Goal: Task Accomplishment & Management: Use online tool/utility

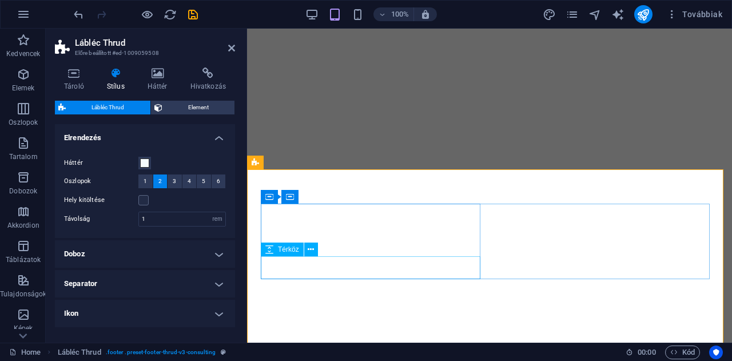
select select "rem"
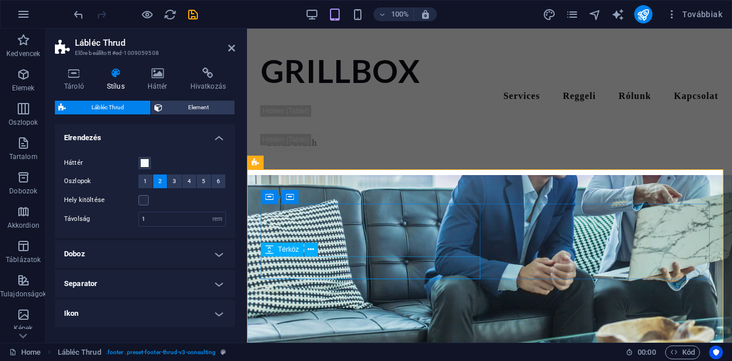
scroll to position [2607, 0]
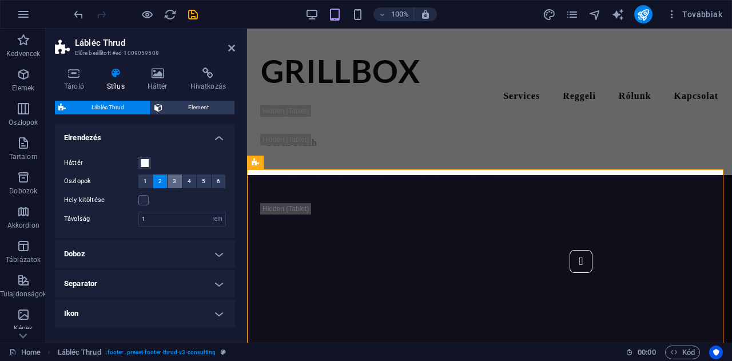
click at [173, 181] on span "3" at bounding box center [174, 181] width 3 height 14
click at [159, 181] on span "2" at bounding box center [159, 181] width 3 height 14
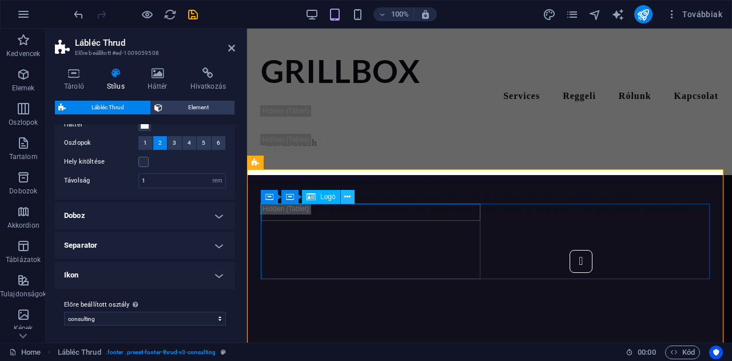
click at [349, 198] on icon at bounding box center [347, 197] width 6 height 12
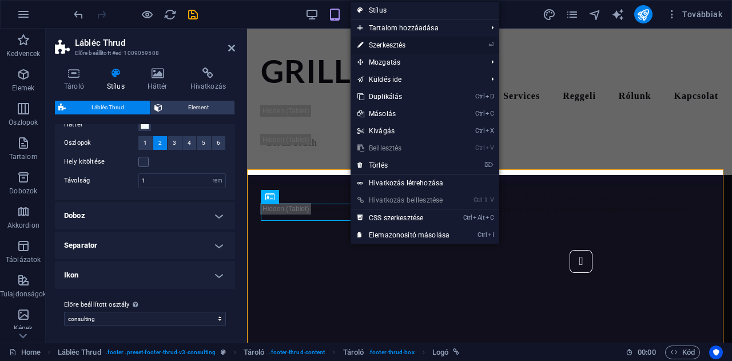
click at [389, 46] on link "⏎ Szerkesztés" at bounding box center [403, 45] width 106 height 17
select select "px"
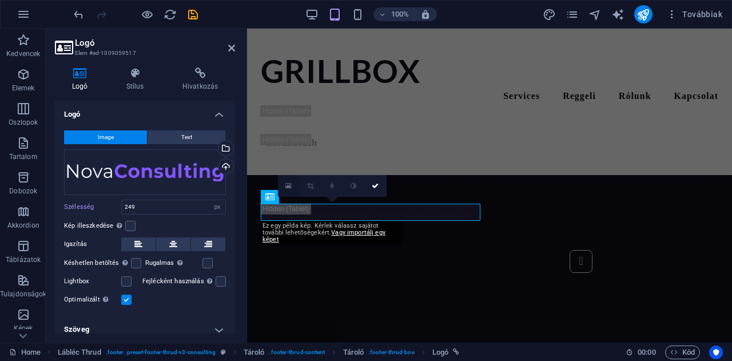
click at [289, 185] on icon at bounding box center [288, 186] width 6 height 8
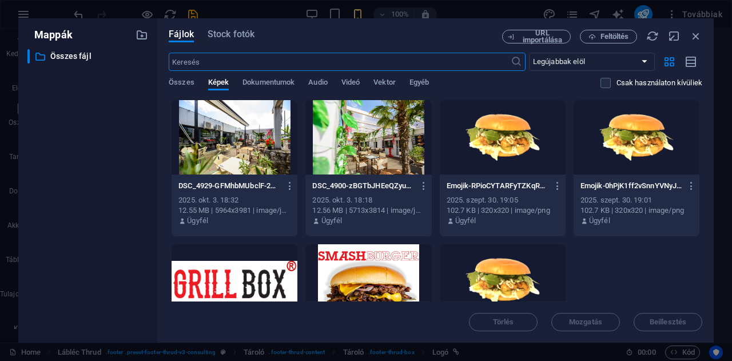
scroll to position [3096, 0]
click at [259, 282] on div at bounding box center [234, 281] width 126 height 74
click at [664, 320] on span "Beillesztés" at bounding box center [667, 321] width 37 height 7
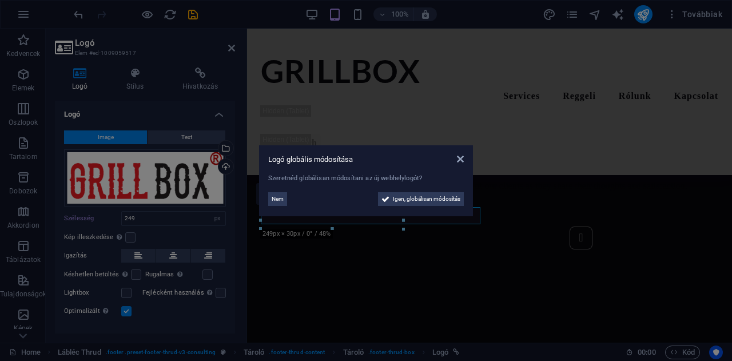
scroll to position [2599, 0]
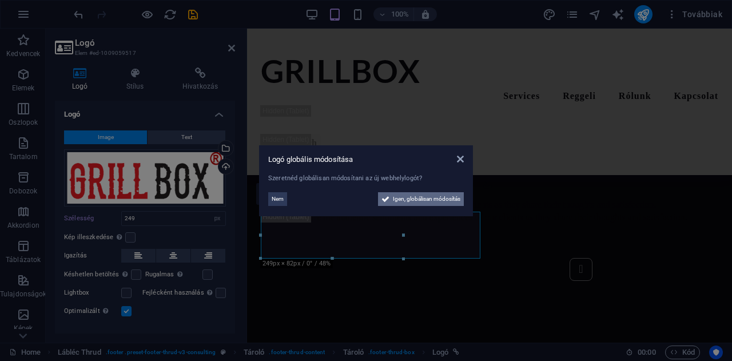
click at [423, 203] on span "Igen, globálisan módosítás" at bounding box center [426, 199] width 67 height 14
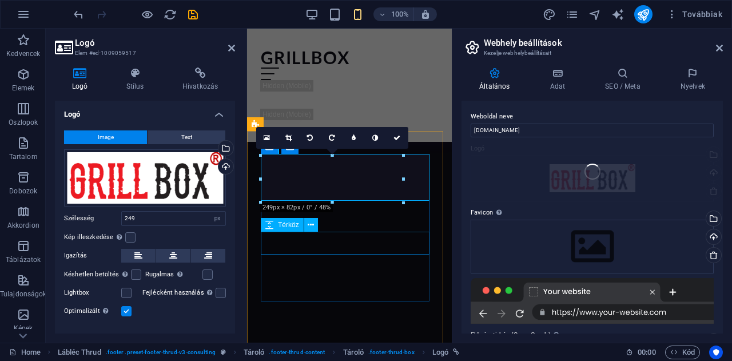
scroll to position [3111, 0]
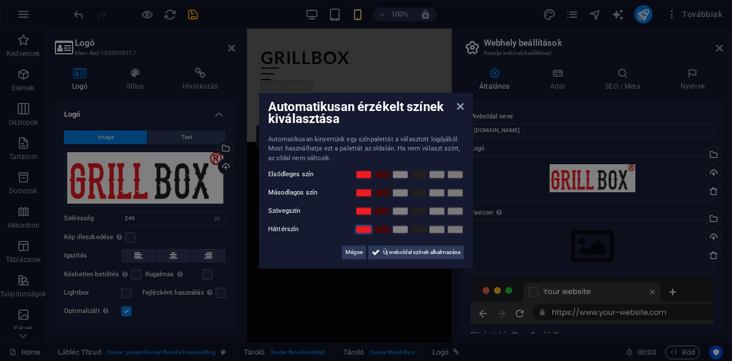
click at [361, 233] on link at bounding box center [363, 229] width 17 height 9
click at [362, 228] on link at bounding box center [363, 229] width 17 height 9
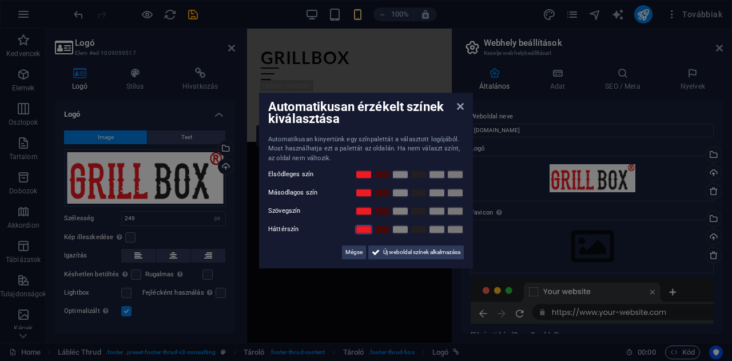
click at [362, 228] on link at bounding box center [363, 229] width 17 height 9
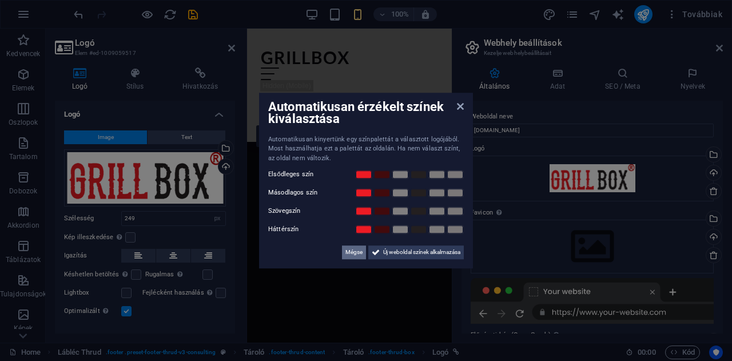
click at [350, 255] on span "Mégse" at bounding box center [353, 252] width 17 height 14
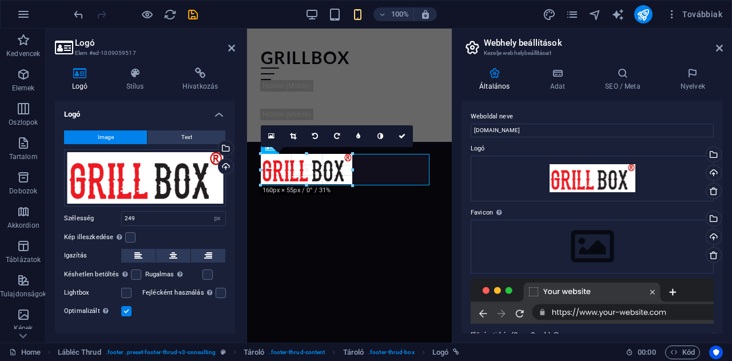
drag, startPoint x: 402, startPoint y: 177, endPoint x: 350, endPoint y: 177, distance: 52.6
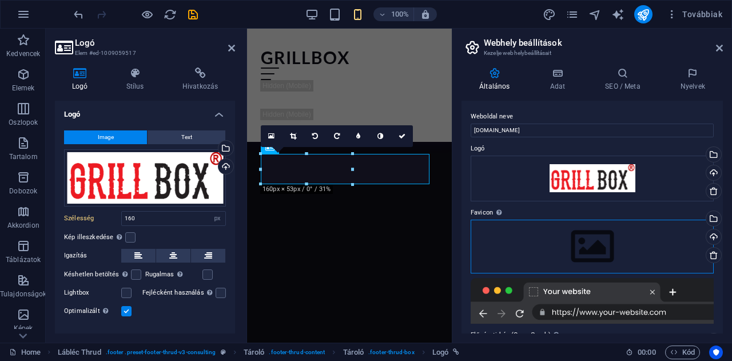
click at [541, 229] on div "Húzza ide a fájlokat, kattintson a fájlok kiválasztásához, vagy válasszon fájlo…" at bounding box center [591, 246] width 243 height 54
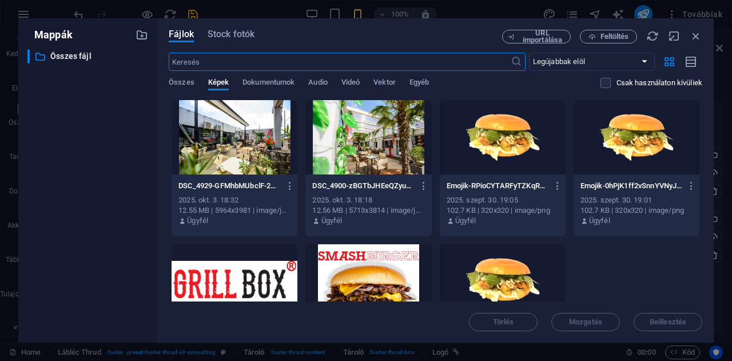
scroll to position [79, 0]
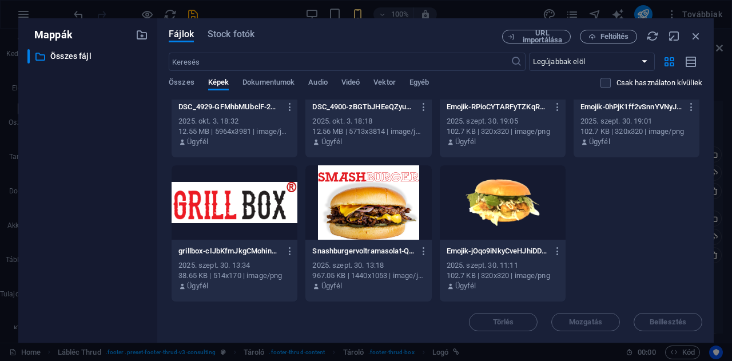
click at [233, 214] on div at bounding box center [234, 202] width 126 height 74
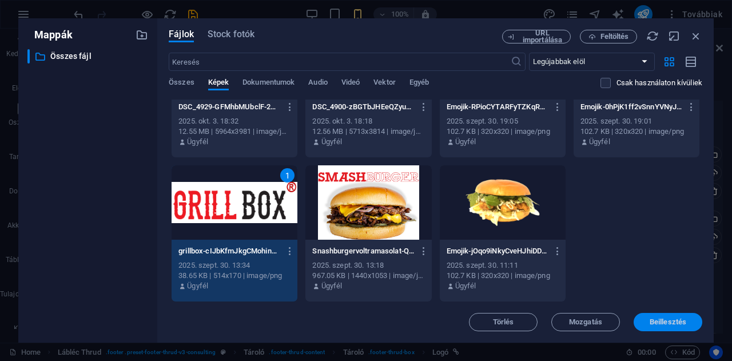
click at [651, 318] on span "Beillesztés" at bounding box center [667, 321] width 37 height 7
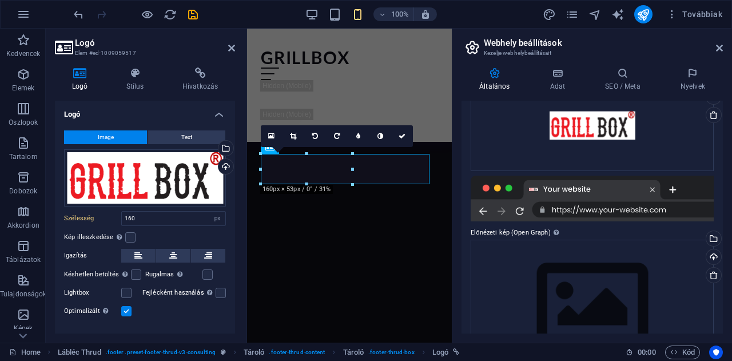
scroll to position [134, 0]
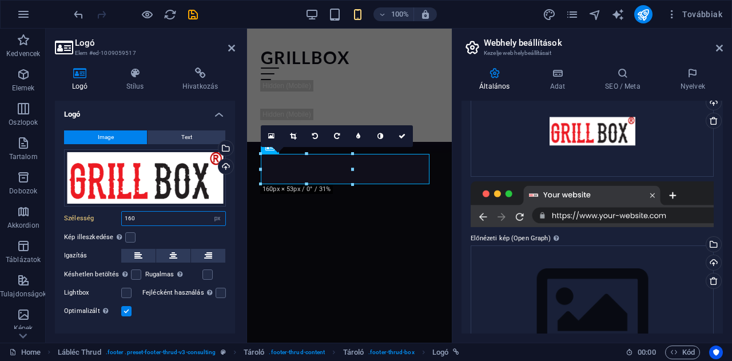
click at [138, 213] on input "160" at bounding box center [173, 218] width 103 height 14
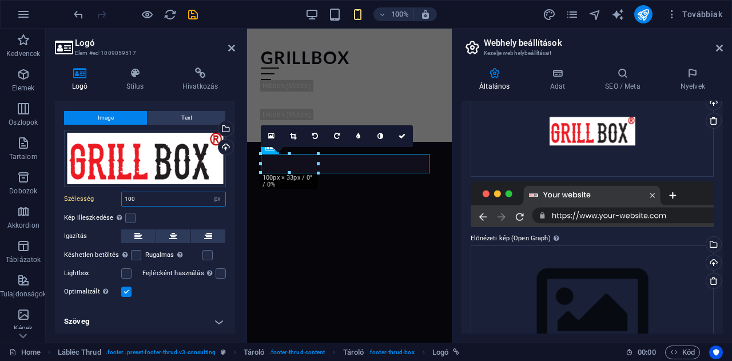
type input "100"
click at [216, 317] on h4 "Szöveg" at bounding box center [145, 320] width 180 height 27
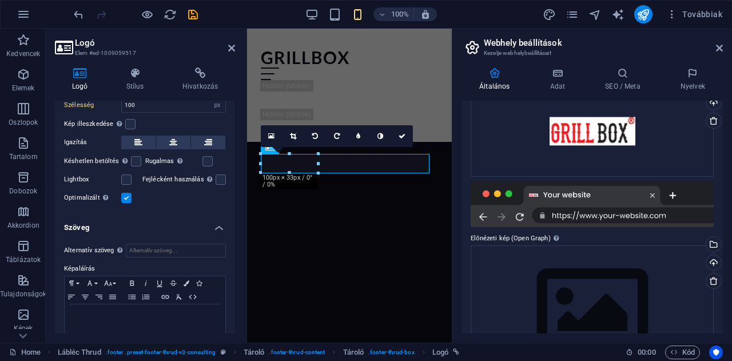
scroll to position [126, 0]
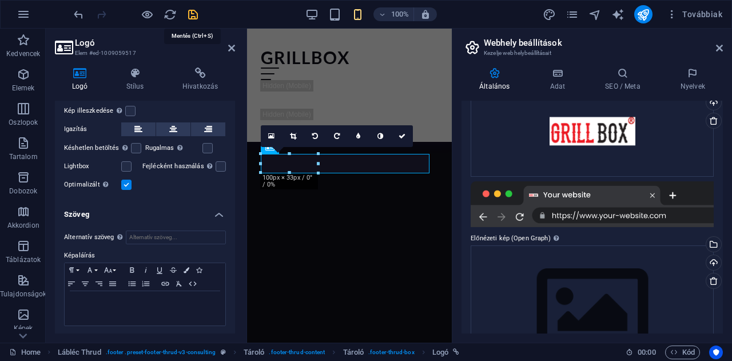
click at [192, 15] on icon "save" at bounding box center [192, 14] width 13 height 13
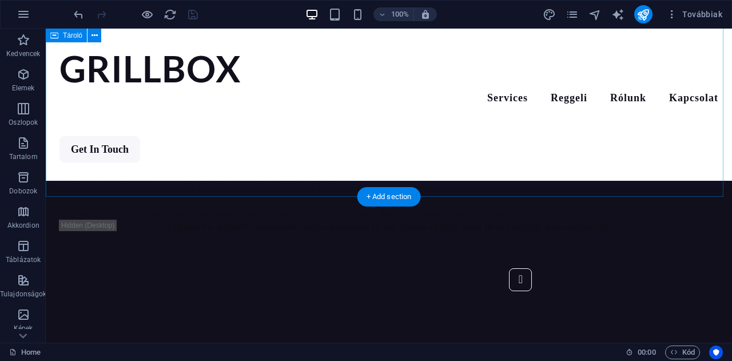
scroll to position [2712, 0]
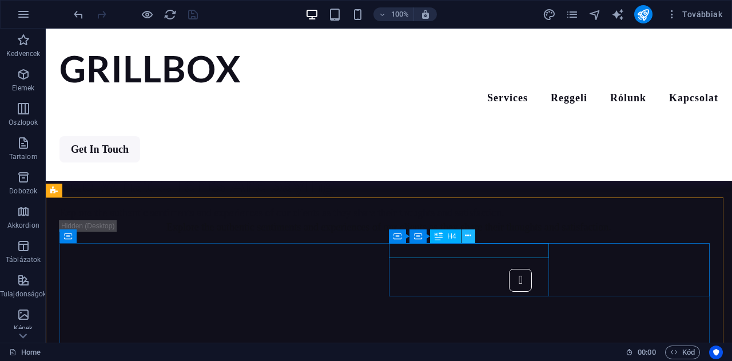
click at [470, 239] on icon at bounding box center [468, 236] width 6 height 12
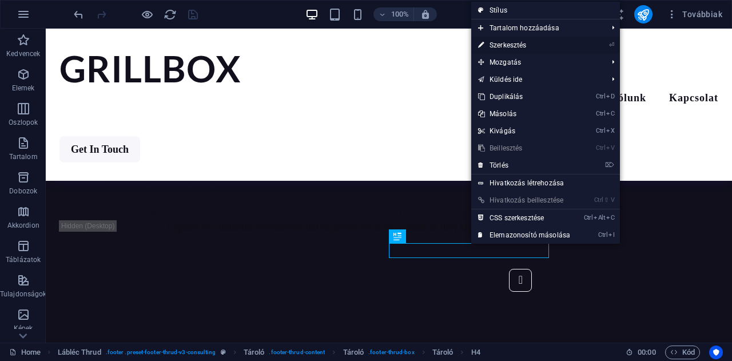
click at [512, 46] on link "⏎ Szerkesztés" at bounding box center [524, 45] width 106 height 17
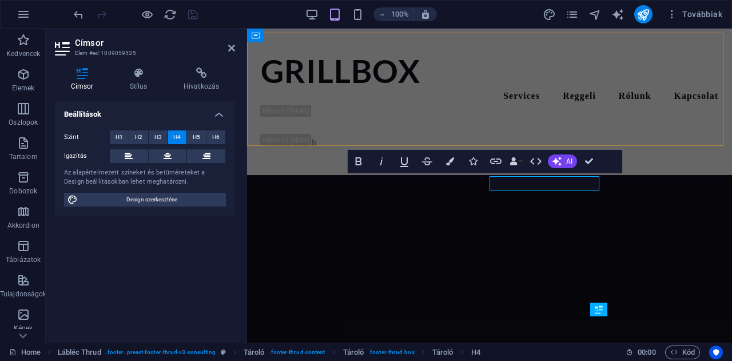
scroll to position [2638, 0]
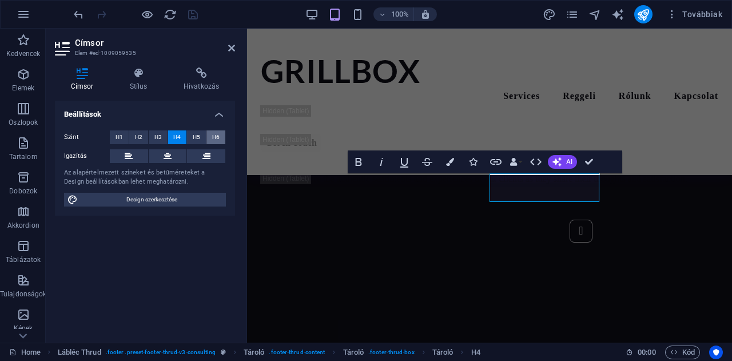
click at [216, 135] on span "H6" at bounding box center [215, 137] width 7 height 14
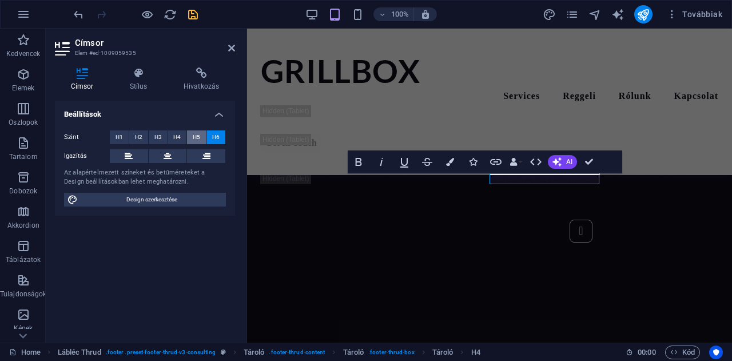
click at [195, 135] on span "H5" at bounding box center [196, 137] width 7 height 14
click at [217, 138] on span "H6" at bounding box center [215, 137] width 7 height 14
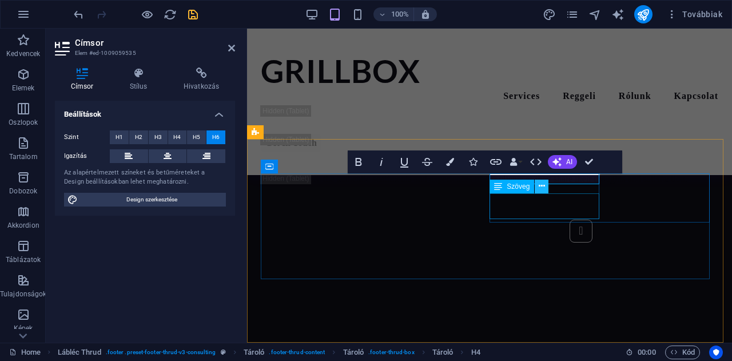
click at [539, 190] on icon at bounding box center [541, 186] width 6 height 12
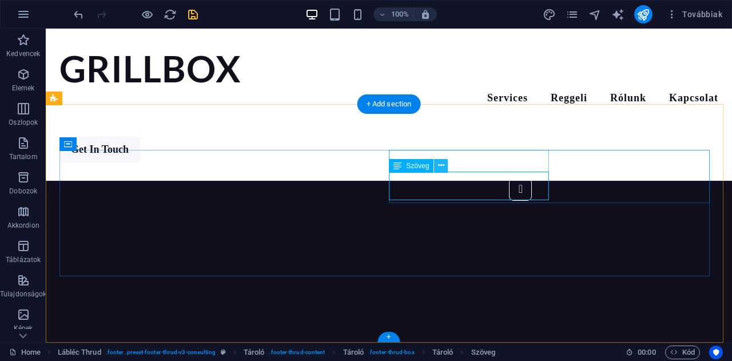
scroll to position [2802, 0]
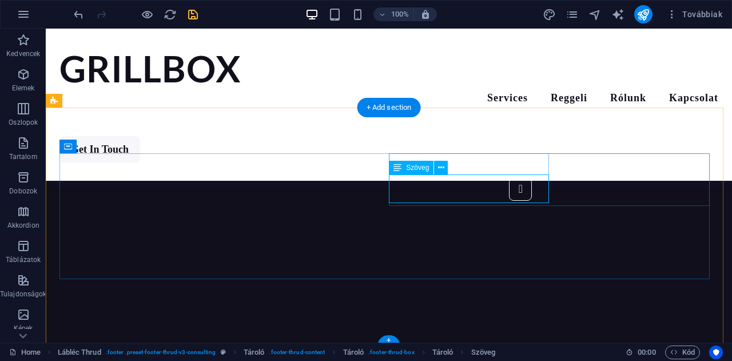
click at [438, 170] on icon at bounding box center [441, 168] width 6 height 12
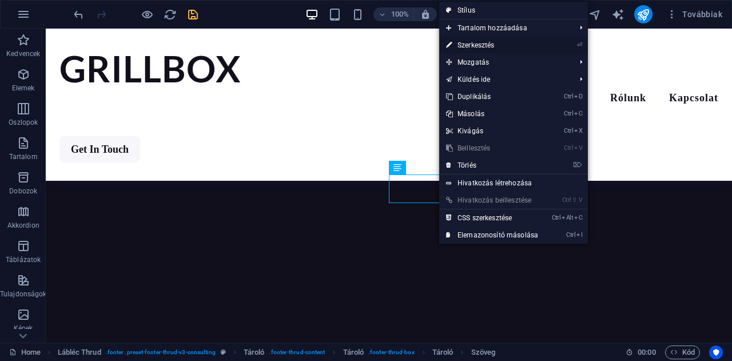
click at [475, 45] on link "⏎ Szerkesztés" at bounding box center [492, 45] width 106 height 17
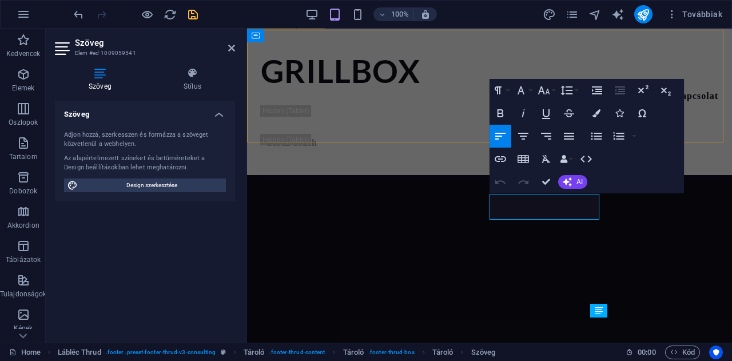
scroll to position [2638, 0]
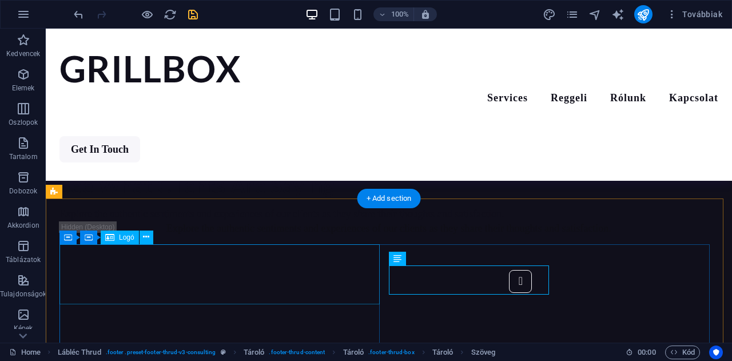
scroll to position [2710, 0]
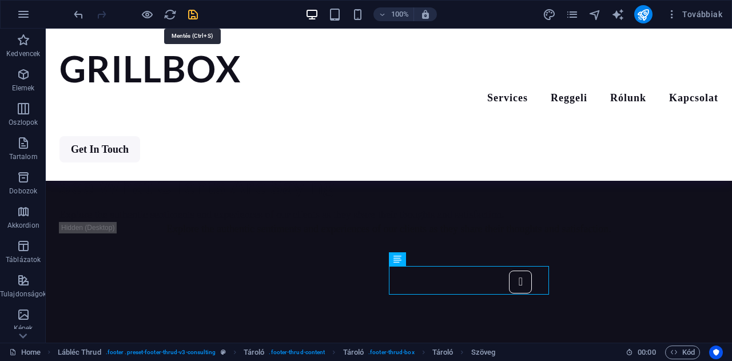
click at [195, 15] on icon "save" at bounding box center [192, 14] width 13 height 13
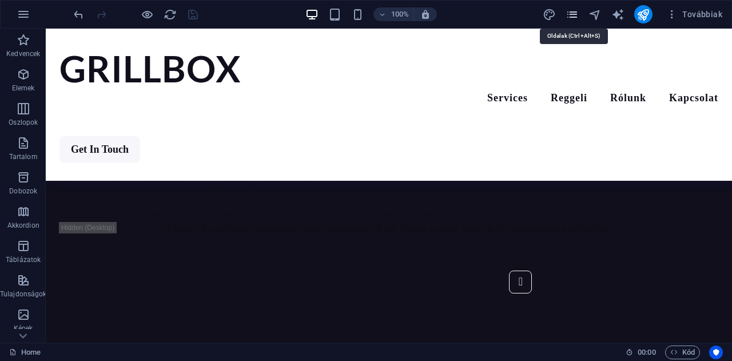
click at [574, 16] on icon "pages" at bounding box center [571, 14] width 13 height 13
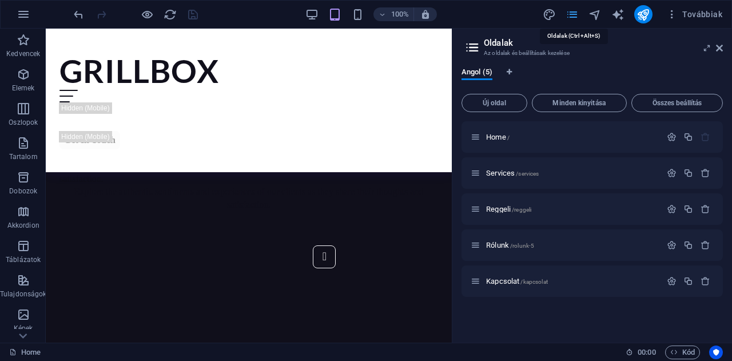
scroll to position [2734, 0]
click at [672, 281] on icon "button" at bounding box center [671, 281] width 10 height 10
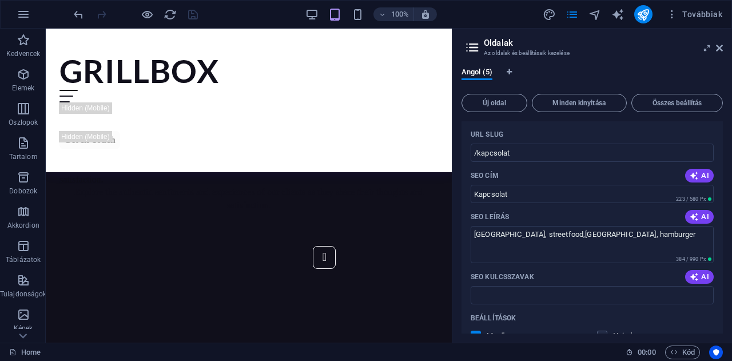
scroll to position [213, 0]
click at [569, 233] on textarea "[GEOGRAPHIC_DATA], streetfood,[GEOGRAPHIC_DATA], hamburger" at bounding box center [591, 243] width 243 height 37
click at [690, 233] on textarea "1165 [STREET_ADDRESS]" at bounding box center [591, 243] width 243 height 37
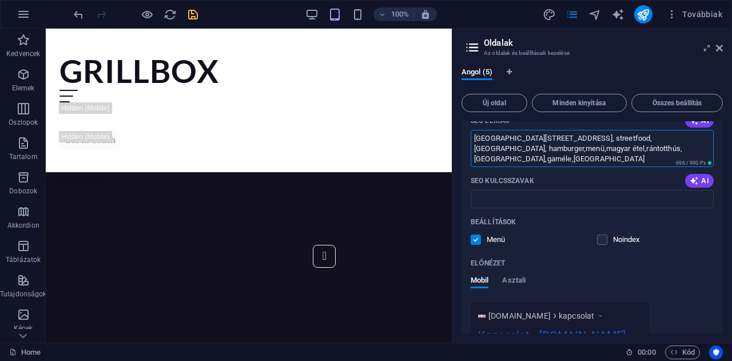
scroll to position [307, 0]
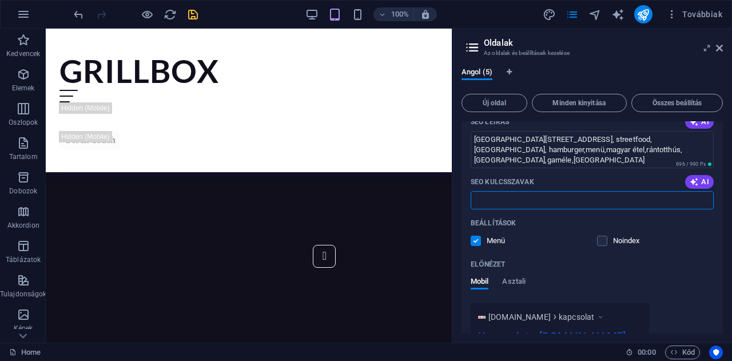
click at [498, 200] on input "SEO kulcsszavak" at bounding box center [591, 200] width 243 height 18
click at [654, 151] on textarea "[GEOGRAPHIC_DATA][STREET_ADDRESS], streetfood,[GEOGRAPHIC_DATA], hamburger,menü…" at bounding box center [591, 149] width 243 height 37
type textarea "[GEOGRAPHIC_DATA][STREET_ADDRESS], streetfood,[GEOGRAPHIC_DATA], hamburger,menü…"
click at [483, 198] on input "SEO kulcsszavak" at bounding box center [591, 200] width 243 height 18
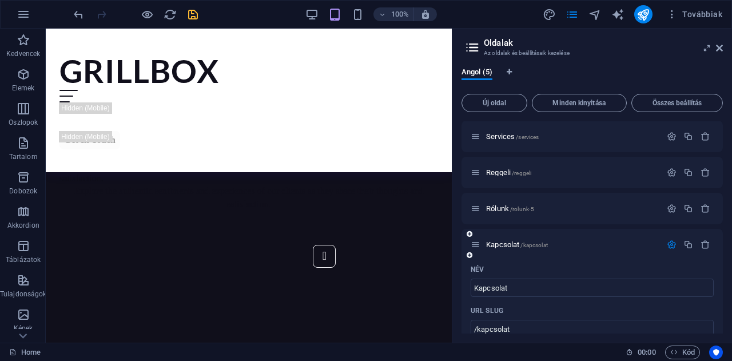
scroll to position [0, 0]
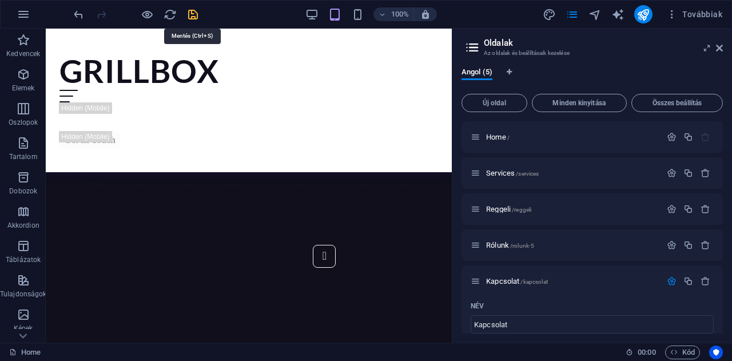
type input "hekk,hamburger, gyros,leves,pho leves,"
click at [195, 12] on icon "save" at bounding box center [192, 14] width 13 height 13
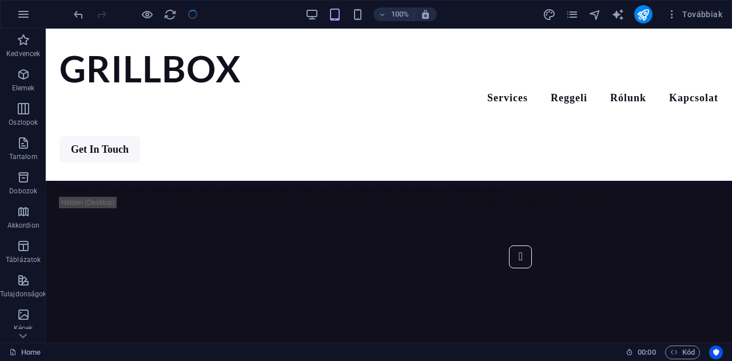
scroll to position [2732, 0]
click at [104, 39] on icon at bounding box center [105, 40] width 6 height 12
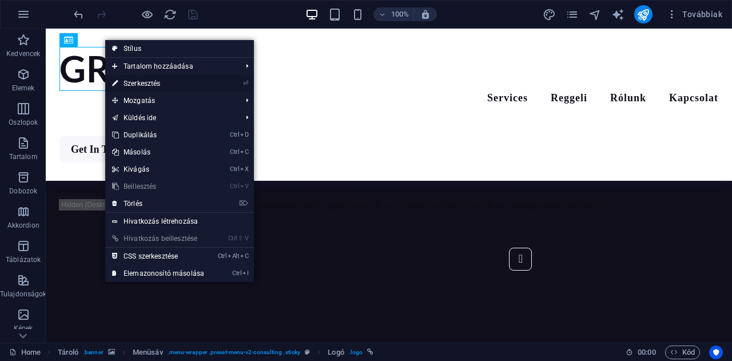
click at [144, 82] on link "⏎ Szerkesztés" at bounding box center [158, 83] width 106 height 17
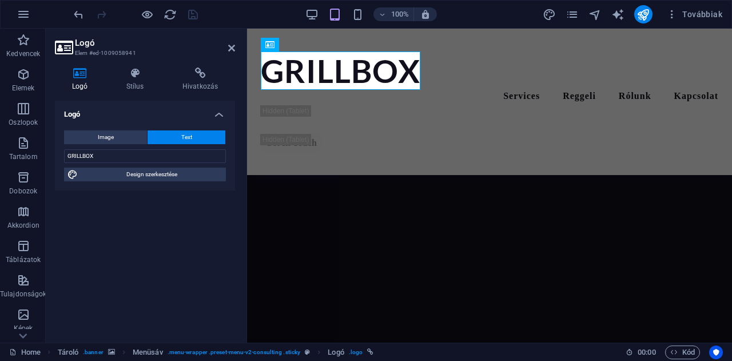
scroll to position [2638, 0]
click at [111, 138] on span "Image" at bounding box center [106, 137] width 16 height 14
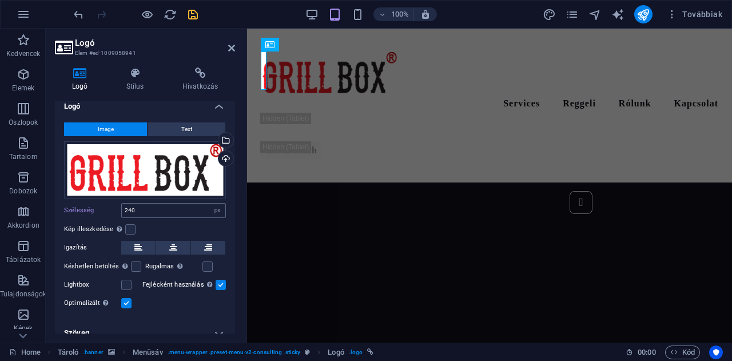
scroll to position [0, 0]
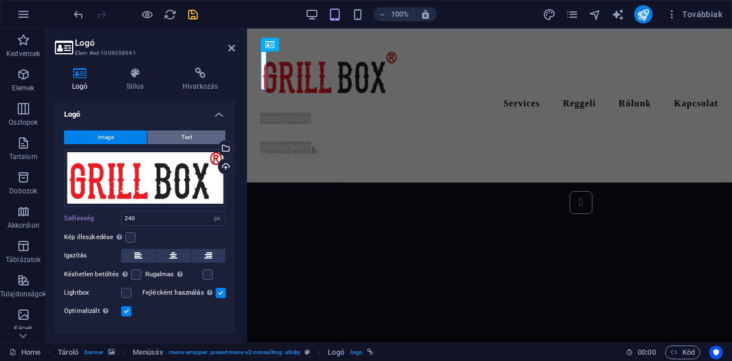
click at [181, 134] on span "Text" at bounding box center [186, 137] width 11 height 14
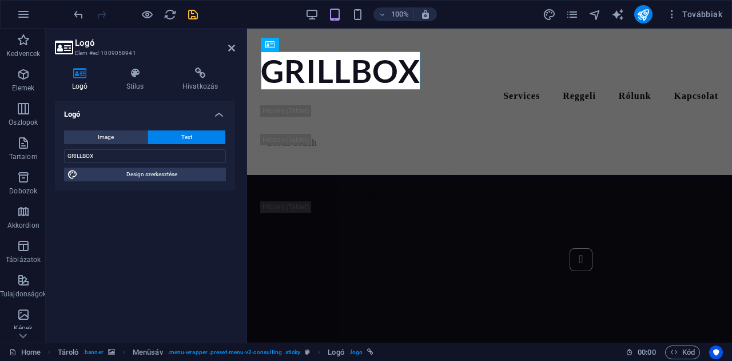
scroll to position [2638, 0]
click at [137, 76] on icon at bounding box center [134, 72] width 51 height 11
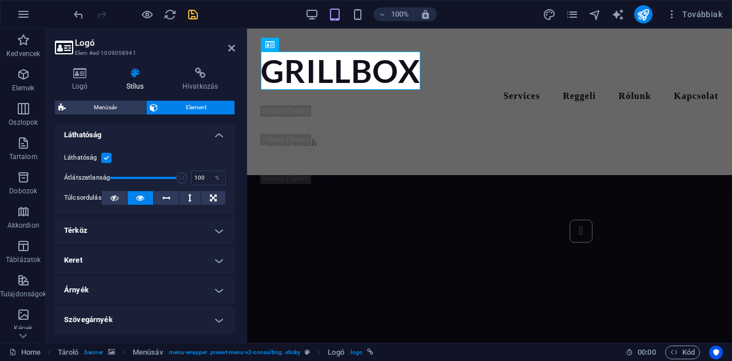
scroll to position [134, 0]
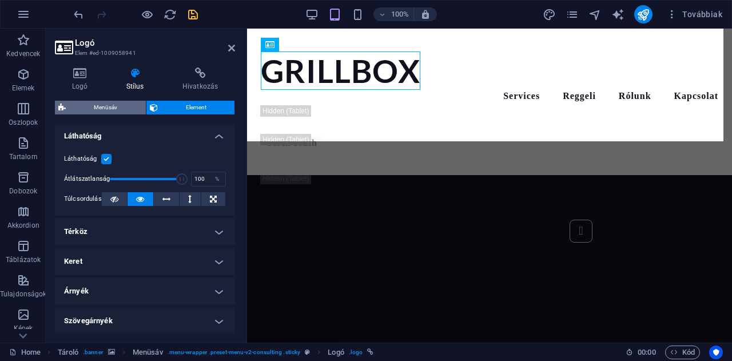
click at [107, 110] on span "Menüsáv" at bounding box center [105, 108] width 73 height 14
select select "rem"
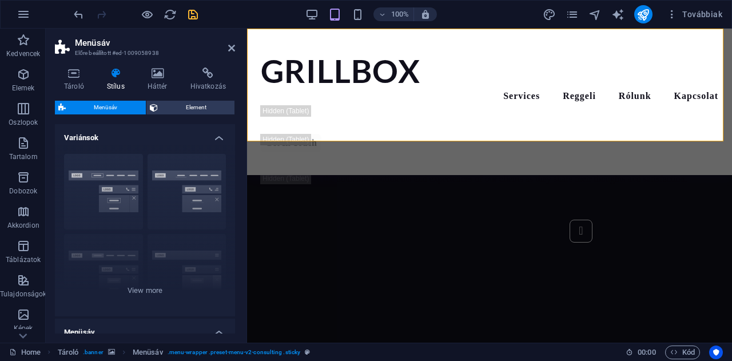
click at [107, 110] on span "Menüsáv" at bounding box center [105, 108] width 73 height 14
click at [181, 101] on span "Element" at bounding box center [196, 108] width 70 height 14
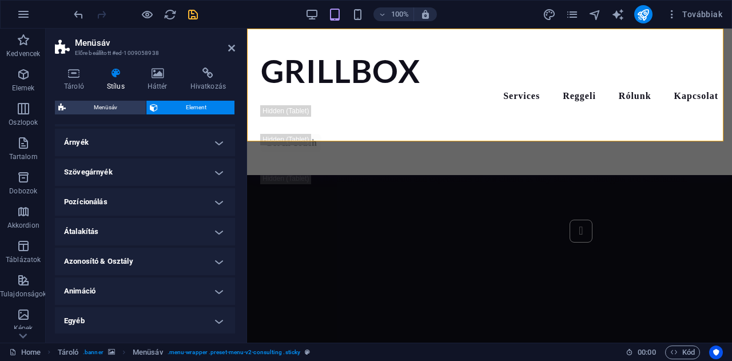
scroll to position [282, 0]
click at [102, 320] on h4 "Egyéb" at bounding box center [145, 320] width 180 height 27
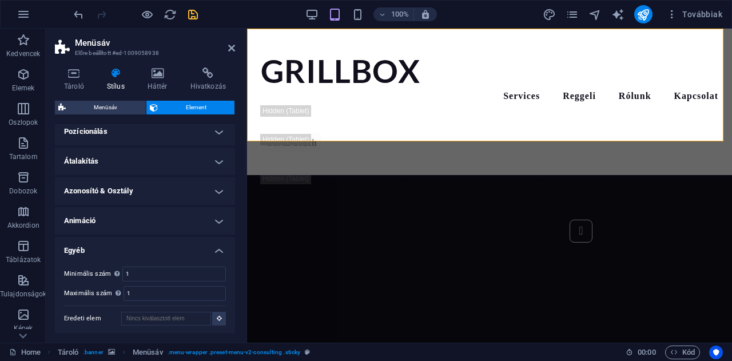
click at [112, 219] on h4 "Animáció" at bounding box center [145, 220] width 180 height 27
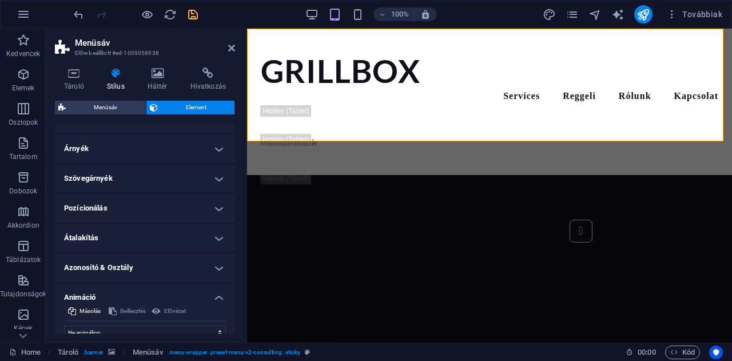
scroll to position [275, 0]
click at [158, 262] on h4 "Azonosító & Osztály" at bounding box center [145, 267] width 180 height 27
click at [157, 236] on h4 "Átalakítás" at bounding box center [145, 238] width 180 height 27
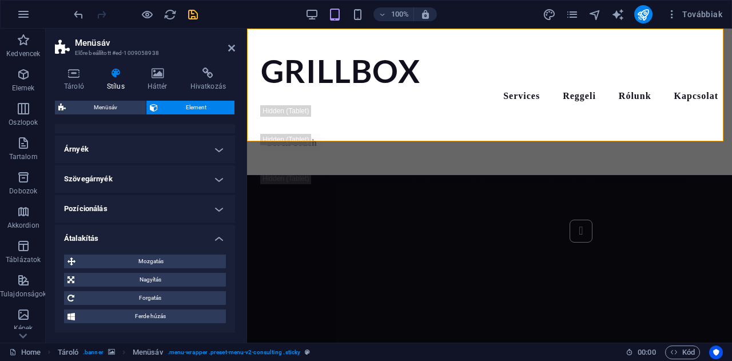
click at [152, 207] on h4 "Pozícionálás" at bounding box center [145, 208] width 180 height 27
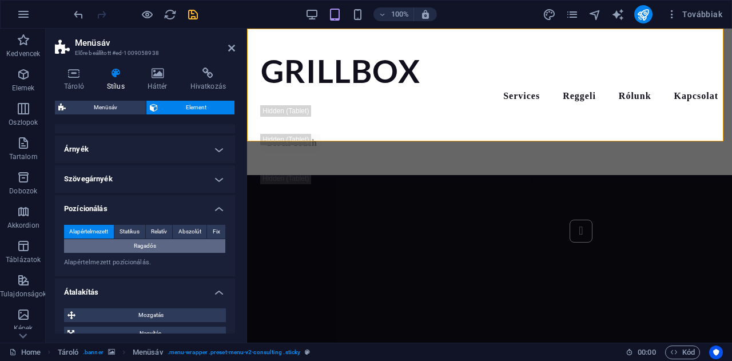
click at [139, 246] on span "Ragadós" at bounding box center [145, 246] width 22 height 14
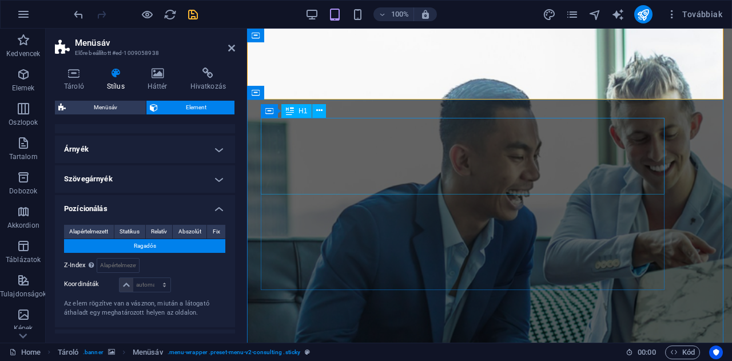
scroll to position [0, 0]
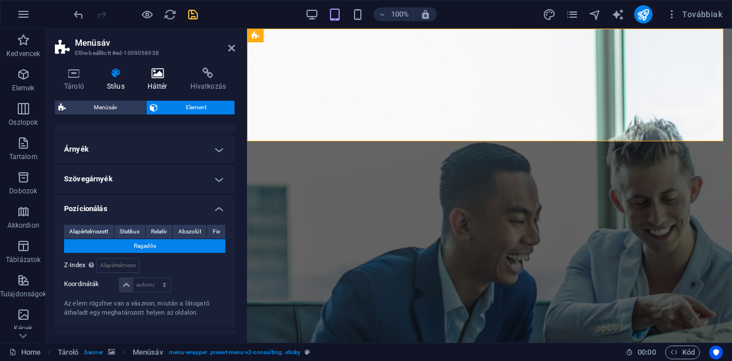
click at [154, 79] on h4 "Háttér" at bounding box center [159, 79] width 43 height 24
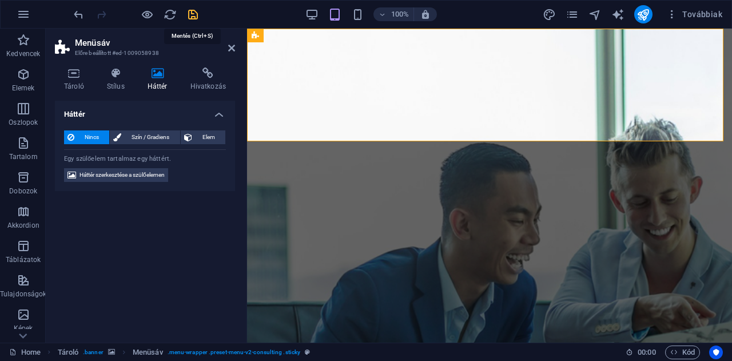
click at [190, 13] on icon "save" at bounding box center [192, 14] width 13 height 13
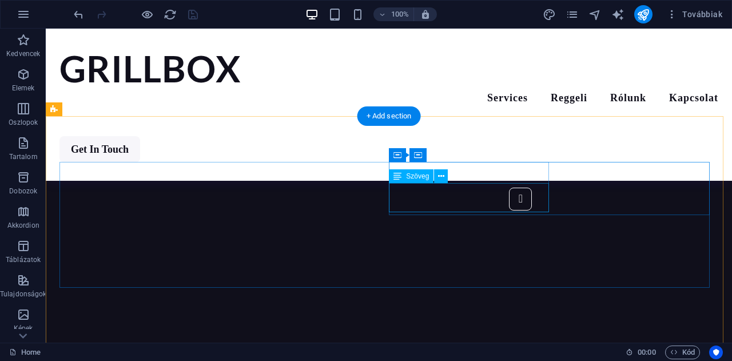
scroll to position [2804, 0]
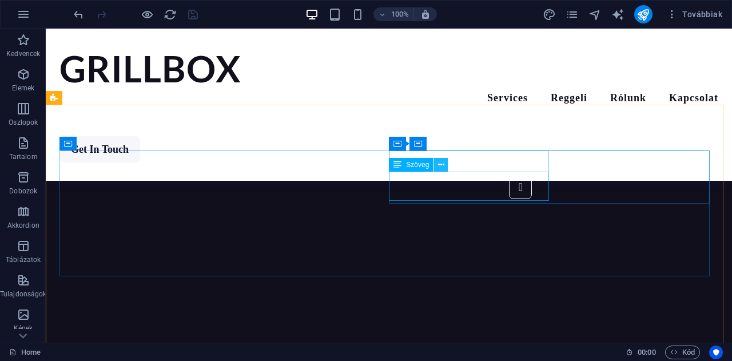
click at [442, 165] on icon at bounding box center [441, 165] width 6 height 12
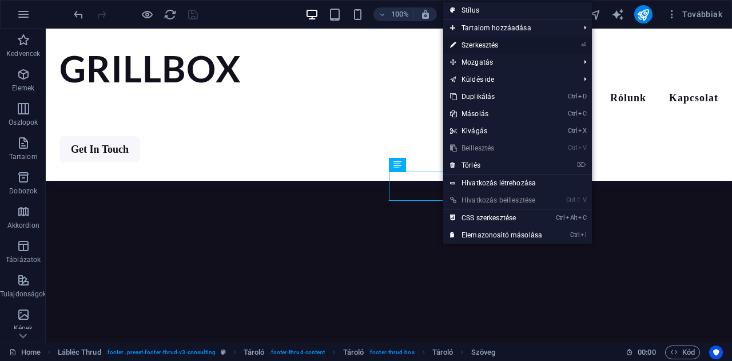
click at [473, 39] on link "⏎ Szerkesztés" at bounding box center [496, 45] width 106 height 17
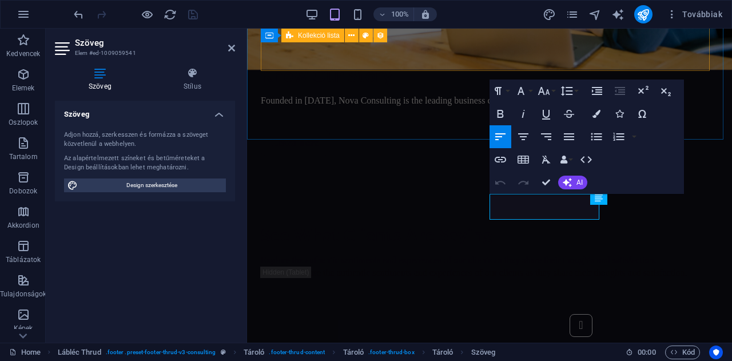
scroll to position [2750, 0]
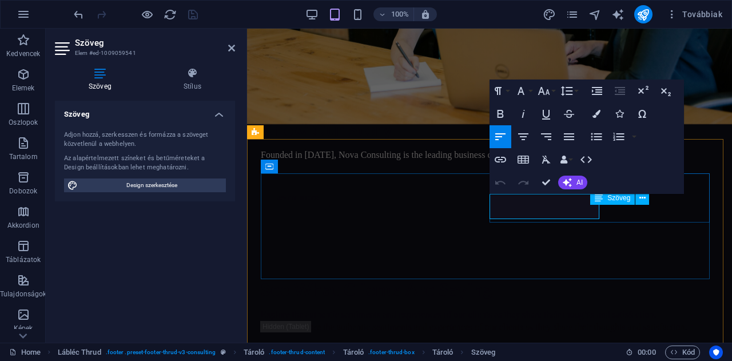
drag, startPoint x: 544, startPoint y: 214, endPoint x: 491, endPoint y: 201, distance: 54.8
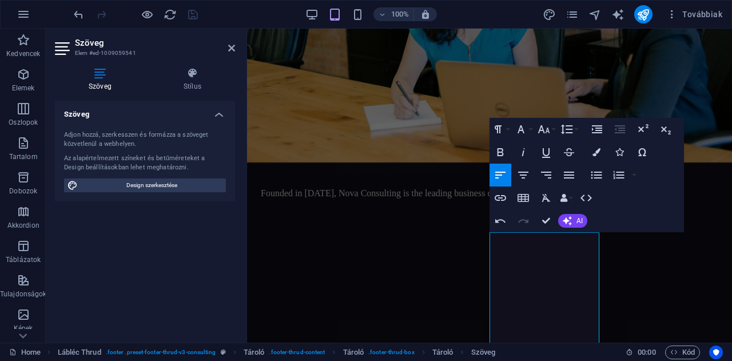
scroll to position [2711, 0]
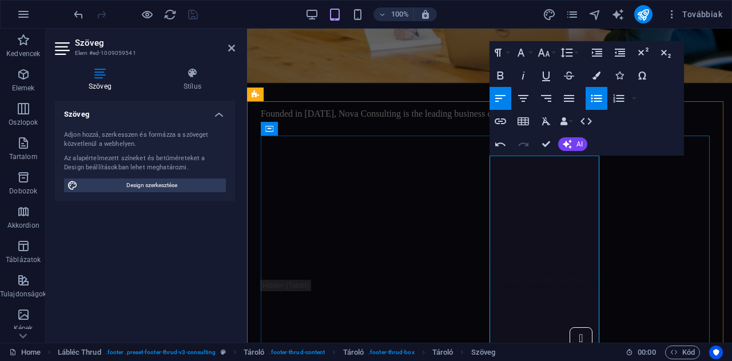
scroll to position [2794, 0]
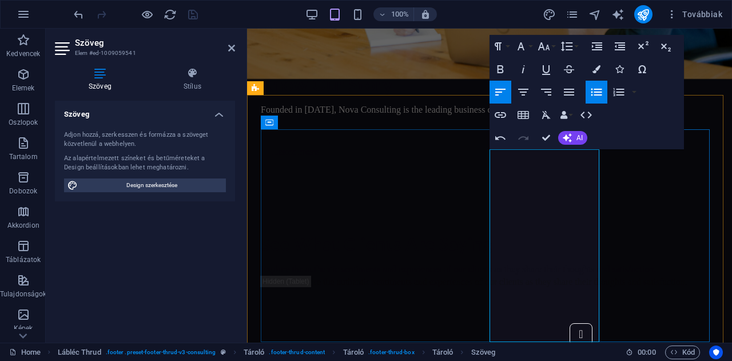
drag, startPoint x: 573, startPoint y: 245, endPoint x: 541, endPoint y: 246, distance: 32.6
copy p "[DATE]"
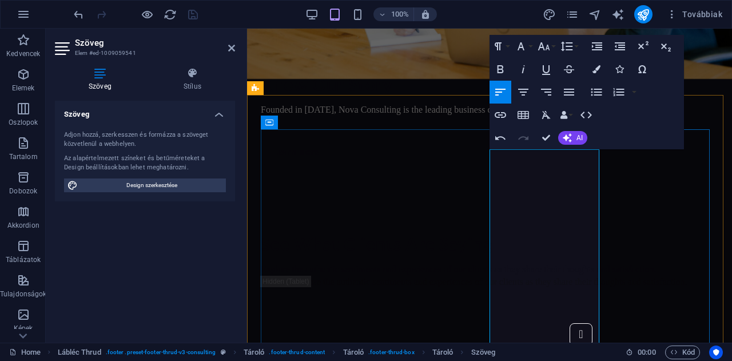
drag, startPoint x: 504, startPoint y: 179, endPoint x: 588, endPoint y: 275, distance: 127.6
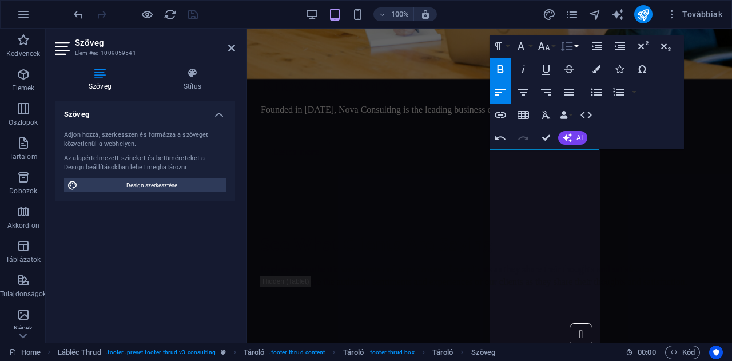
click at [575, 45] on button "Line Height" at bounding box center [569, 46] width 22 height 23
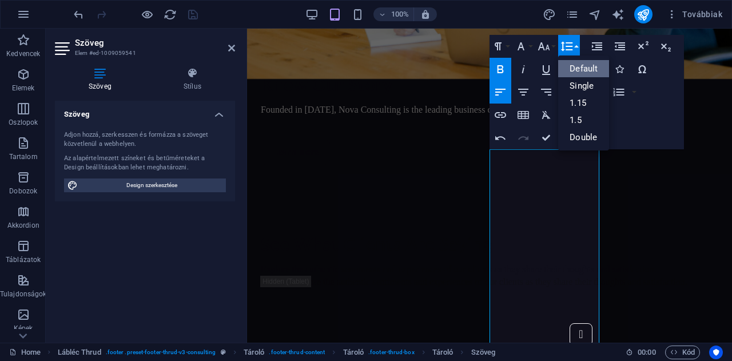
scroll to position [0, 0]
click at [577, 84] on link "Single" at bounding box center [583, 85] width 51 height 17
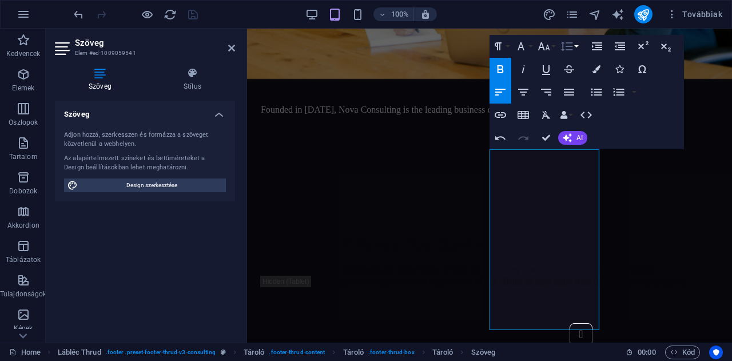
click at [578, 49] on button "Line Height" at bounding box center [569, 46] width 22 height 23
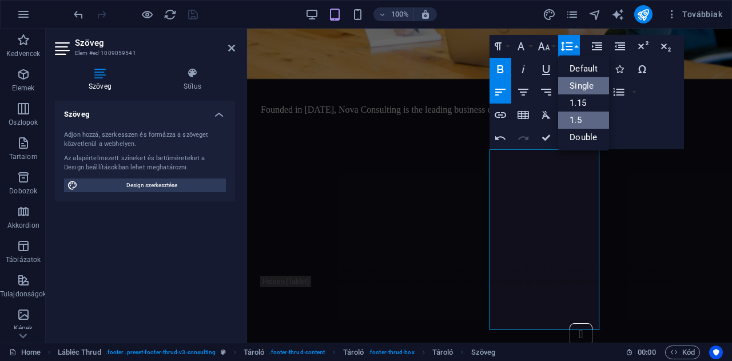
click at [577, 116] on link "1.5" at bounding box center [583, 119] width 51 height 17
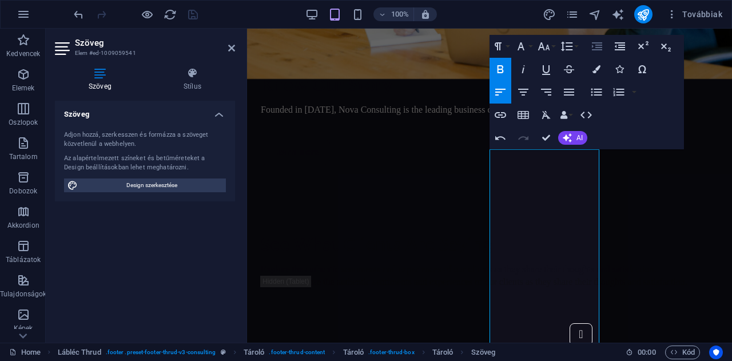
click at [597, 49] on icon "button" at bounding box center [597, 46] width 14 height 14
click at [78, 10] on icon "undo" at bounding box center [78, 14] width 13 height 13
click at [77, 14] on icon "undo" at bounding box center [78, 14] width 13 height 13
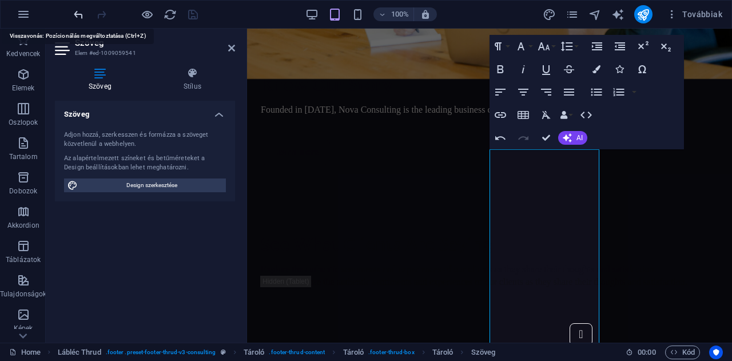
click at [77, 14] on icon "undo" at bounding box center [78, 14] width 13 height 13
click at [594, 92] on icon "button" at bounding box center [596, 92] width 11 height 7
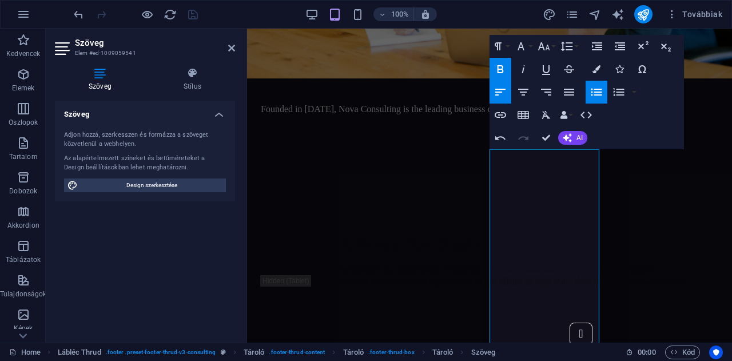
click at [594, 92] on icon "button" at bounding box center [596, 91] width 11 height 7
click at [621, 93] on icon "button" at bounding box center [619, 92] width 14 height 14
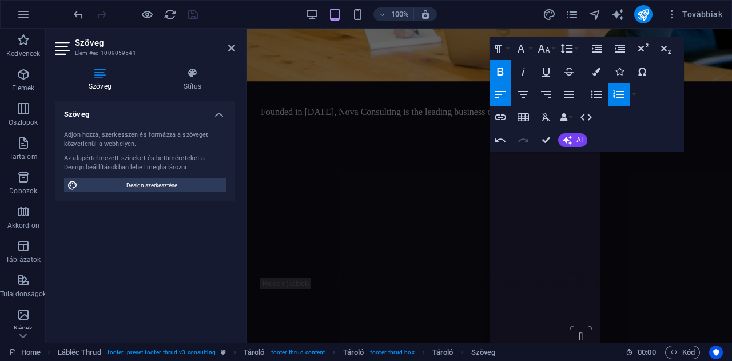
click at [621, 93] on icon "button" at bounding box center [619, 94] width 14 height 14
click at [598, 93] on icon "button" at bounding box center [596, 94] width 14 height 14
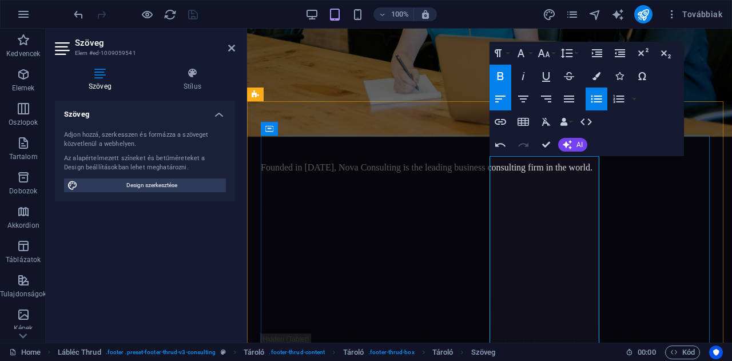
scroll to position [2803, 0]
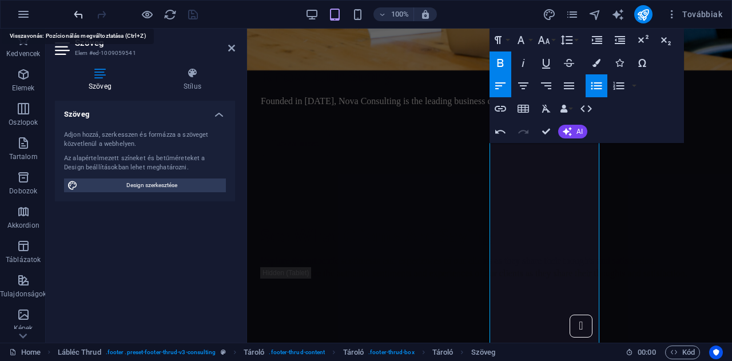
click at [77, 14] on icon "undo" at bounding box center [78, 14] width 13 height 13
click at [79, 13] on icon "undo" at bounding box center [78, 14] width 13 height 13
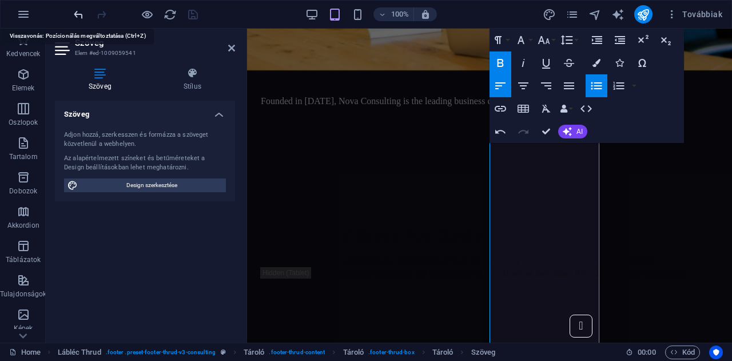
click at [79, 13] on icon "undo" at bounding box center [78, 14] width 13 height 13
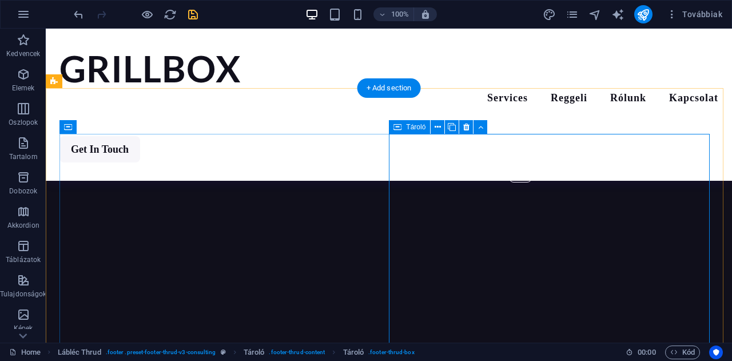
scroll to position [2821, 0]
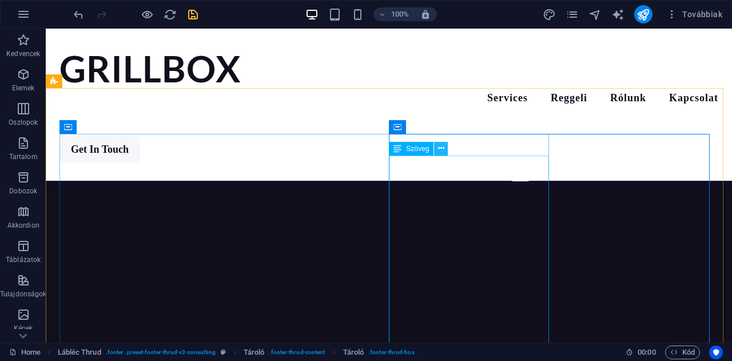
click at [439, 149] on icon at bounding box center [441, 148] width 6 height 12
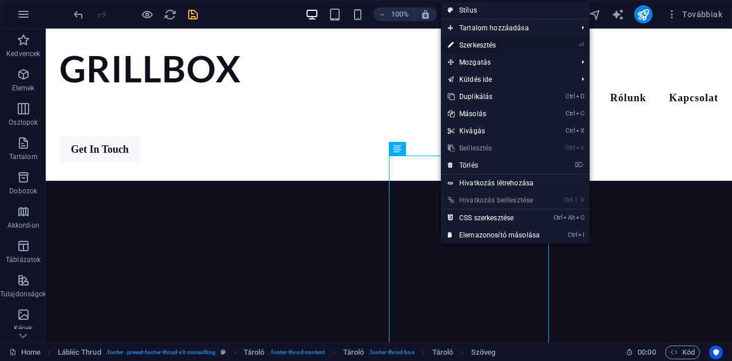
click at [470, 44] on link "⏎ Szerkesztés" at bounding box center [494, 45] width 106 height 17
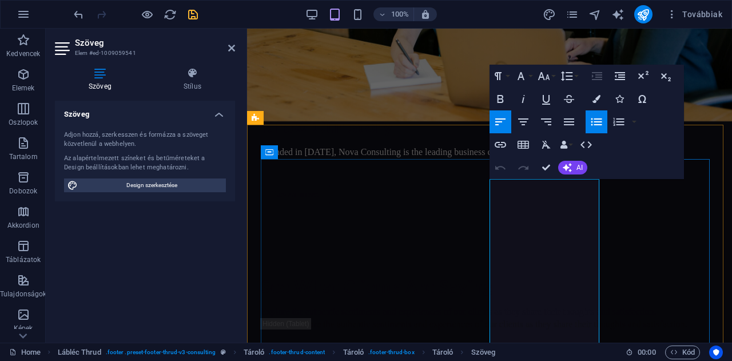
scroll to position [2764, 0]
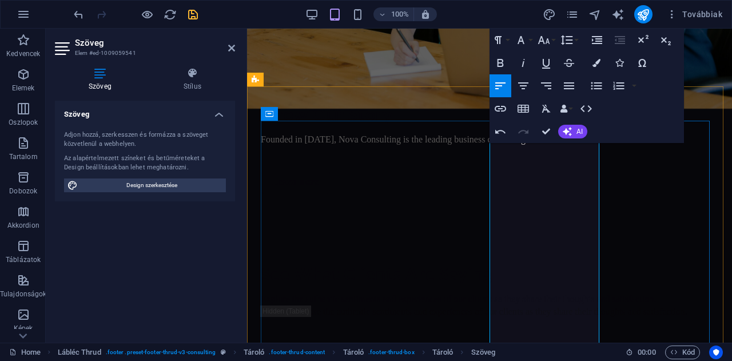
scroll to position [2803, 0]
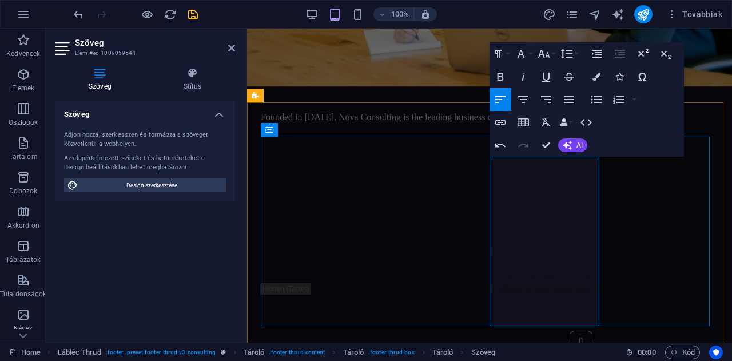
scroll to position [2786, 0]
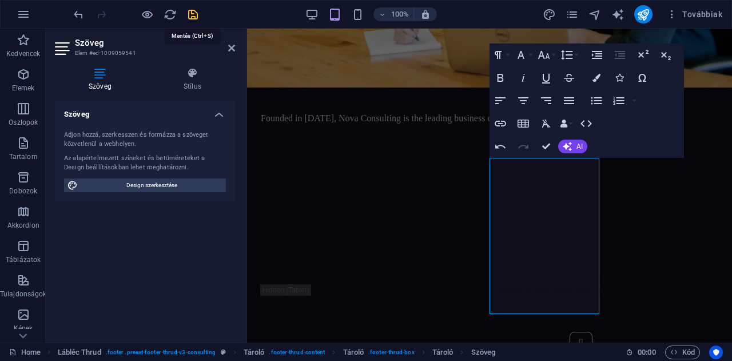
click at [190, 12] on icon "save" at bounding box center [192, 14] width 13 height 13
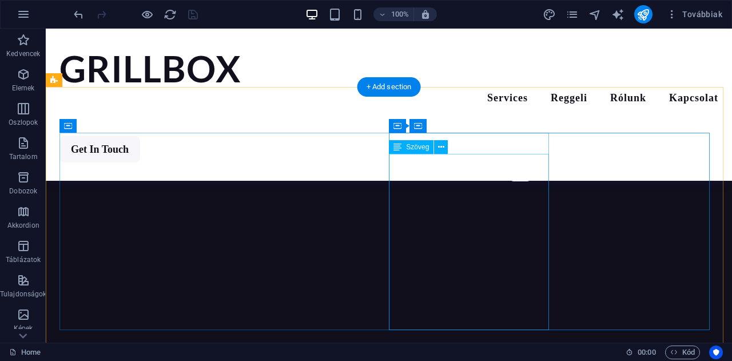
scroll to position [2810, 0]
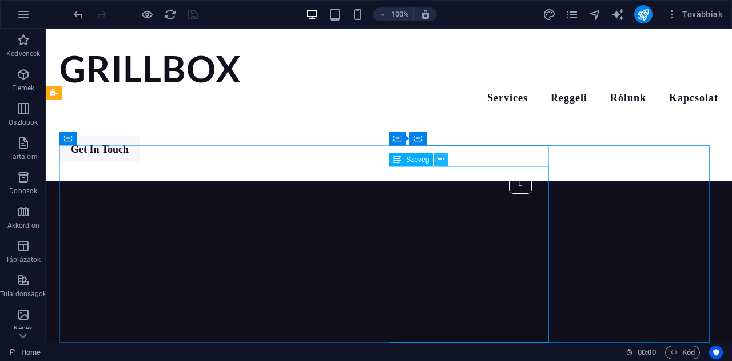
click at [441, 161] on icon at bounding box center [441, 160] width 6 height 12
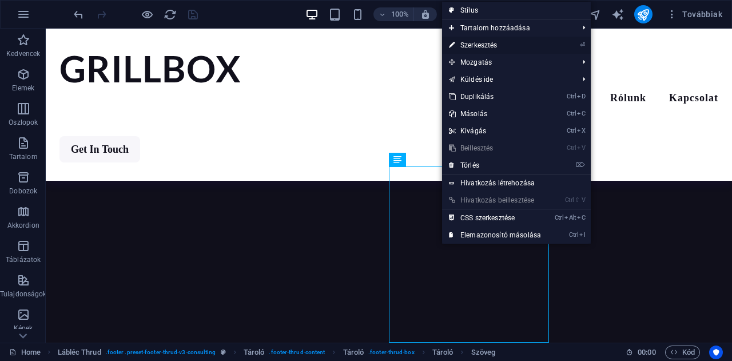
click at [475, 43] on link "⏎ Szerkesztés" at bounding box center [495, 45] width 106 height 17
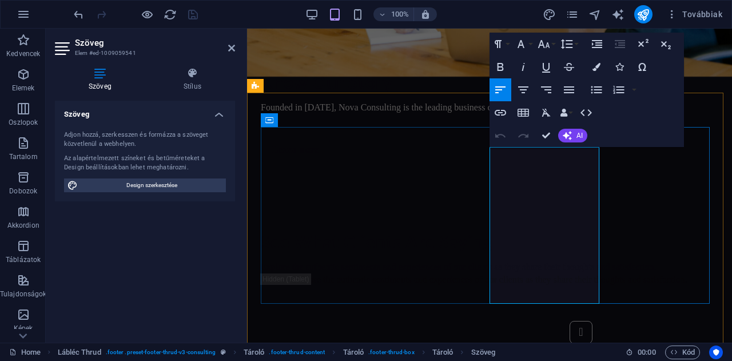
scroll to position [2796, 0]
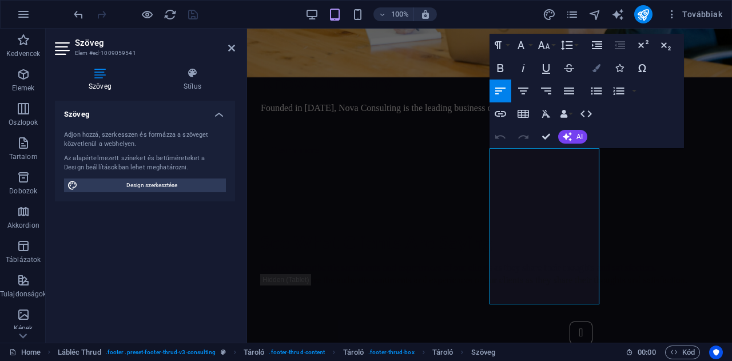
click at [595, 66] on icon "button" at bounding box center [596, 68] width 8 height 8
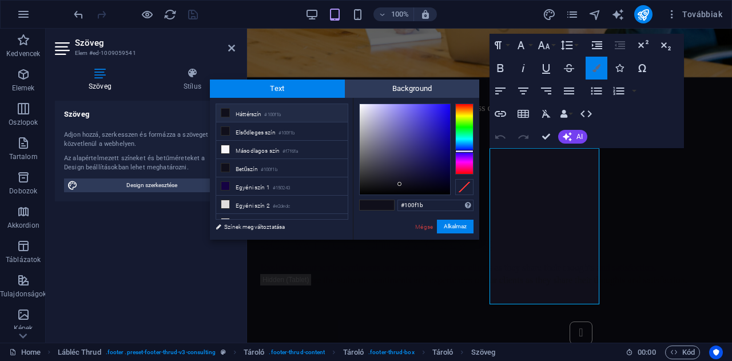
click at [595, 66] on icon "button" at bounding box center [596, 68] width 8 height 8
click at [423, 226] on link "Mégse" at bounding box center [424, 226] width 20 height 9
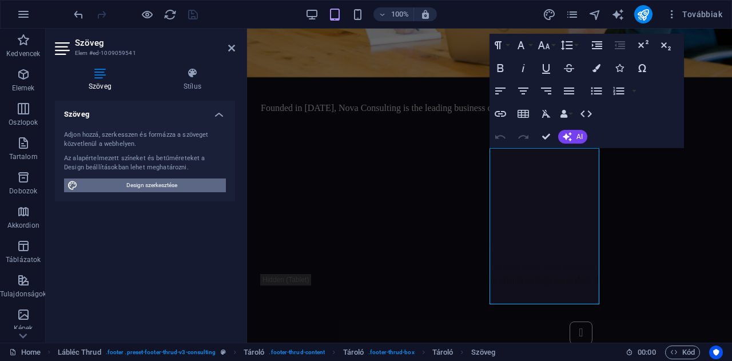
click at [137, 188] on span "Design szerkesztése" at bounding box center [151, 185] width 141 height 14
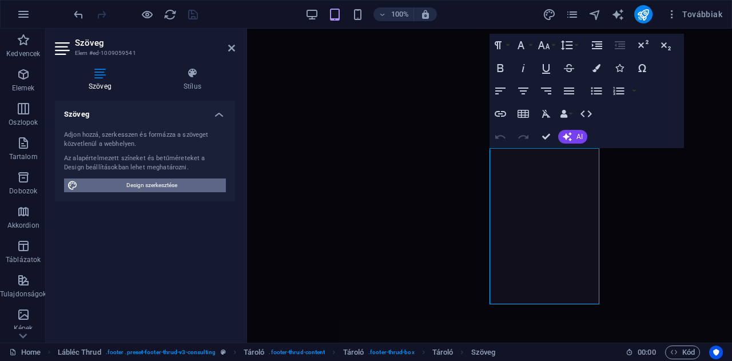
select select "px"
select select "200"
select select "px"
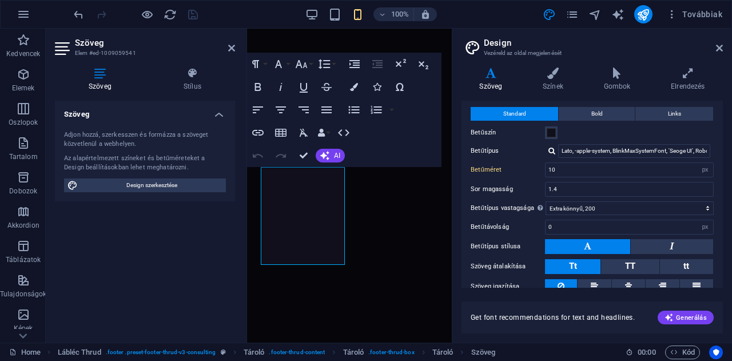
scroll to position [26, 0]
click at [559, 169] on input "10" at bounding box center [628, 169] width 167 height 14
type input "1"
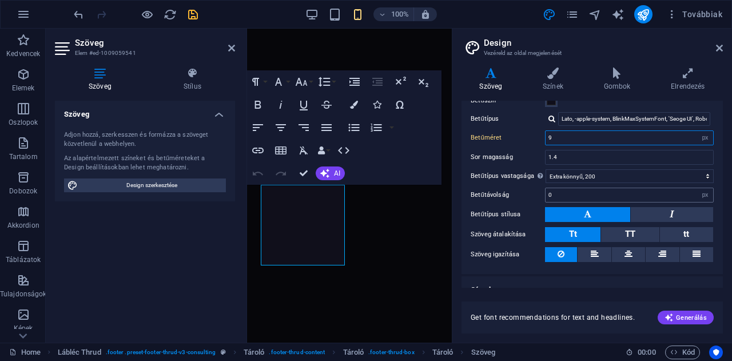
scroll to position [71, 0]
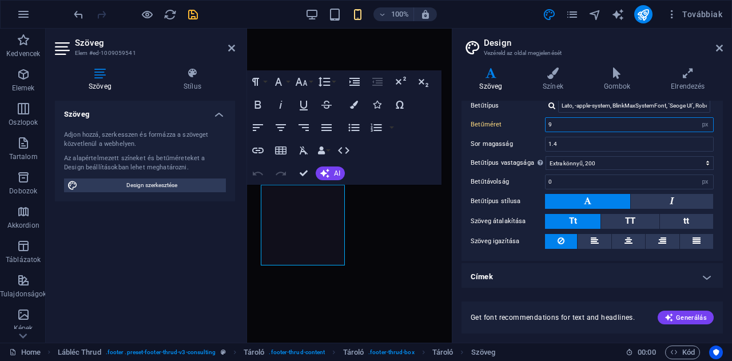
type input "9"
click at [563, 273] on h4 "Címek" at bounding box center [591, 276] width 261 height 27
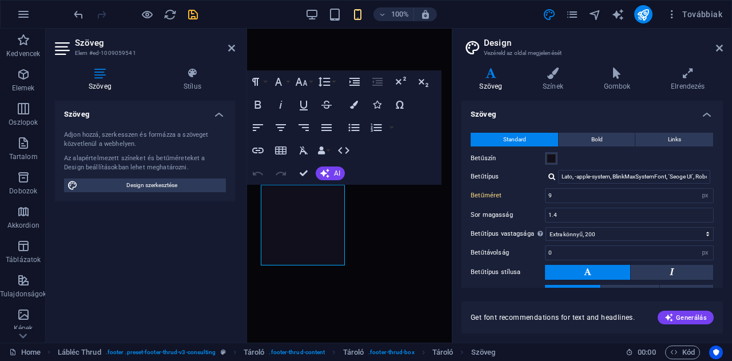
scroll to position [1, 0]
click at [670, 137] on span "Links" at bounding box center [674, 139] width 13 height 14
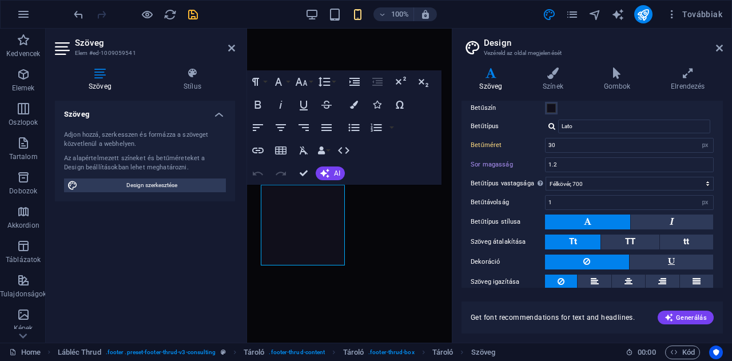
scroll to position [197, 0]
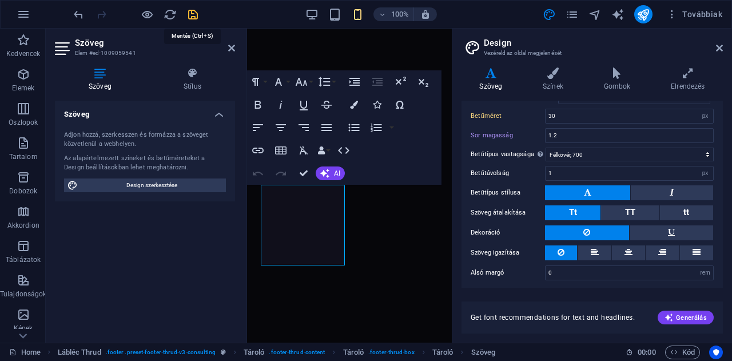
click at [189, 18] on icon "save" at bounding box center [192, 14] width 13 height 13
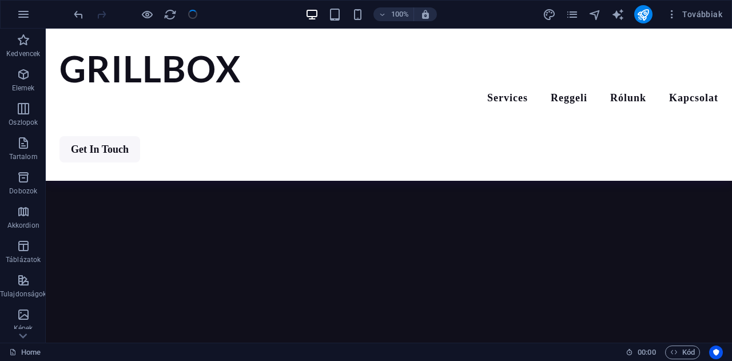
scroll to position [2863, 0]
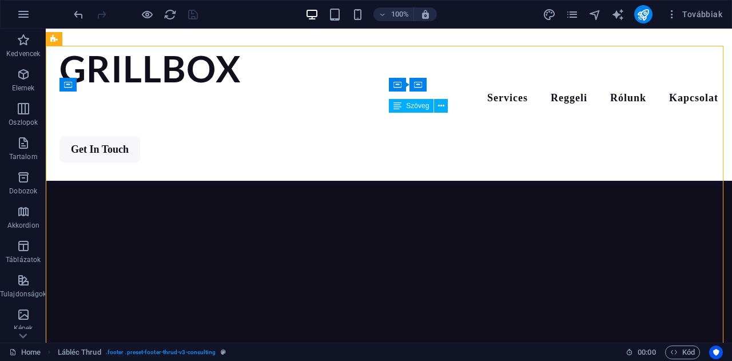
drag, startPoint x: 428, startPoint y: 110, endPoint x: 419, endPoint y: 112, distance: 8.7
click at [419, 112] on div "Szöveg" at bounding box center [411, 106] width 45 height 14
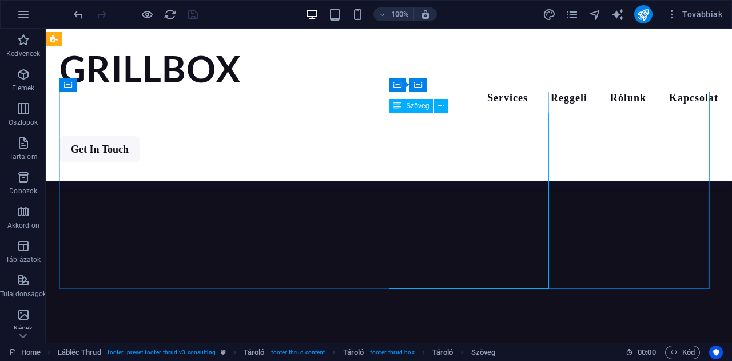
click at [411, 107] on span "Szöveg" at bounding box center [417, 105] width 23 height 7
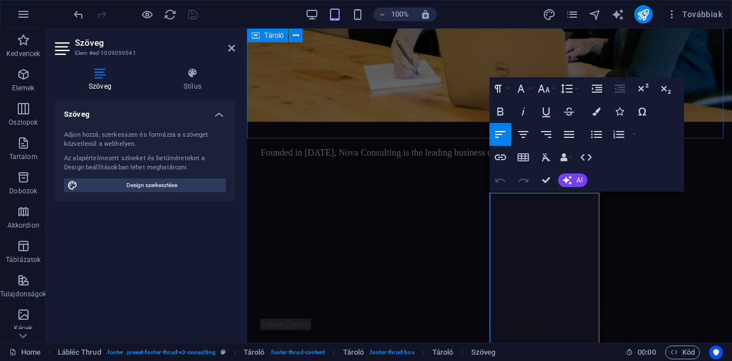
scroll to position [2752, 0]
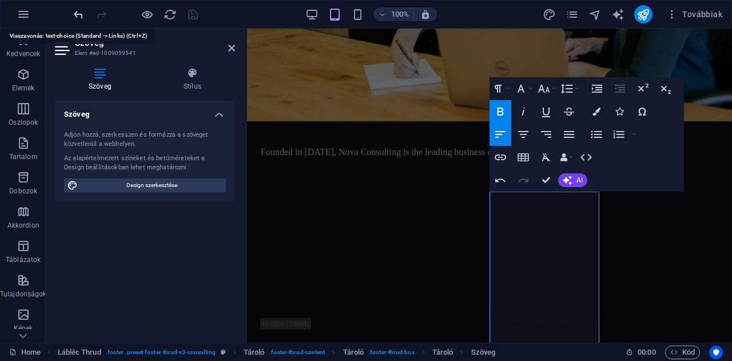
click at [78, 17] on icon "undo" at bounding box center [78, 14] width 13 height 13
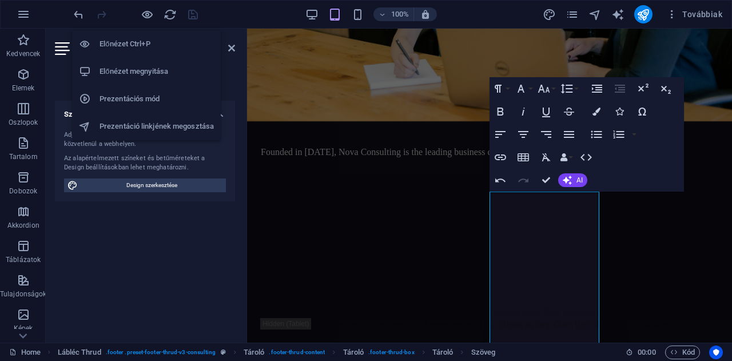
click at [139, 43] on h6 "Előnézet Ctrl+P" at bounding box center [156, 44] width 114 height 14
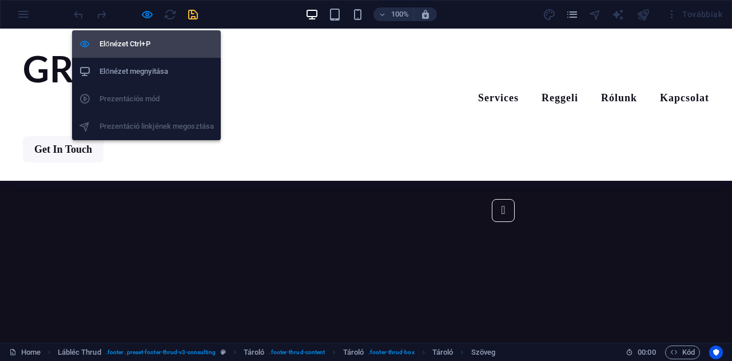
scroll to position [2692, 0]
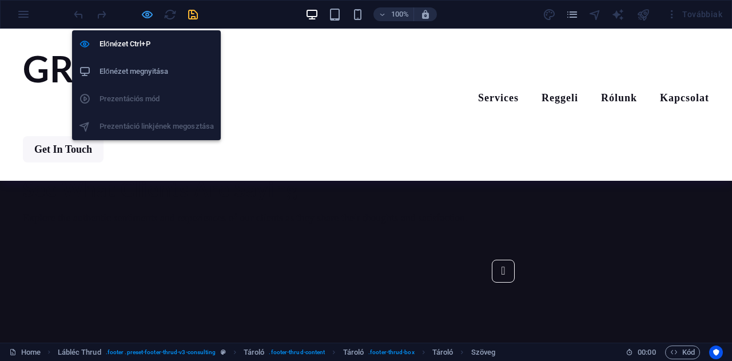
click at [149, 12] on icon "button" at bounding box center [147, 14] width 13 height 13
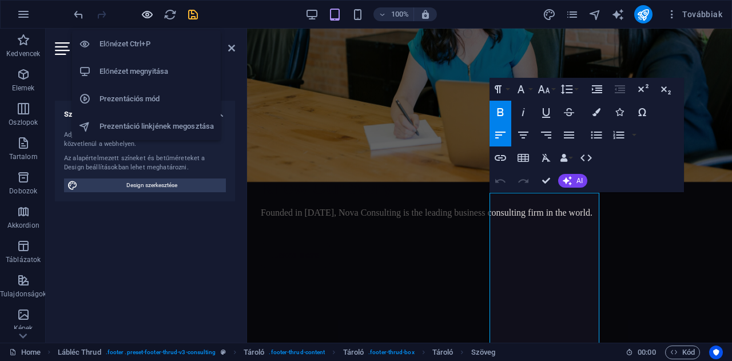
scroll to position [2751, 0]
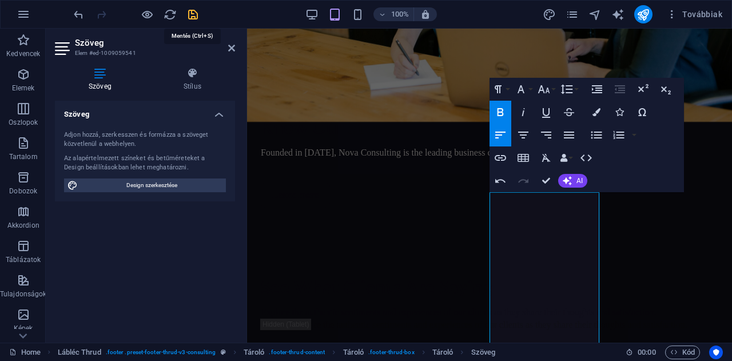
click at [191, 14] on icon "save" at bounding box center [192, 14] width 13 height 13
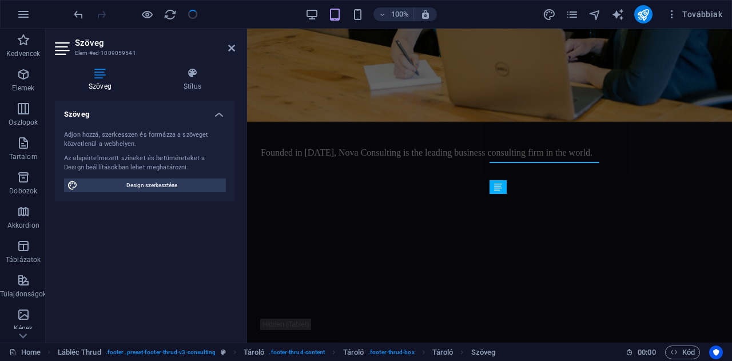
scroll to position [2750, 0]
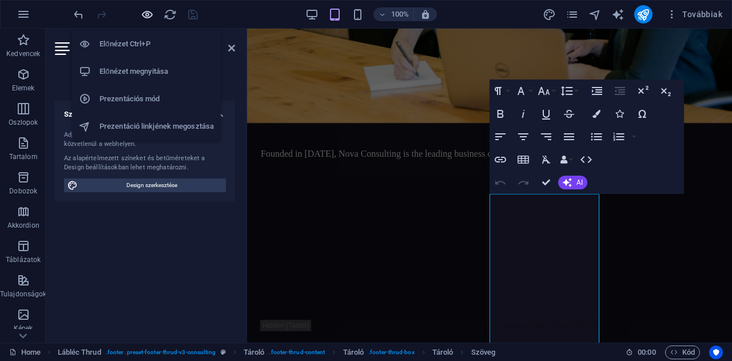
click at [150, 13] on icon "button" at bounding box center [147, 14] width 13 height 13
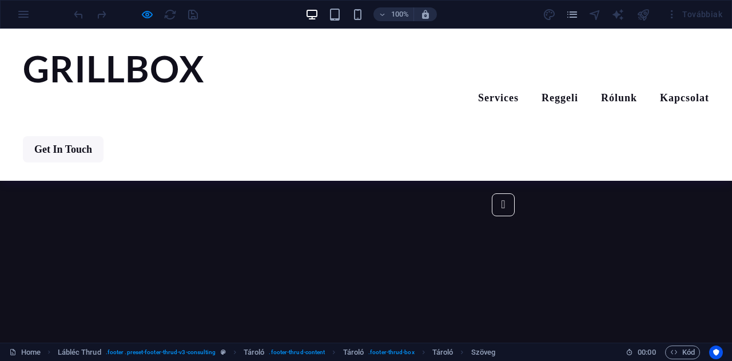
scroll to position [2759, 0]
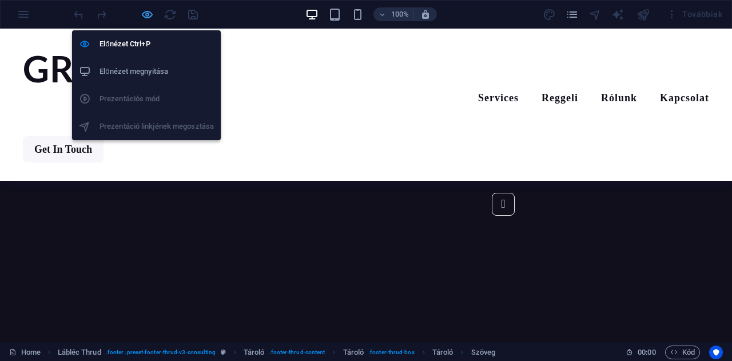
click at [150, 11] on icon "button" at bounding box center [147, 14] width 13 height 13
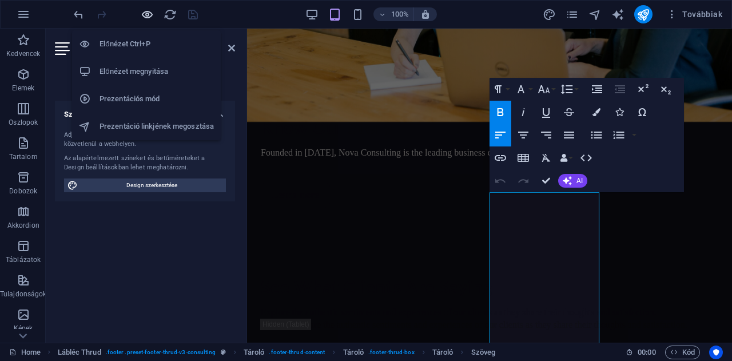
scroll to position [2751, 0]
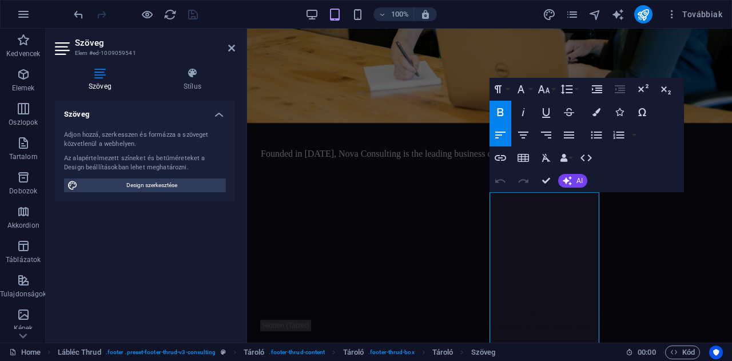
click at [502, 109] on icon "button" at bounding box center [500, 112] width 6 height 8
click at [501, 143] on button "Align Left" at bounding box center [500, 134] width 22 height 23
click at [553, 89] on button "Font Size" at bounding box center [546, 89] width 22 height 23
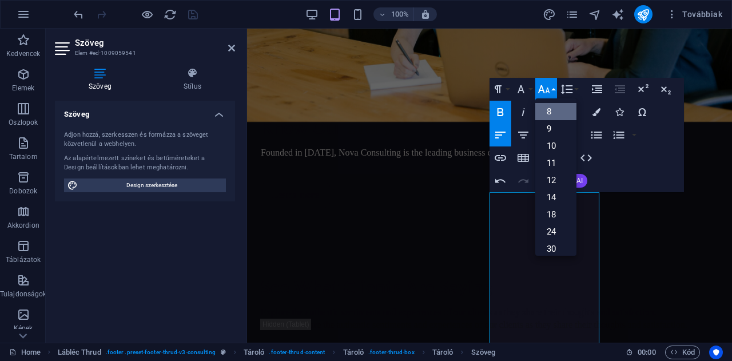
click at [555, 107] on link "8" at bounding box center [555, 111] width 41 height 17
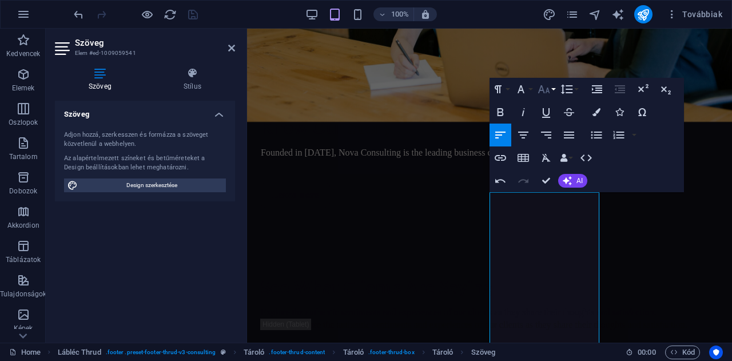
click at [554, 89] on button "Font Size" at bounding box center [546, 89] width 22 height 23
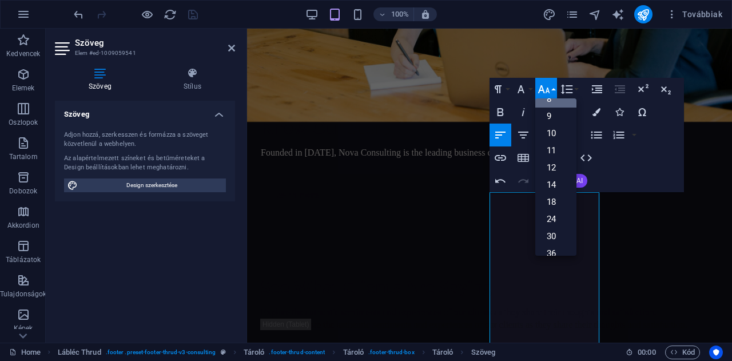
scroll to position [0, 0]
click at [550, 109] on link "8" at bounding box center [555, 111] width 41 height 17
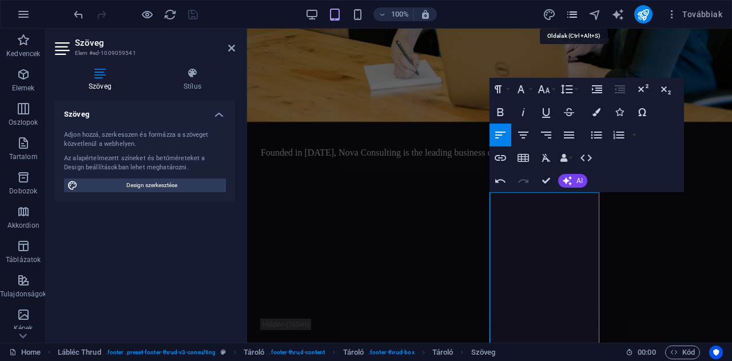
click at [573, 13] on icon "pages" at bounding box center [571, 14] width 13 height 13
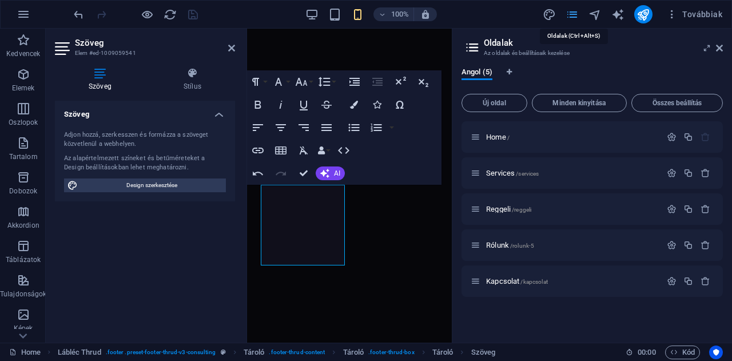
scroll to position [3262, 0]
click at [672, 283] on icon "button" at bounding box center [671, 281] width 10 height 10
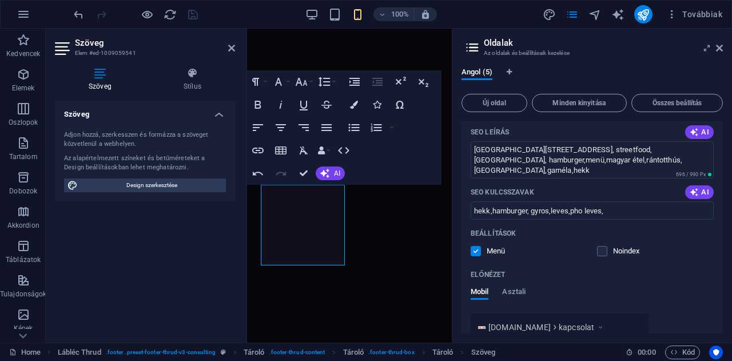
scroll to position [416, 0]
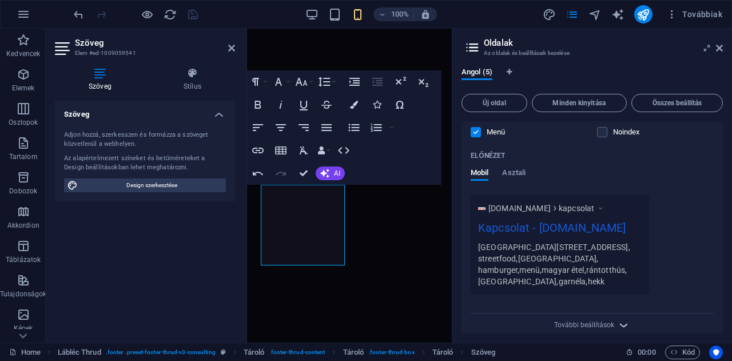
click at [617, 318] on icon "button" at bounding box center [623, 324] width 13 height 13
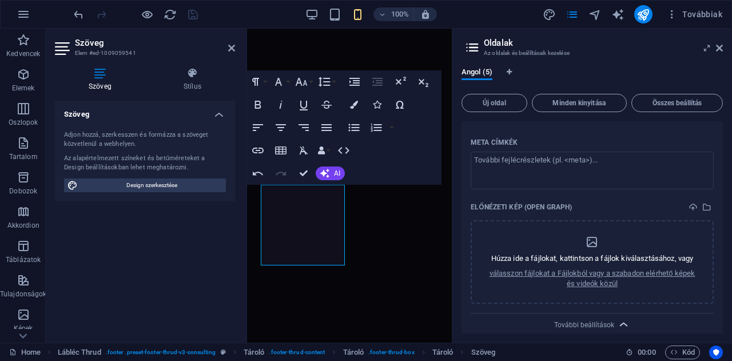
scroll to position [590, 0]
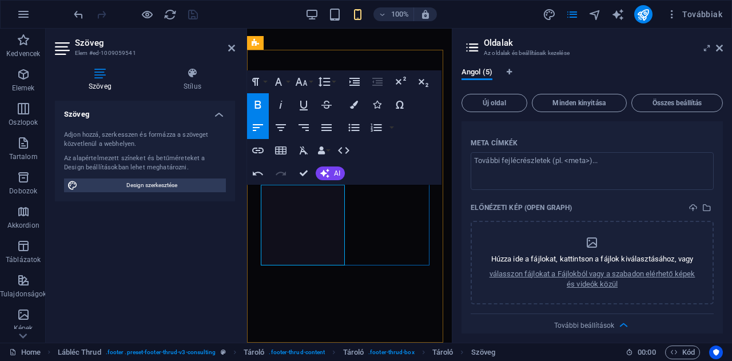
drag, startPoint x: 318, startPoint y: 226, endPoint x: 286, endPoint y: 223, distance: 31.5
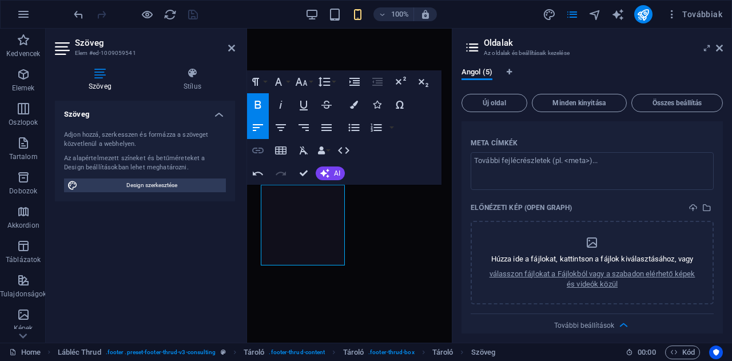
click at [257, 153] on icon "button" at bounding box center [257, 150] width 11 height 6
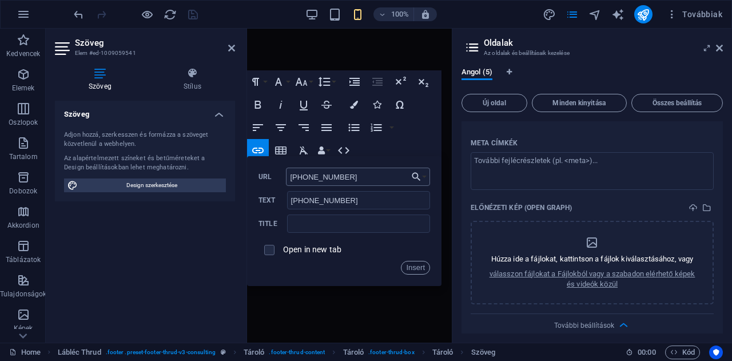
type input "[PHONE_NUMBER]"
click at [409, 265] on button "Insert" at bounding box center [415, 268] width 29 height 14
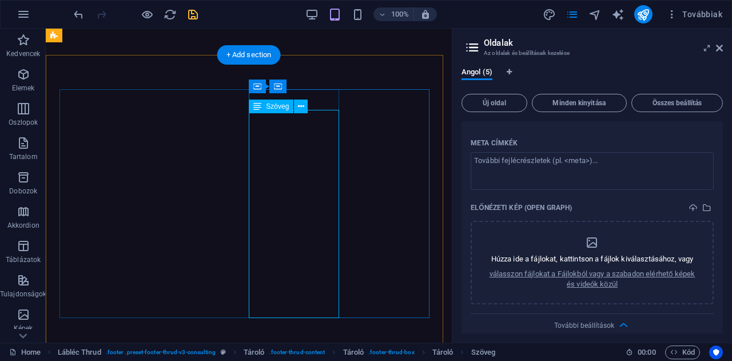
scroll to position [2946, 0]
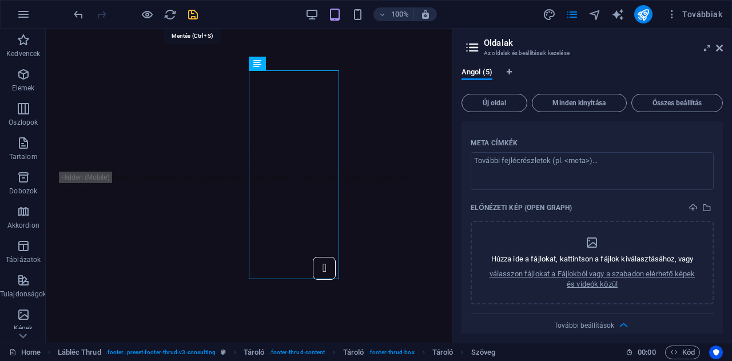
click at [191, 17] on icon "save" at bounding box center [192, 14] width 13 height 13
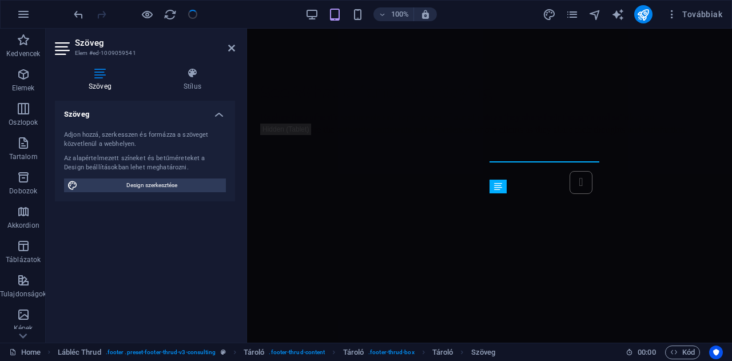
scroll to position [2750, 0]
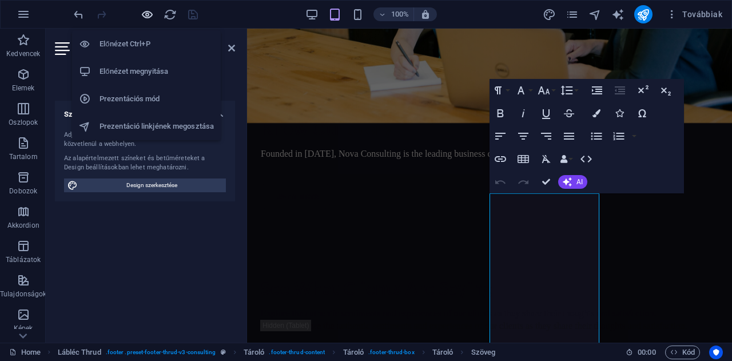
click at [146, 12] on icon "button" at bounding box center [147, 14] width 13 height 13
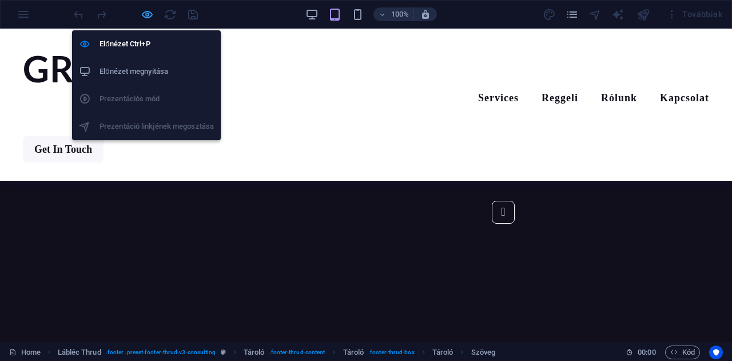
scroll to position [2691, 0]
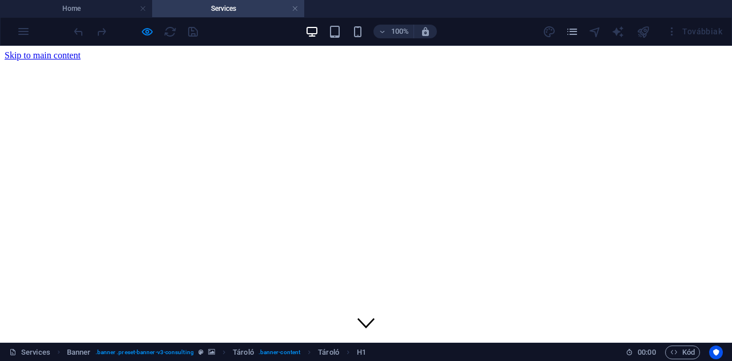
scroll to position [0, 0]
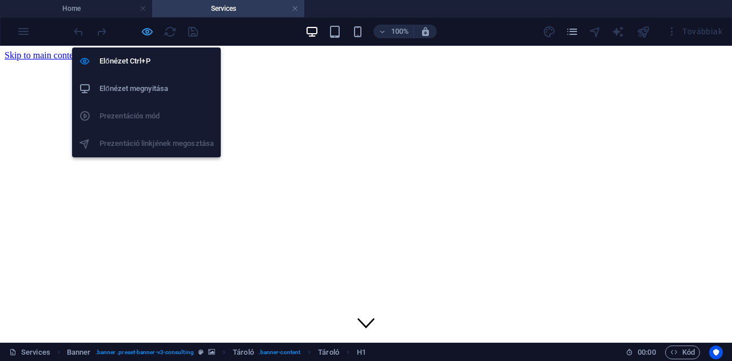
click at [146, 29] on icon "button" at bounding box center [147, 31] width 13 height 13
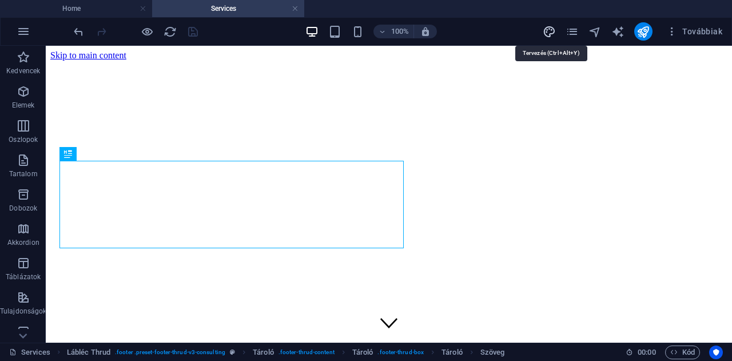
click at [547, 30] on icon "design" at bounding box center [548, 31] width 13 height 13
select select "px"
select select "700"
select select "px"
select select "rem"
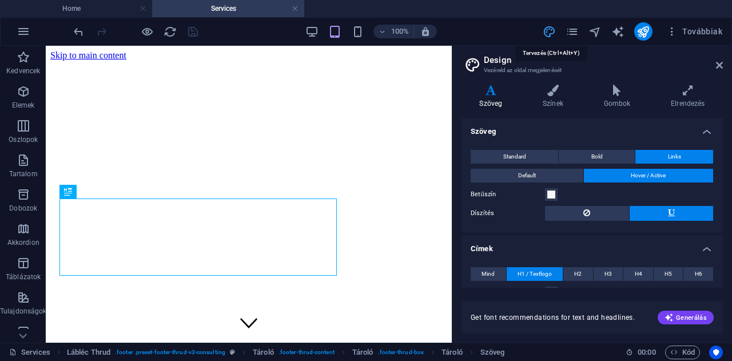
type input "56"
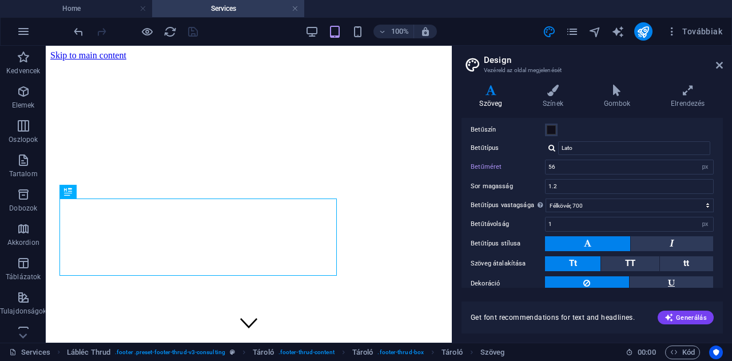
scroll to position [214, 0]
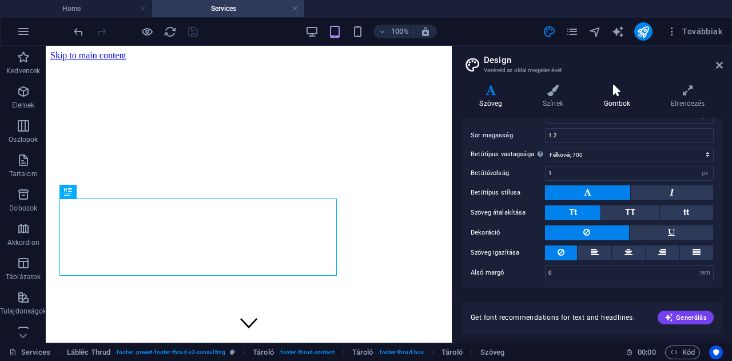
click at [617, 102] on h4 "Gombok" at bounding box center [618, 97] width 67 height 24
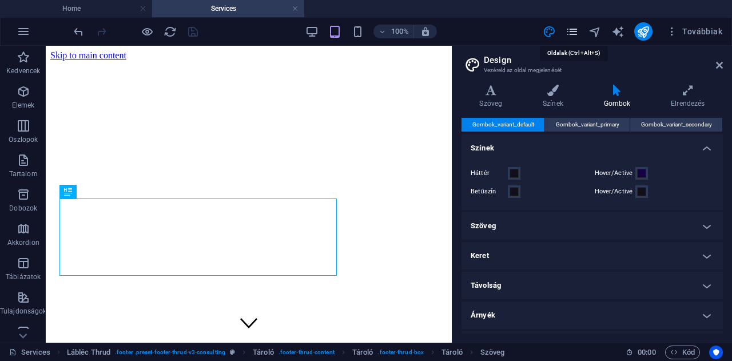
click at [575, 33] on icon "pages" at bounding box center [571, 31] width 13 height 13
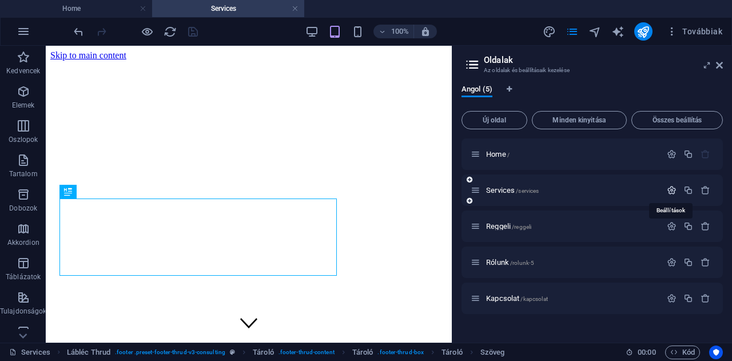
click at [672, 190] on icon "button" at bounding box center [671, 190] width 10 height 10
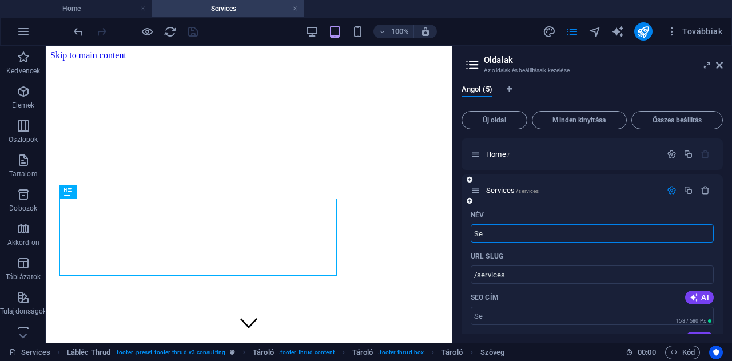
type input "S"
type input "/"
type input "F"
type input "/f"
type input "F"
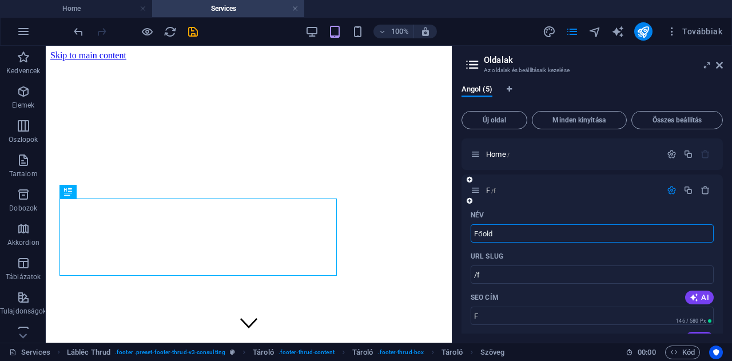
type input "Főolda"
type input "/fool"
type input "Főol"
type input "Főoldal"
type input "/fooldal"
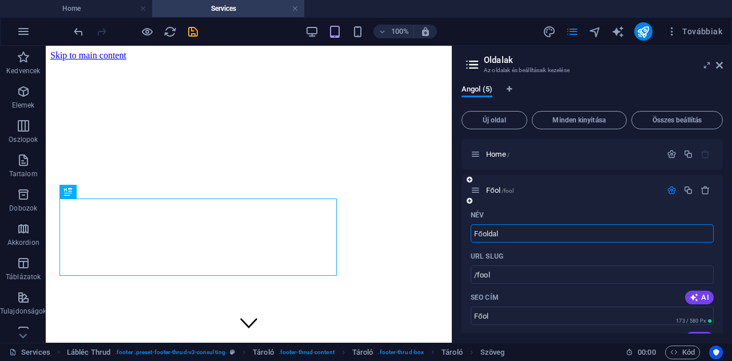
type input "Főoldal"
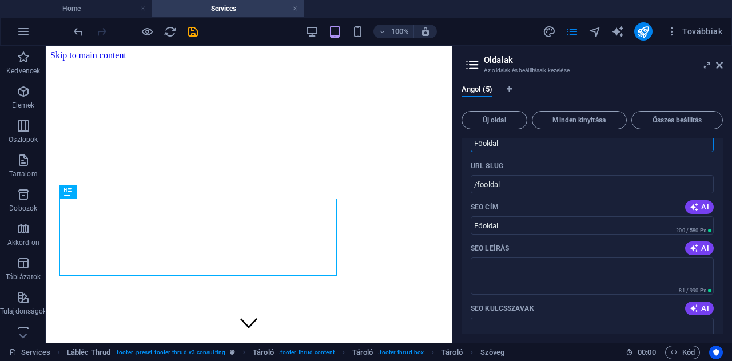
scroll to position [90, 0]
type input "Főoldal"
click at [493, 265] on textarea "SEO leírás" at bounding box center [591, 275] width 243 height 37
paste textarea "GrillBox16 Street Food és Box Bistro – street food, magyar és nemzetközi ízek f…"
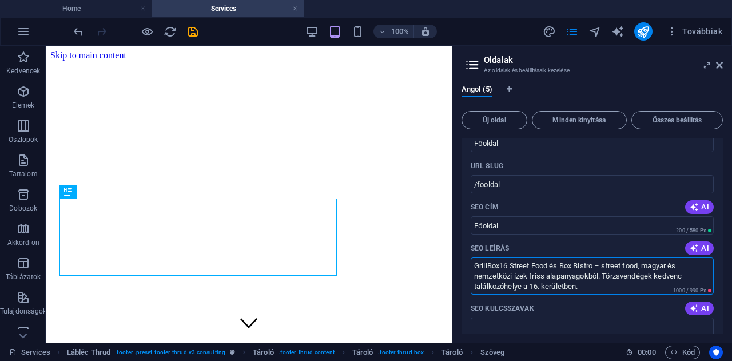
click at [594, 264] on textarea "GrillBox16 Street Food és Box Bistro – street food, magyar és nemzetközi ízek f…" at bounding box center [591, 275] width 243 height 37
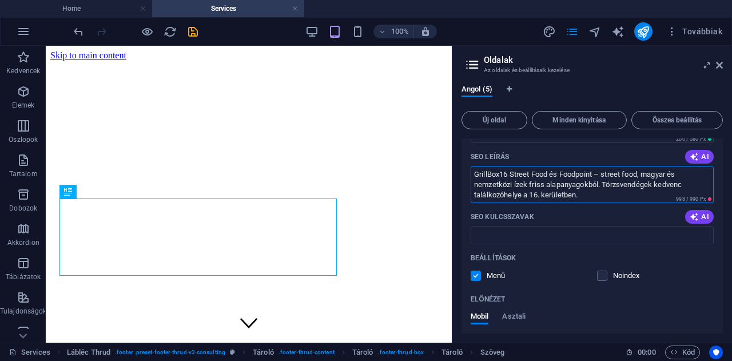
scroll to position [194, 0]
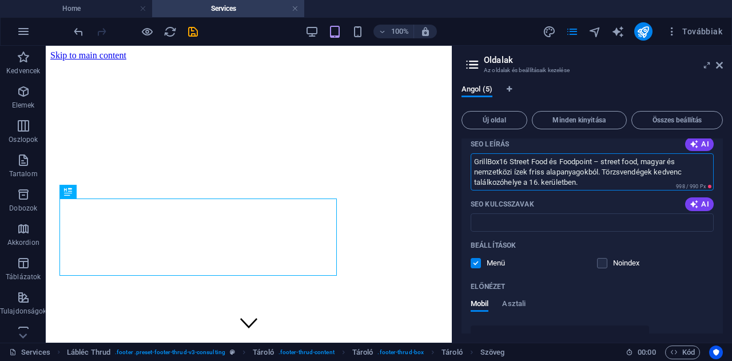
type textarea "GrillBox16 Street Food és Foodpoint – street food, magyar és nemzetközi ízek fr…"
click at [483, 221] on input "SEO kulcsszavak" at bounding box center [591, 222] width 243 height 18
paste input "GrillBox16, FoodPoint by GrillBox, street food [GEOGRAPHIC_DATA], gyorsétterem …"
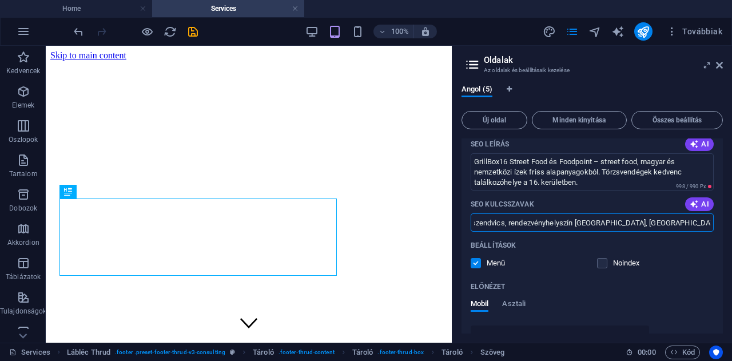
scroll to position [0, 0]
type input "GrillBox16, FoodPoint by GrillBox, street food [GEOGRAPHIC_DATA], gyorsétterem …"
click at [580, 181] on textarea "GrillBox16 Street Food és Foodpoint – street food, magyar és nemzetközi ízek fr…" at bounding box center [591, 171] width 243 height 37
type textarea "GrillBox16 Street Food és Foodpoint – street food, magyar és nemzetközi ízek fr…"
click at [193, 29] on icon "save" at bounding box center [192, 31] width 13 height 13
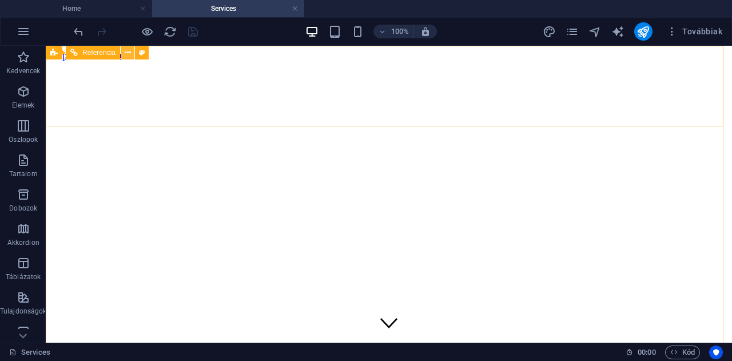
click at [127, 53] on icon at bounding box center [128, 53] width 6 height 12
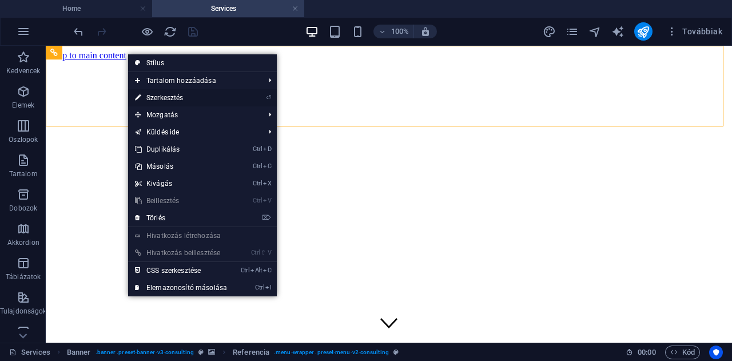
click at [166, 95] on link "⏎ Szerkesztés" at bounding box center [181, 97] width 106 height 17
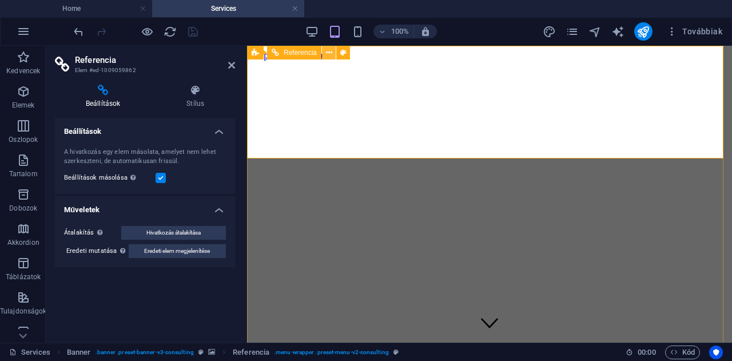
click at [329, 50] on icon at bounding box center [329, 53] width 6 height 12
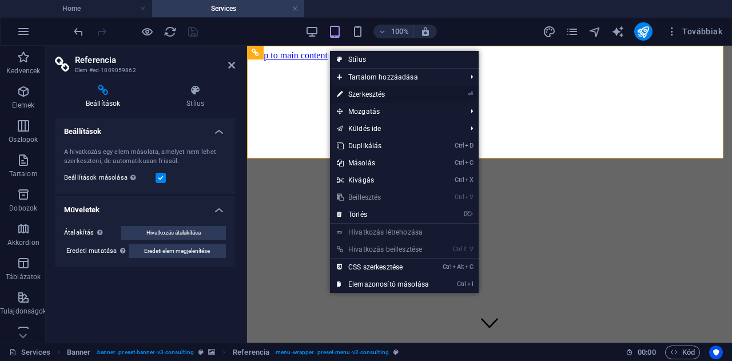
click at [358, 95] on link "⏎ Szerkesztés" at bounding box center [383, 94] width 106 height 17
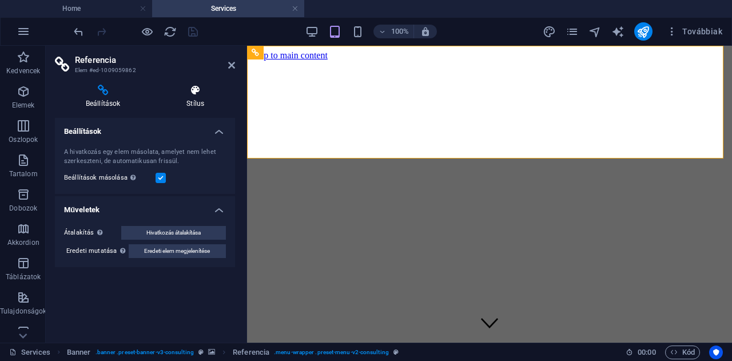
click at [199, 99] on h4 "Stílus" at bounding box center [194, 97] width 79 height 24
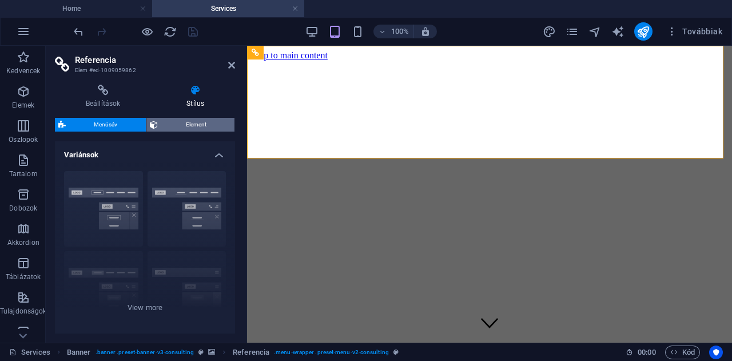
click at [199, 126] on span "Element" at bounding box center [196, 125] width 70 height 14
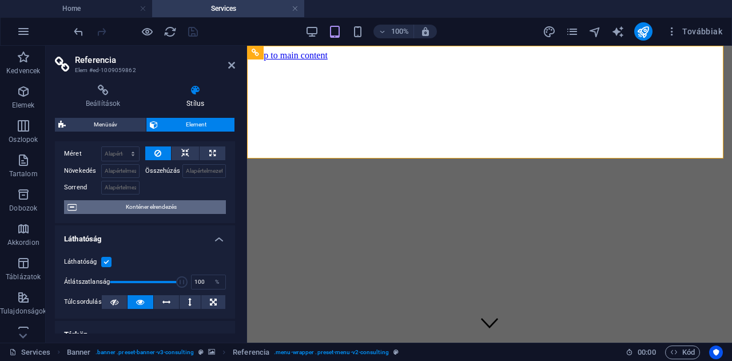
scroll to position [47, 0]
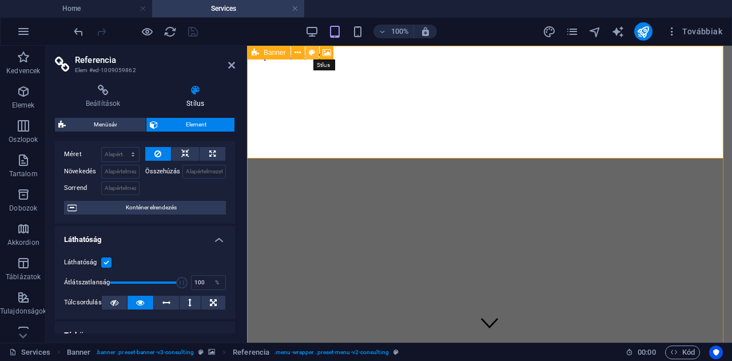
click at [312, 51] on icon at bounding box center [312, 53] width 6 height 12
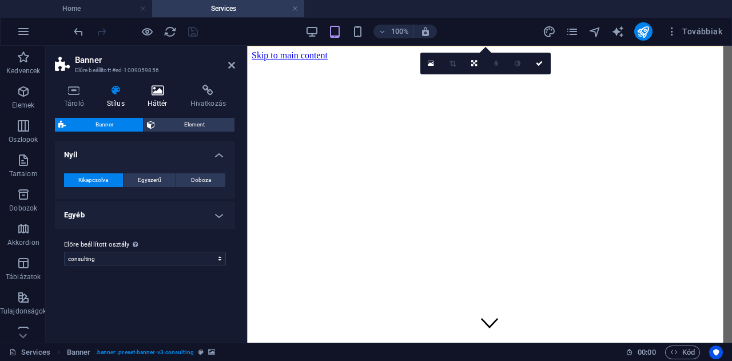
click at [168, 98] on h4 "Háttér" at bounding box center [159, 97] width 43 height 24
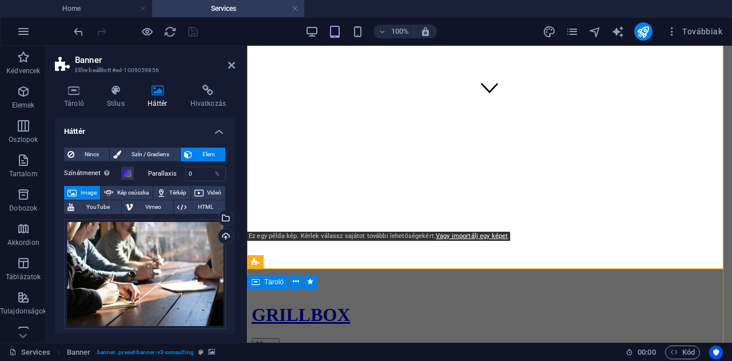
scroll to position [252, 0]
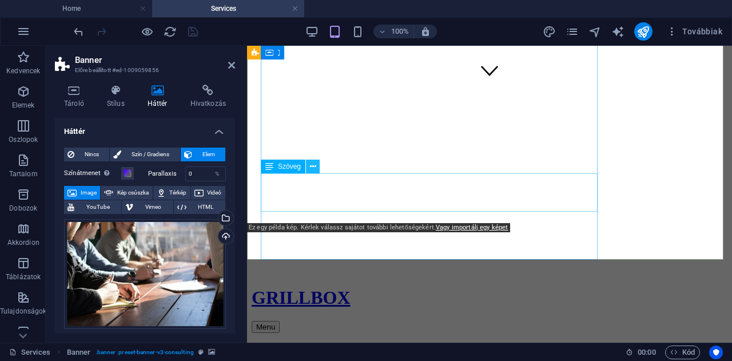
click at [313, 167] on icon at bounding box center [313, 167] width 6 height 12
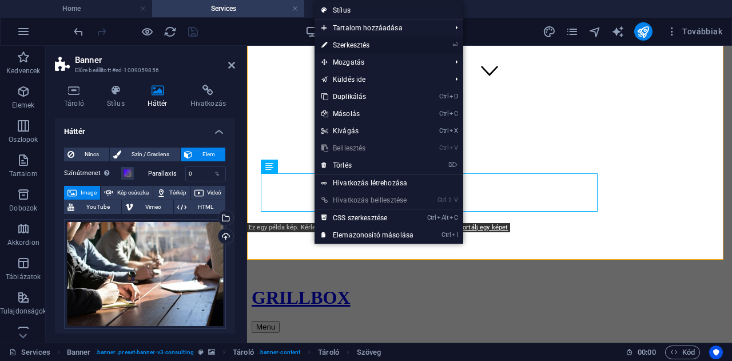
click at [355, 46] on link "⏎ Szerkesztés" at bounding box center [367, 45] width 106 height 17
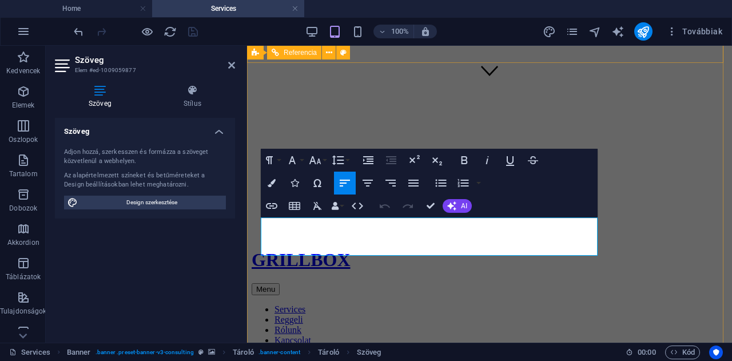
scroll to position [95, 0]
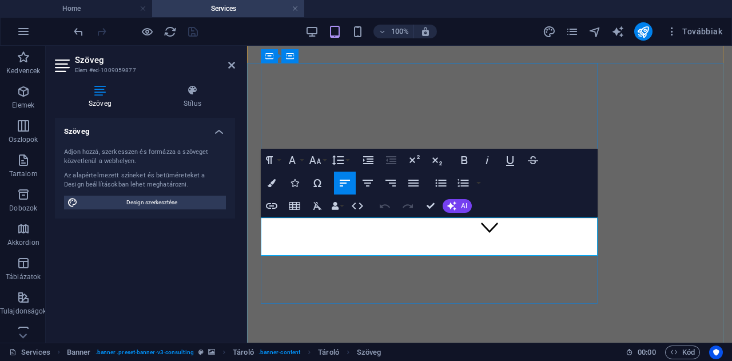
drag, startPoint x: 327, startPoint y: 249, endPoint x: 265, endPoint y: 222, distance: 67.8
click at [193, 100] on h4 "Stílus" at bounding box center [192, 97] width 85 height 24
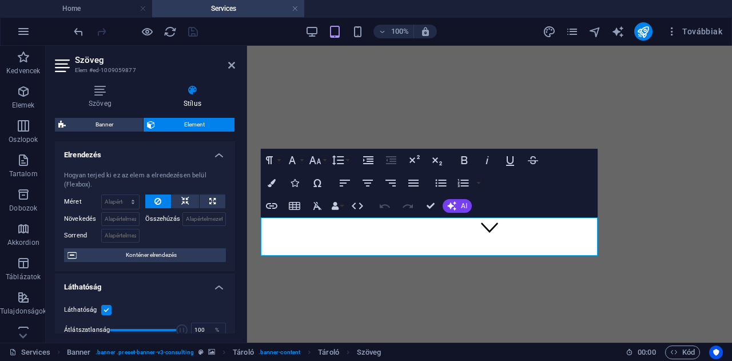
click at [185, 123] on span "Element" at bounding box center [194, 125] width 73 height 14
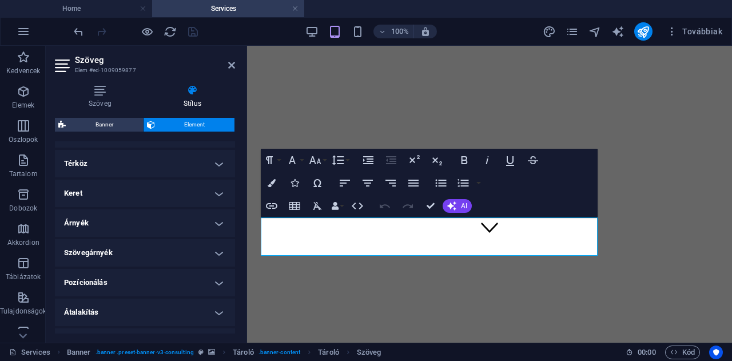
scroll to position [219, 0]
click at [122, 253] on h4 "Szövegárnyék" at bounding box center [145, 251] width 180 height 27
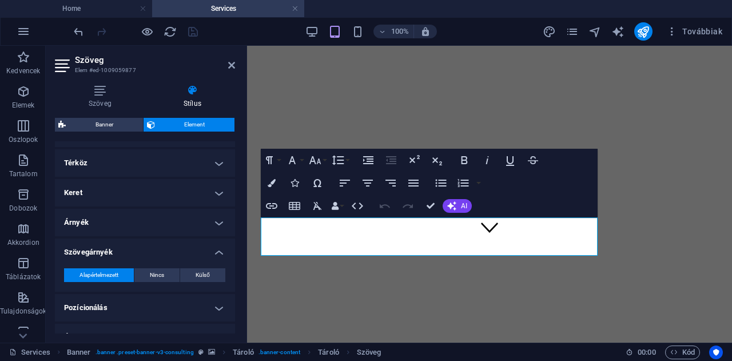
click at [115, 218] on h4 "Árnyék" at bounding box center [145, 222] width 180 height 27
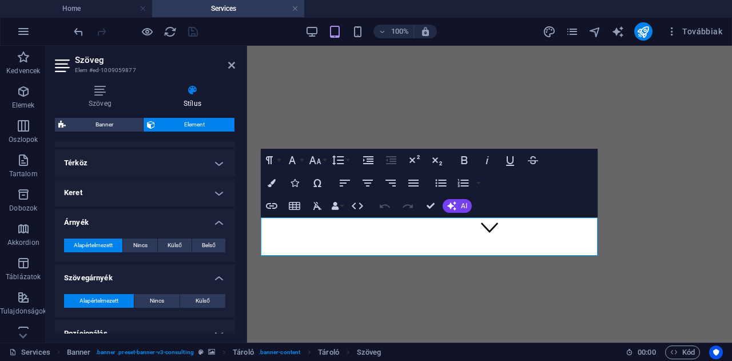
click at [110, 187] on h4 "Keret" at bounding box center [145, 192] width 180 height 27
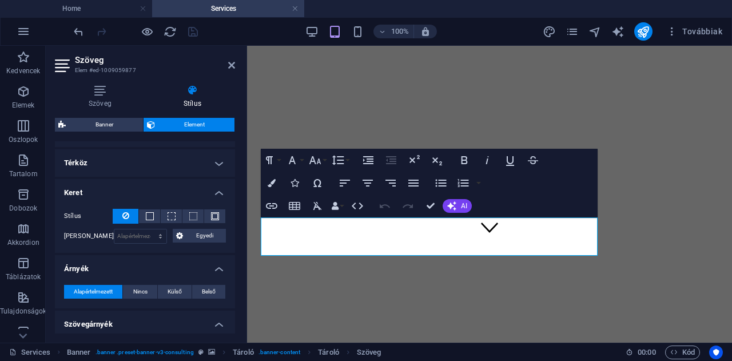
click at [109, 158] on h4 "Térköz" at bounding box center [145, 162] width 180 height 27
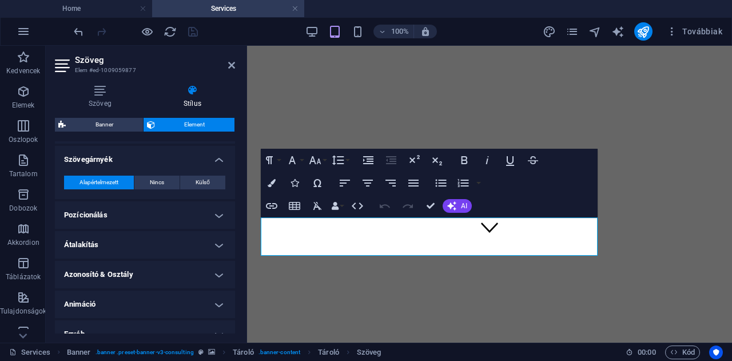
scroll to position [441, 0]
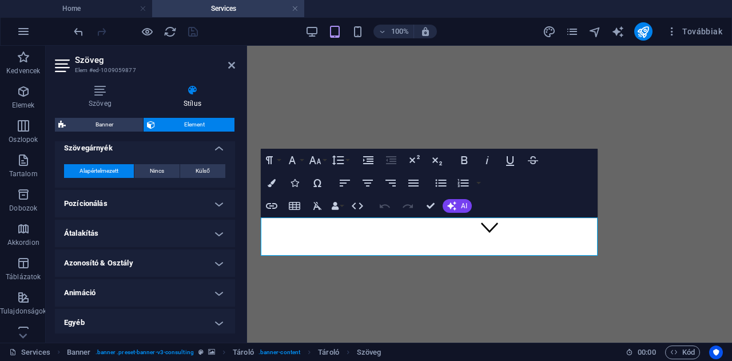
click at [119, 314] on h4 "Egyéb" at bounding box center [145, 322] width 180 height 27
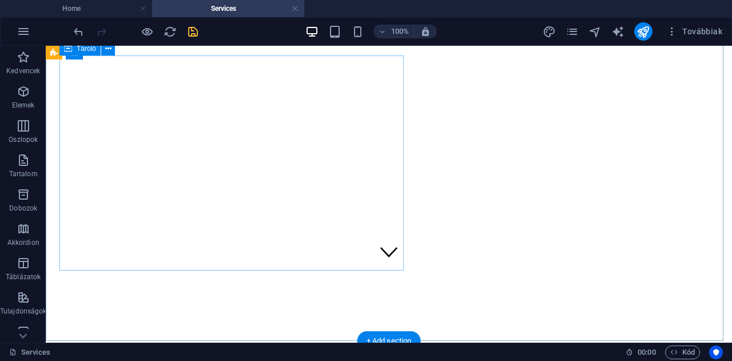
scroll to position [0, 0]
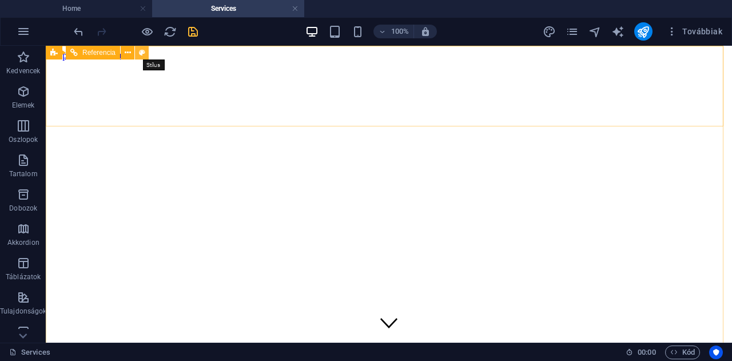
click at [141, 54] on icon at bounding box center [142, 53] width 6 height 12
select select "rem"
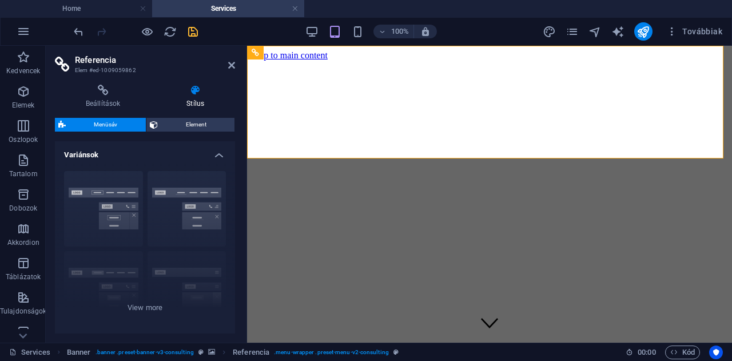
click at [194, 102] on h4 "Stílus" at bounding box center [194, 97] width 79 height 24
click at [207, 122] on span "Element" at bounding box center [196, 125] width 70 height 14
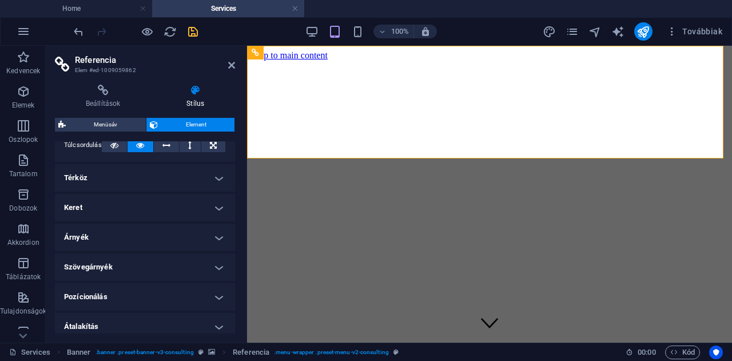
scroll to position [204, 0]
click at [342, 54] on icon at bounding box center [343, 53] width 6 height 12
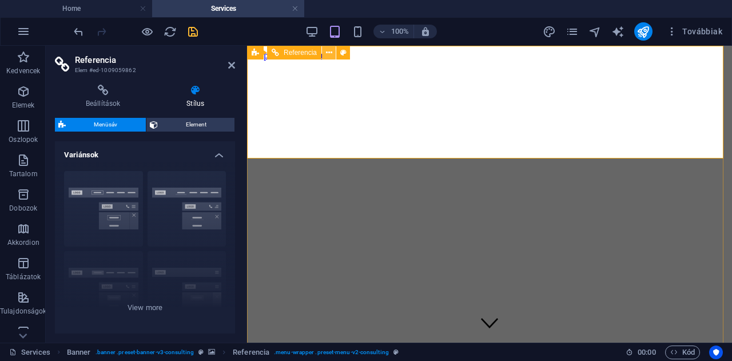
click at [329, 54] on icon at bounding box center [329, 53] width 6 height 12
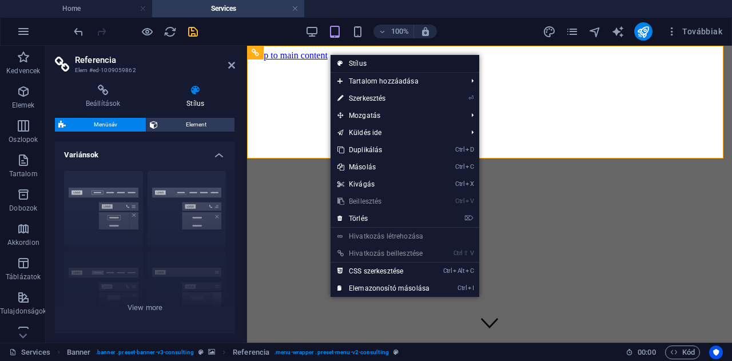
click at [355, 65] on link "Stílus" at bounding box center [404, 63] width 149 height 17
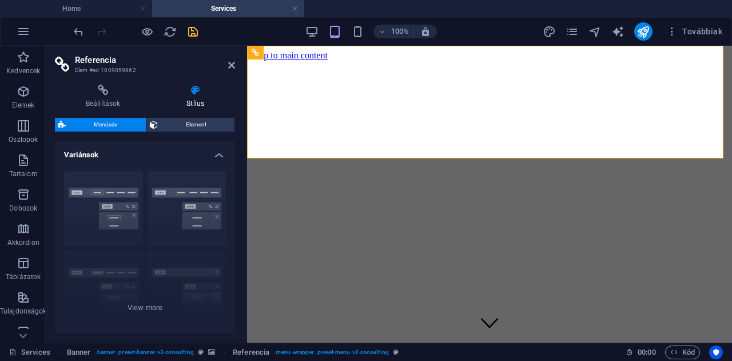
click at [96, 129] on span "Menüsáv" at bounding box center [105, 125] width 73 height 14
click at [102, 89] on icon at bounding box center [103, 90] width 96 height 11
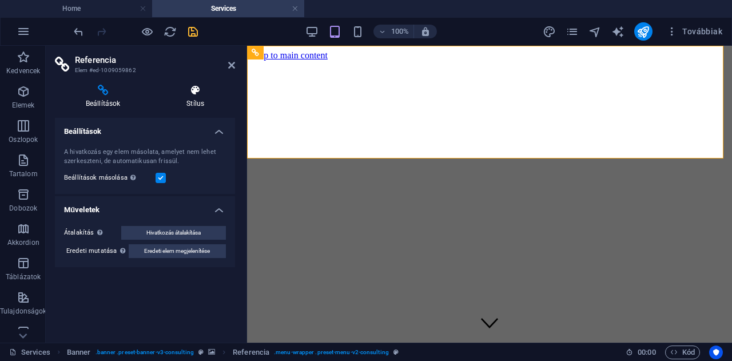
click at [193, 97] on h4 "Stílus" at bounding box center [194, 97] width 79 height 24
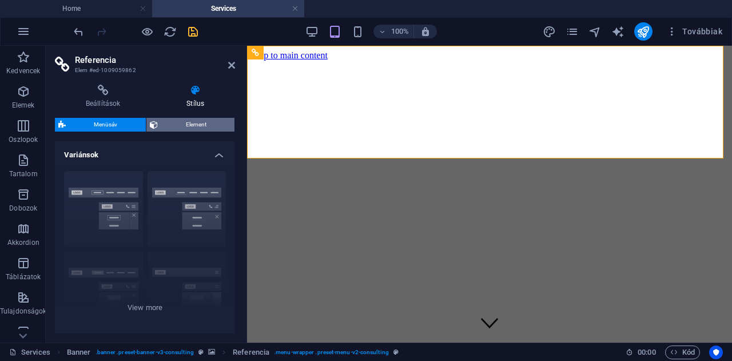
click at [198, 122] on span "Element" at bounding box center [196, 125] width 70 height 14
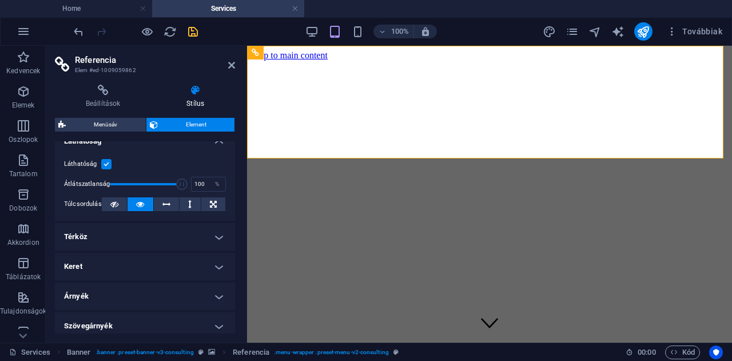
scroll to position [146, 0]
click at [110, 235] on h4 "Térköz" at bounding box center [145, 235] width 180 height 27
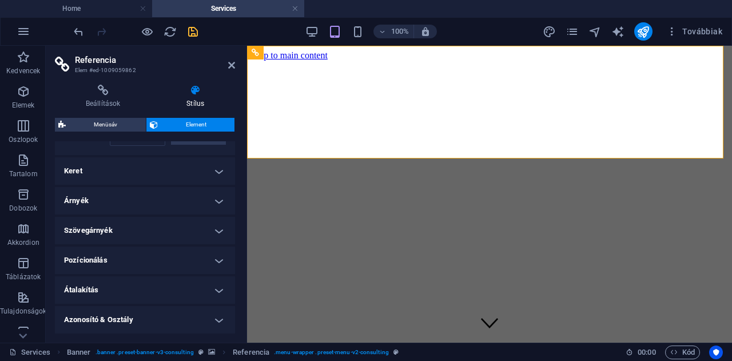
scroll to position [285, 0]
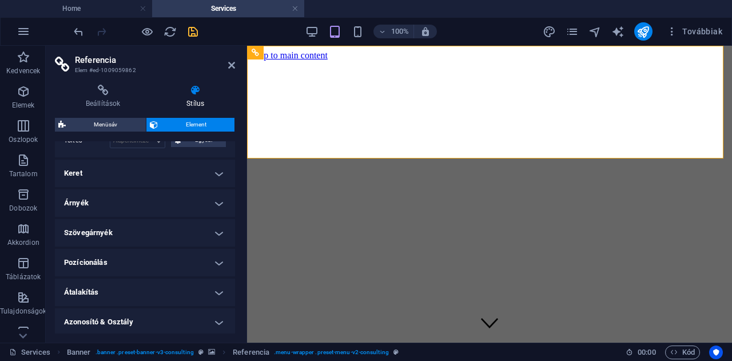
click at [181, 174] on h4 "Keret" at bounding box center [145, 172] width 180 height 27
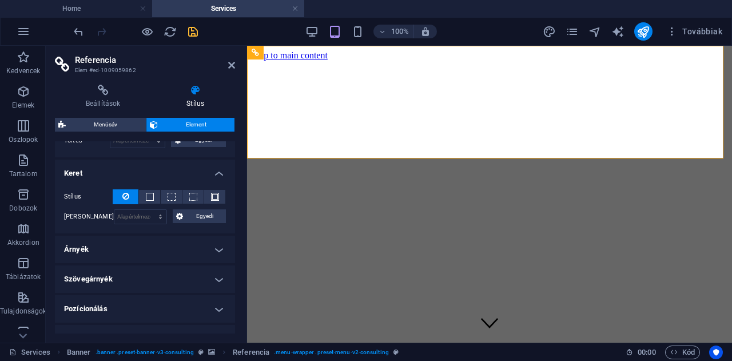
click at [170, 243] on h4 "Árnyék" at bounding box center [145, 248] width 180 height 27
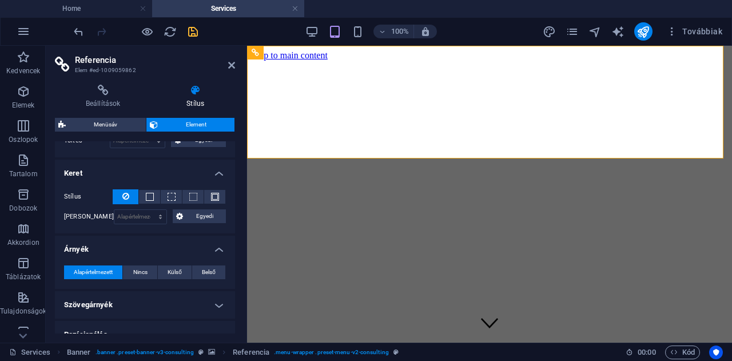
scroll to position [416, 0]
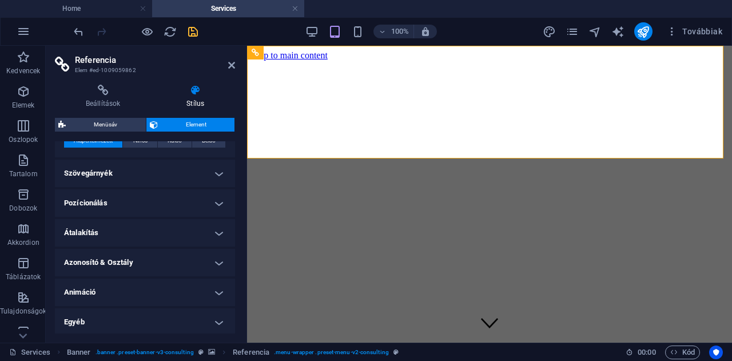
click at [144, 169] on h4 "Szövegárnyék" at bounding box center [145, 172] width 180 height 27
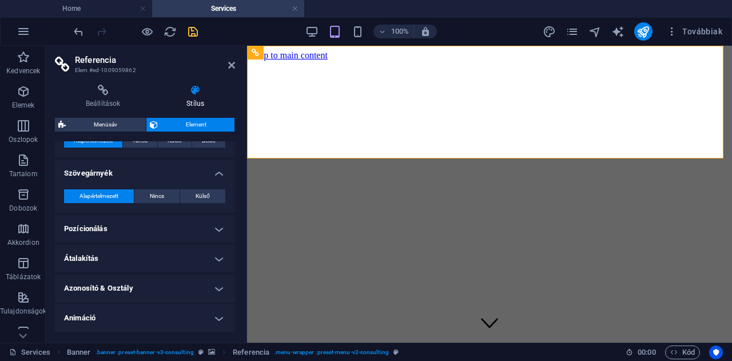
click at [142, 226] on h4 "Pozícionálás" at bounding box center [145, 228] width 180 height 27
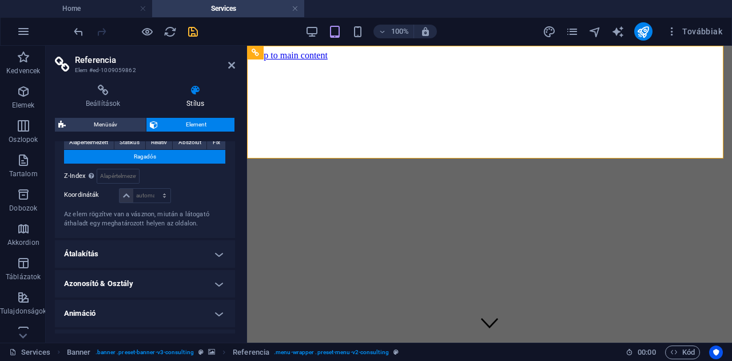
scroll to position [526, 0]
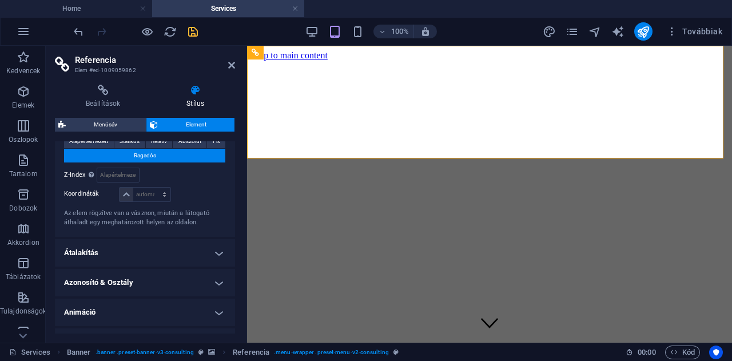
click at [174, 245] on h4 "Átalakítás" at bounding box center [145, 252] width 180 height 27
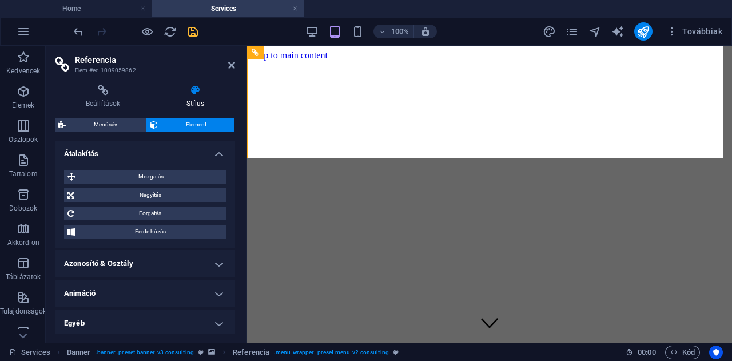
scroll to position [625, 0]
click at [175, 265] on h4 "Azonosító & Osztály" at bounding box center [145, 263] width 180 height 27
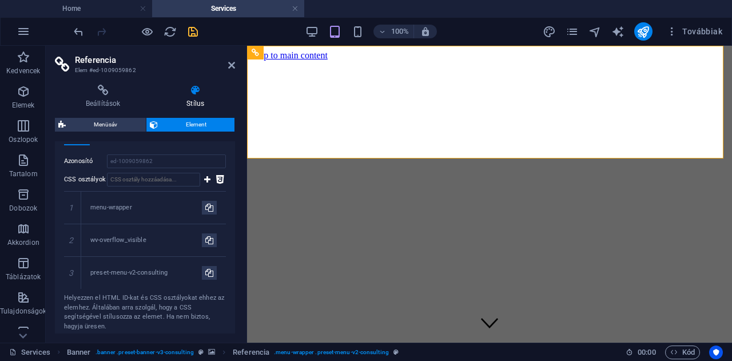
scroll to position [834, 0]
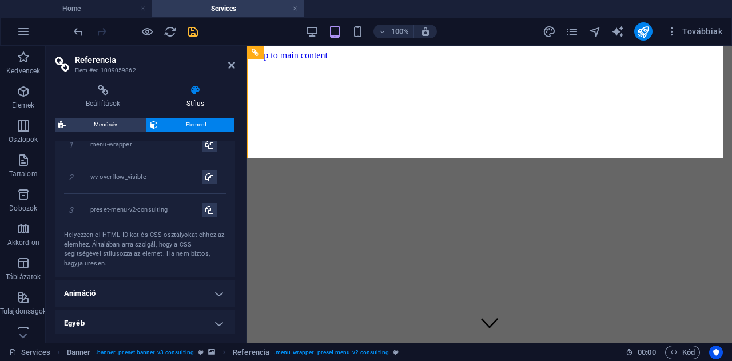
click at [142, 286] on h4 "Animáció" at bounding box center [145, 292] width 180 height 27
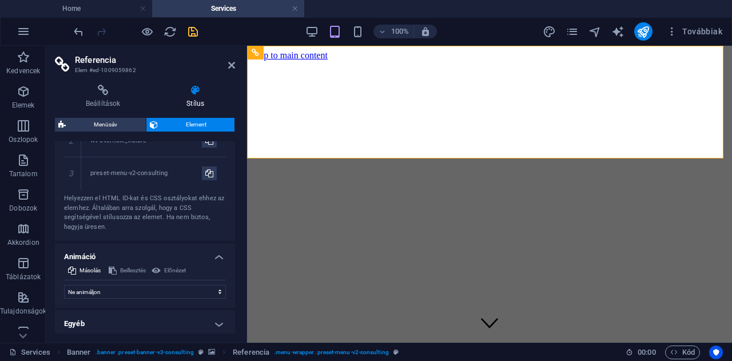
click at [125, 315] on h4 "Egyéb" at bounding box center [145, 323] width 180 height 27
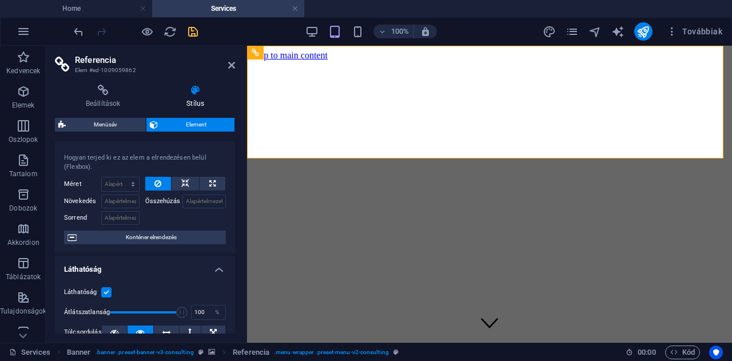
scroll to position [0, 0]
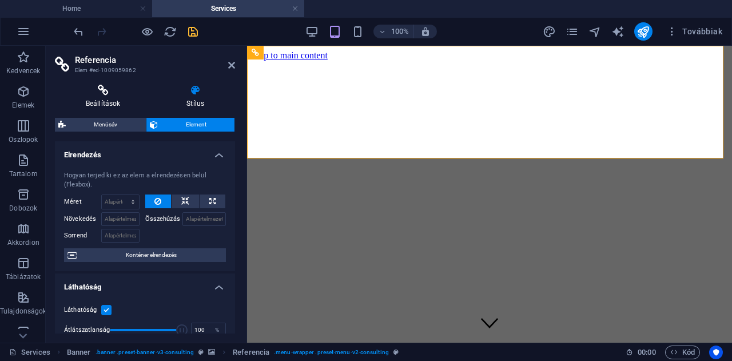
click at [104, 96] on h4 "Beállítások" at bounding box center [105, 97] width 101 height 24
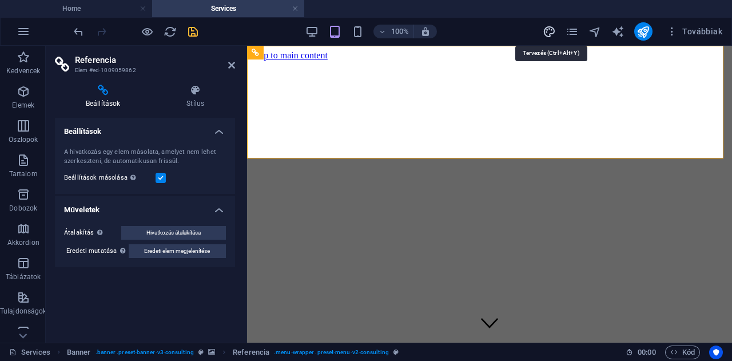
click at [552, 25] on icon "design" at bounding box center [548, 31] width 13 height 13
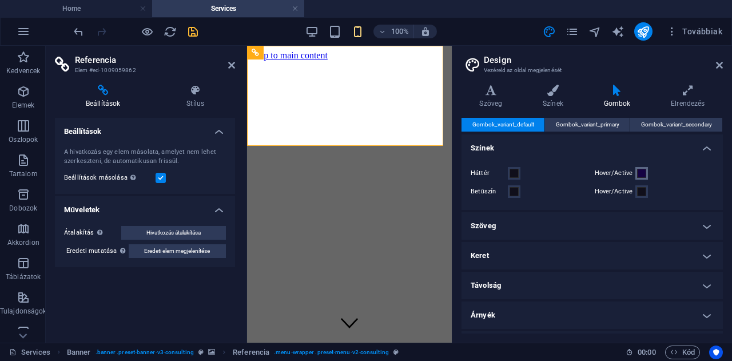
click at [638, 174] on span at bounding box center [641, 173] width 9 height 9
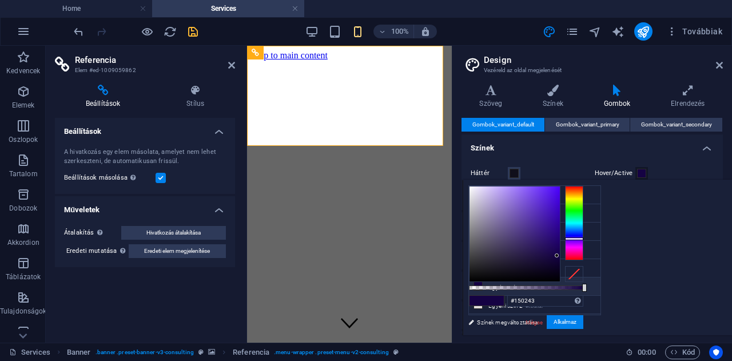
type input "#f6f5fa"
click at [560, 187] on div at bounding box center [514, 233] width 90 height 95
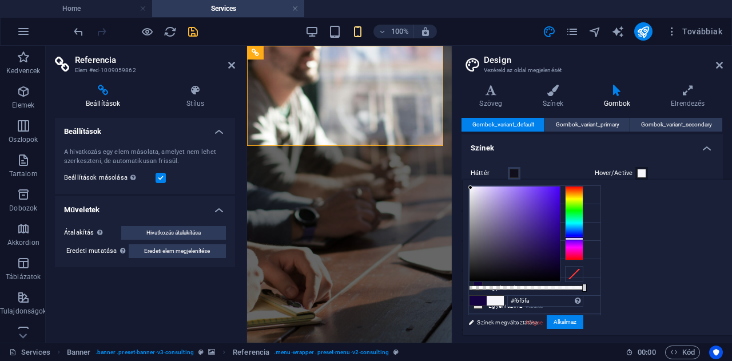
click at [503, 298] on span at bounding box center [494, 300] width 17 height 10
click at [583, 322] on button "Alkalmaz" at bounding box center [564, 322] width 37 height 14
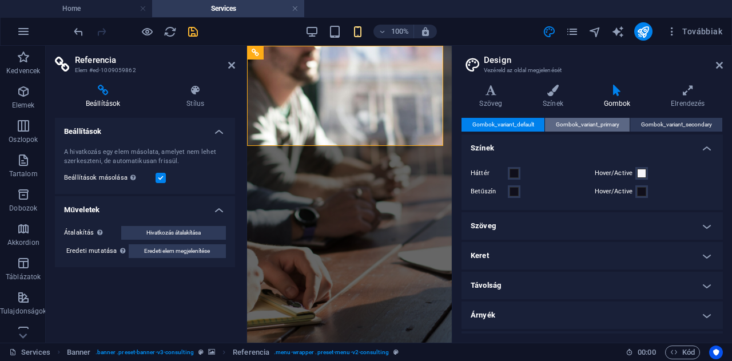
click at [588, 122] on span "Gombok_variant_primary" at bounding box center [587, 125] width 63 height 14
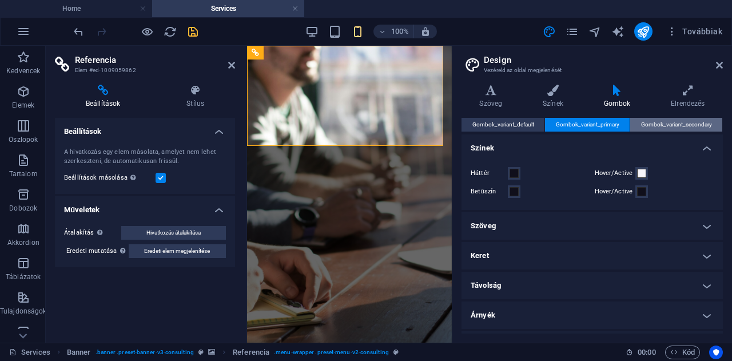
click at [655, 122] on span "Gombok_variant_secondary" at bounding box center [676, 125] width 71 height 14
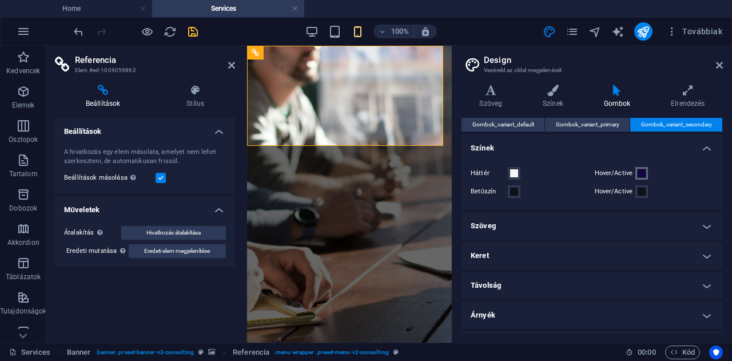
click at [638, 173] on span at bounding box center [641, 173] width 9 height 9
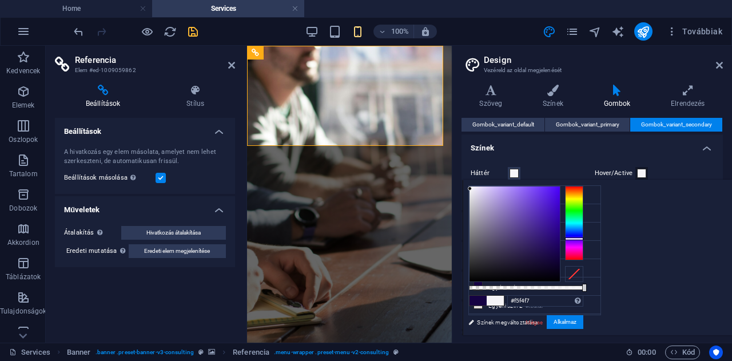
click at [560, 188] on div at bounding box center [514, 233] width 90 height 95
type input "#f5f3fa"
click at [560, 187] on div at bounding box center [514, 233] width 90 height 95
click at [503, 299] on span at bounding box center [494, 300] width 17 height 10
click at [583, 321] on button "Alkalmaz" at bounding box center [564, 322] width 37 height 14
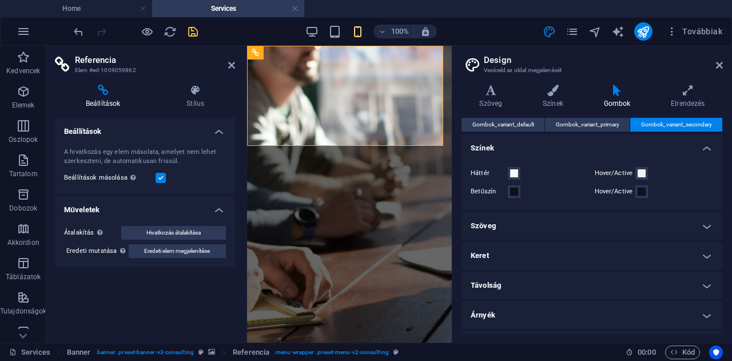
click at [524, 234] on h4 "Szöveg" at bounding box center [591, 225] width 261 height 27
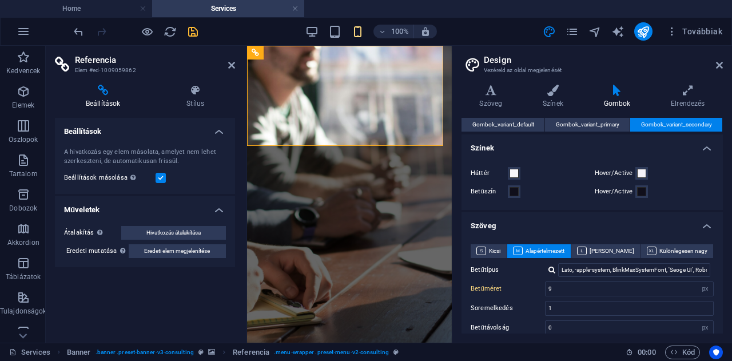
scroll to position [217, 0]
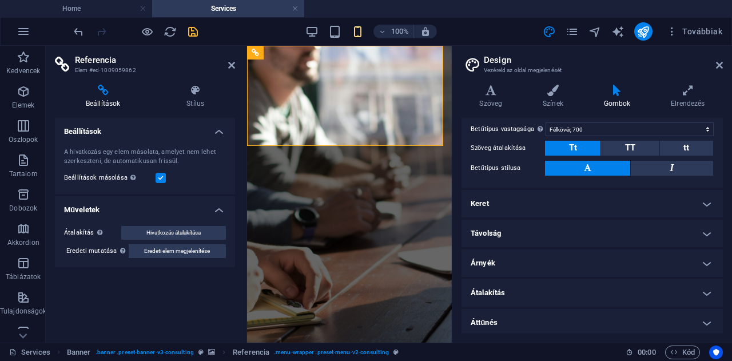
click at [514, 201] on h4 "Keret" at bounding box center [591, 203] width 261 height 27
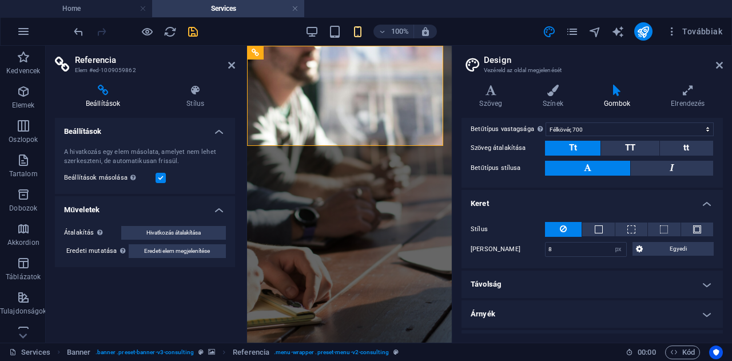
click at [510, 275] on h4 "Távolság" at bounding box center [591, 283] width 261 height 27
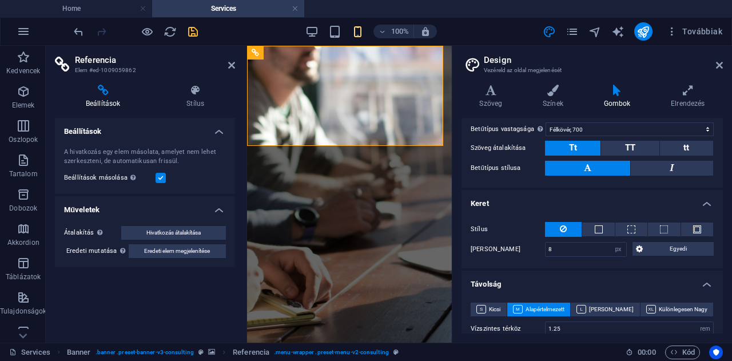
scroll to position [336, 0]
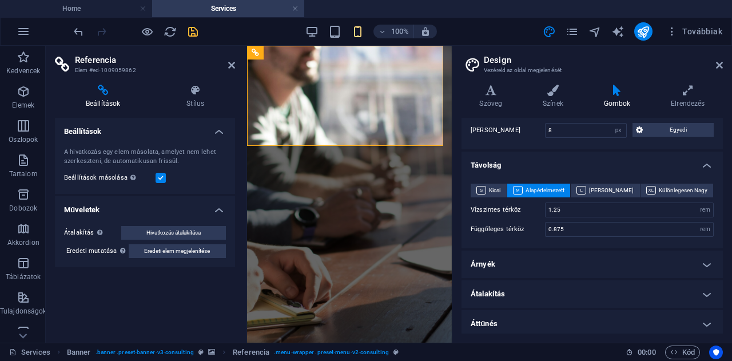
click at [511, 263] on h4 "Árnyék" at bounding box center [591, 263] width 261 height 27
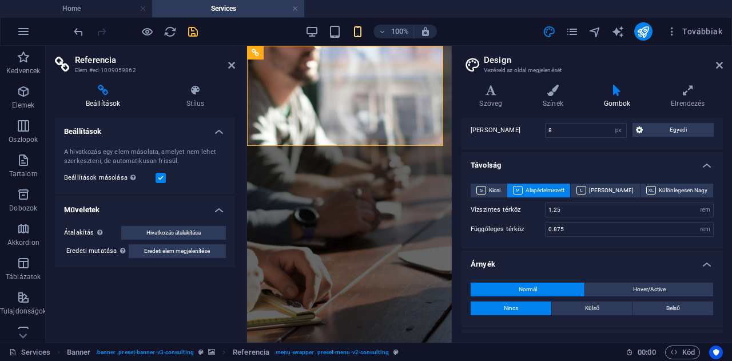
scroll to position [385, 0]
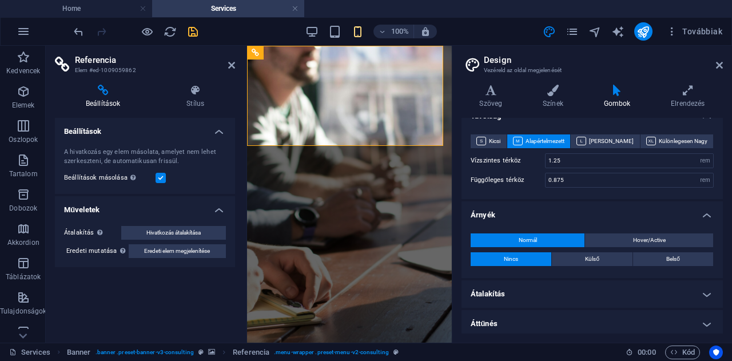
click at [522, 293] on h4 "Átalakítás" at bounding box center [591, 293] width 261 height 27
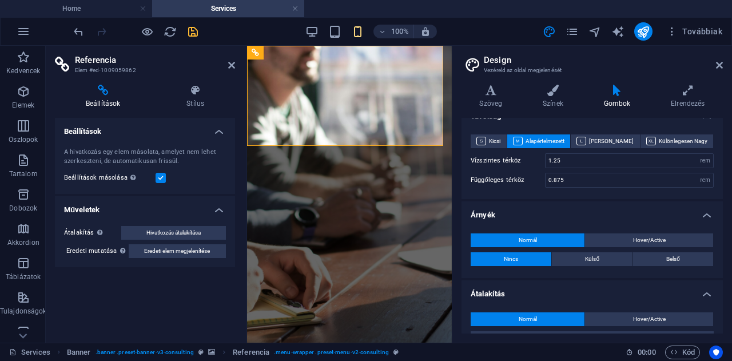
scroll to position [489, 0]
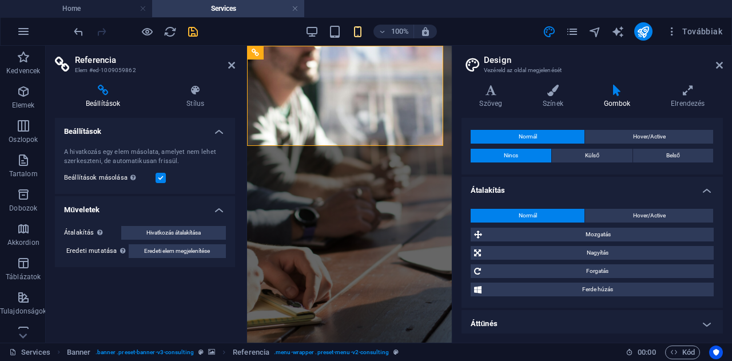
click at [520, 319] on h4 "Áttűnés" at bounding box center [591, 323] width 261 height 27
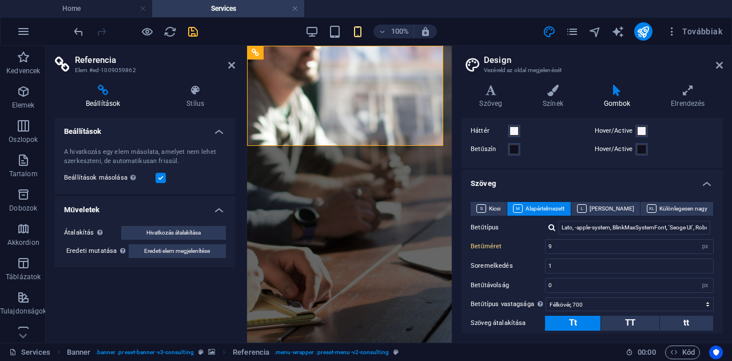
scroll to position [0, 0]
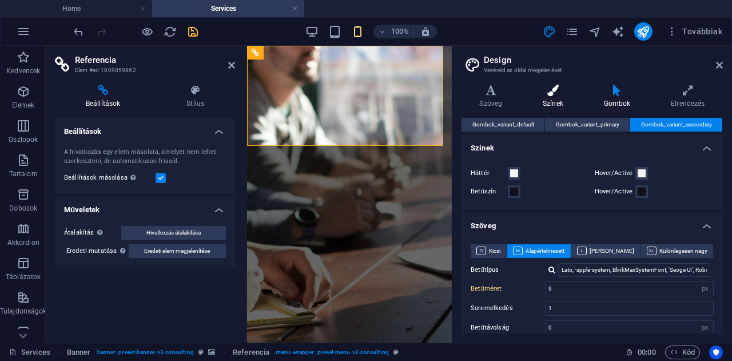
click at [554, 99] on h4 "Színek" at bounding box center [555, 97] width 61 height 24
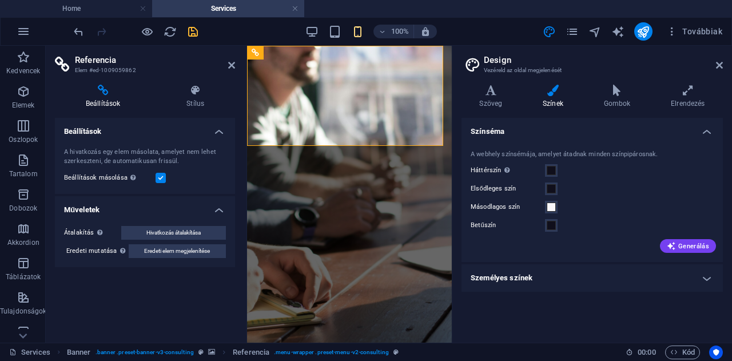
click at [549, 268] on h4 "Személyes színek" at bounding box center [591, 277] width 261 height 27
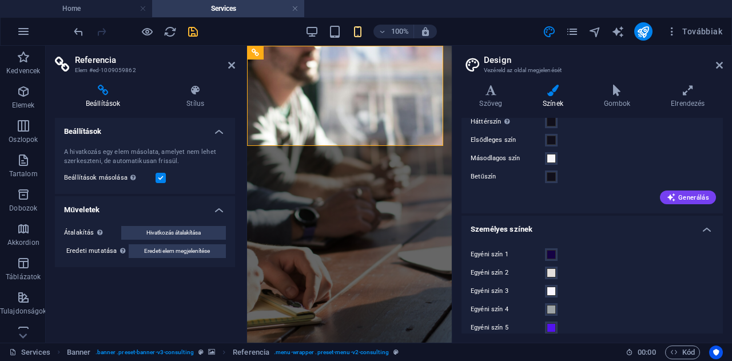
scroll to position [61, 0]
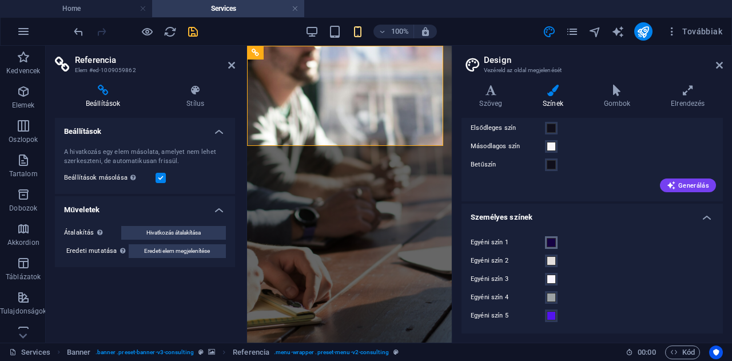
click at [552, 247] on button "Egyéni szín 1" at bounding box center [551, 242] width 13 height 13
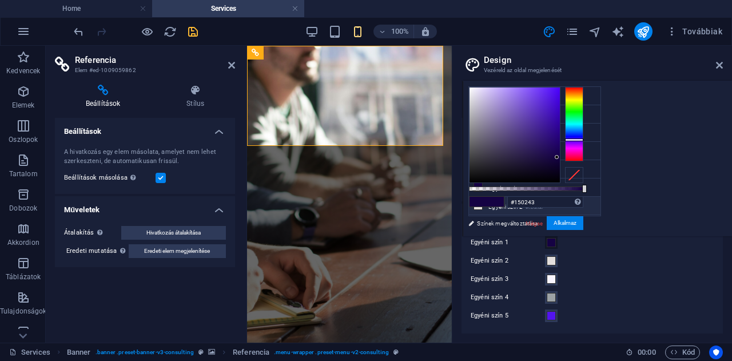
click at [478, 202] on icon at bounding box center [478, 205] width 8 height 8
type input "#e2dedc"
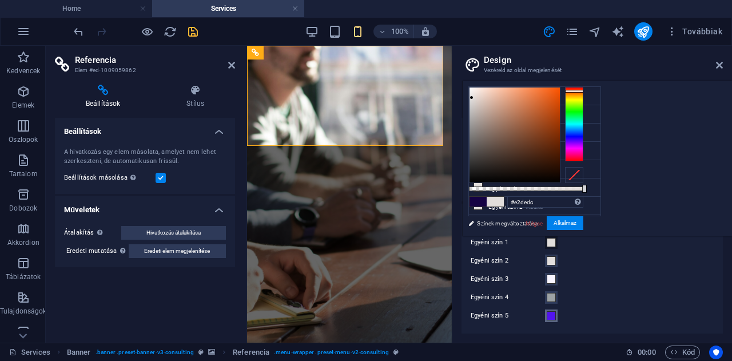
click at [549, 316] on span at bounding box center [550, 315] width 9 height 9
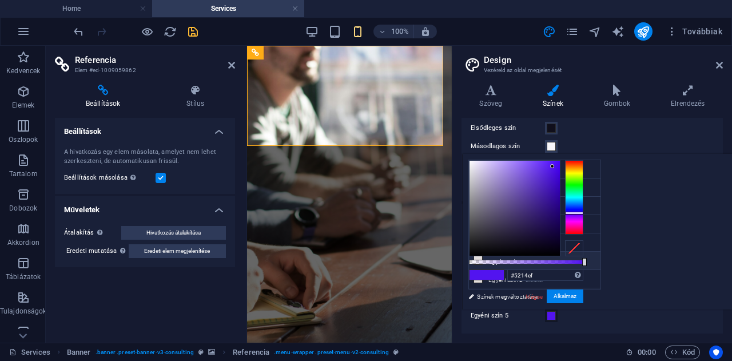
click at [478, 256] on icon at bounding box center [478, 260] width 8 height 8
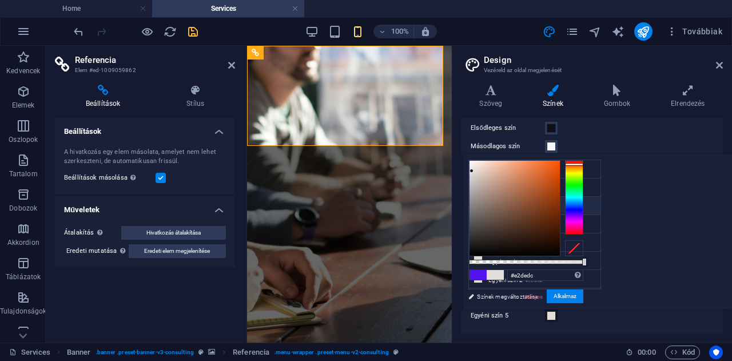
click at [478, 204] on icon at bounding box center [478, 205] width 8 height 8
type input "#f7f6fa"
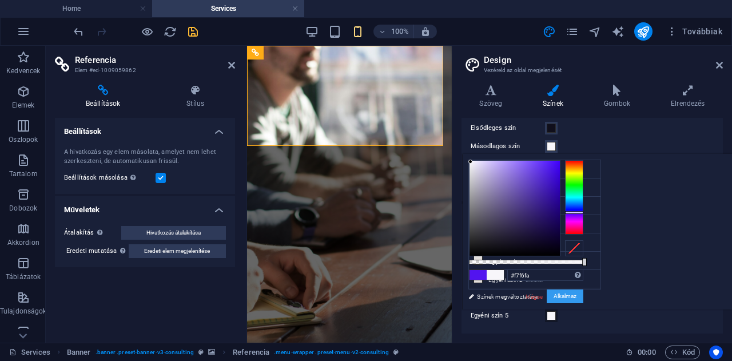
click at [583, 298] on button "Alkalmaz" at bounding box center [564, 296] width 37 height 14
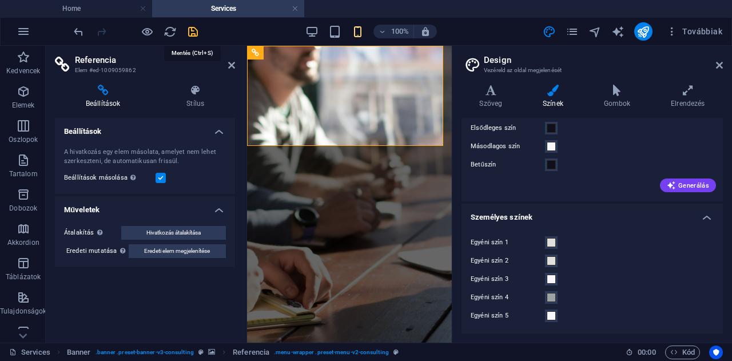
click at [194, 30] on icon "save" at bounding box center [192, 31] width 13 height 13
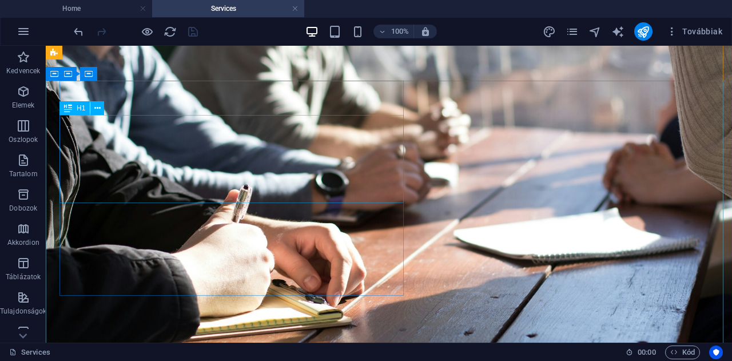
scroll to position [0, 0]
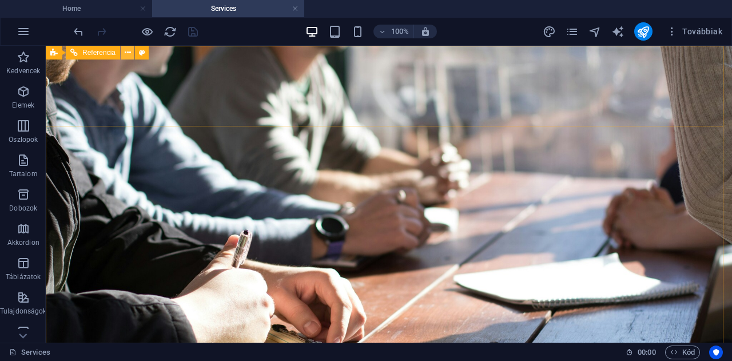
click at [127, 49] on icon at bounding box center [128, 53] width 6 height 12
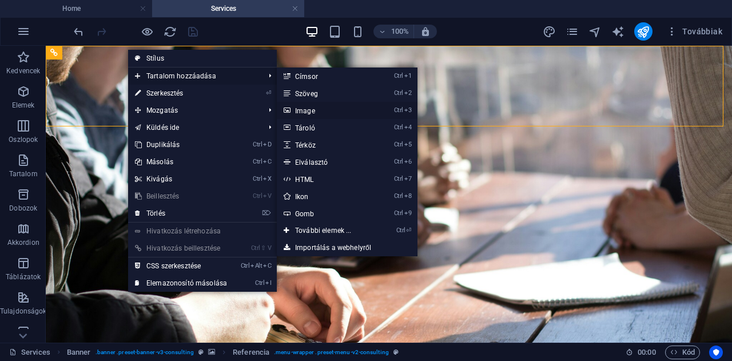
click at [306, 110] on link "Ctrl 3 Image" at bounding box center [326, 110] width 98 height 17
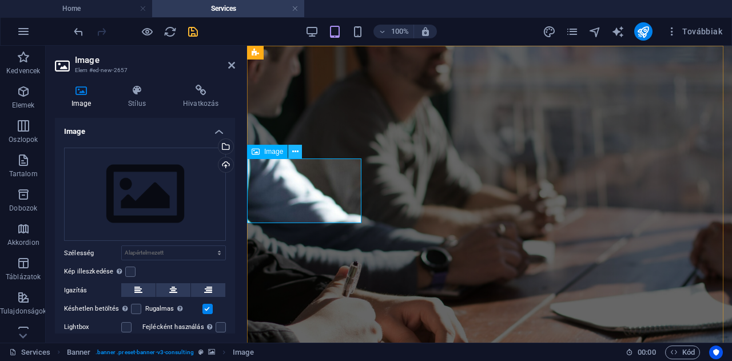
click at [295, 151] on icon at bounding box center [295, 152] width 6 height 12
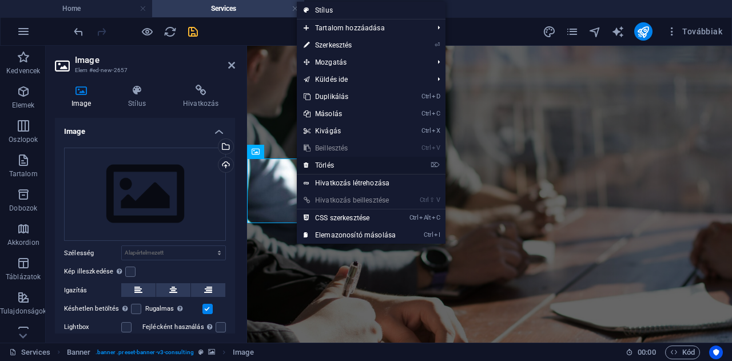
click at [325, 167] on link "⌦ Törlés" at bounding box center [350, 165] width 106 height 17
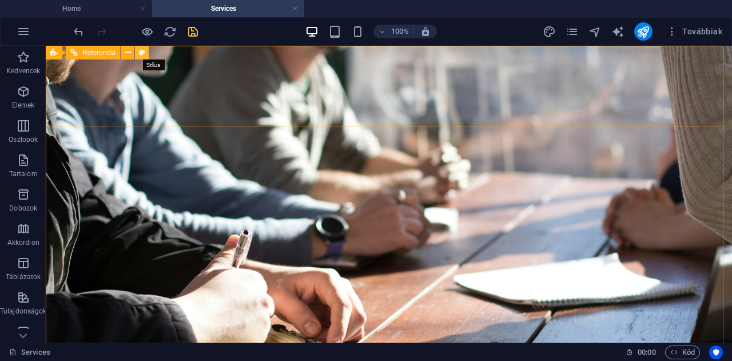
click at [143, 53] on icon at bounding box center [142, 53] width 6 height 12
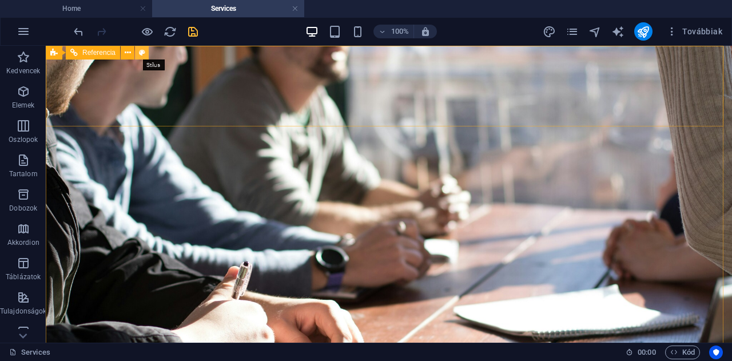
select select "rem"
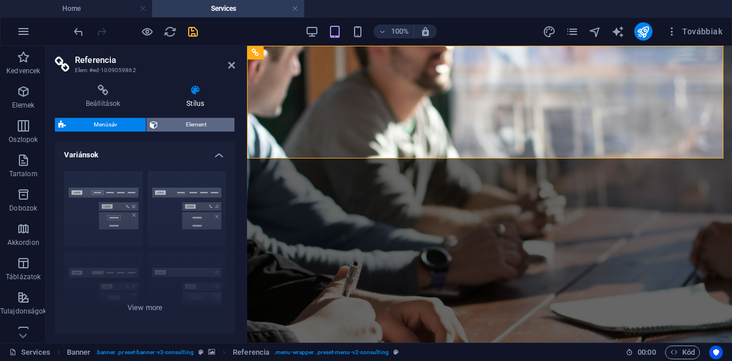
click at [205, 121] on span "Element" at bounding box center [196, 125] width 70 height 14
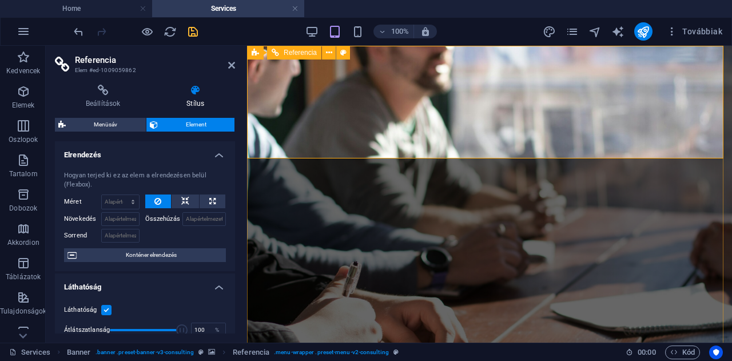
click at [326, 49] on icon at bounding box center [326, 53] width 9 height 12
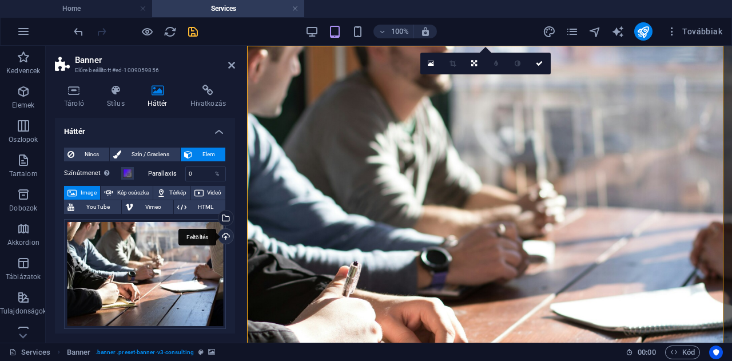
click at [220, 231] on div "Feltöltés" at bounding box center [224, 237] width 17 height 17
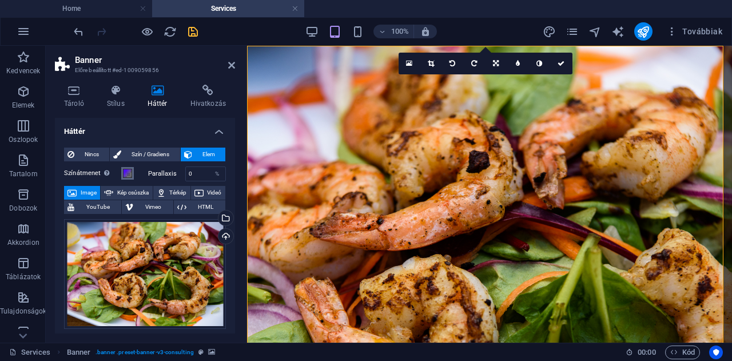
click at [129, 172] on span at bounding box center [127, 173] width 9 height 9
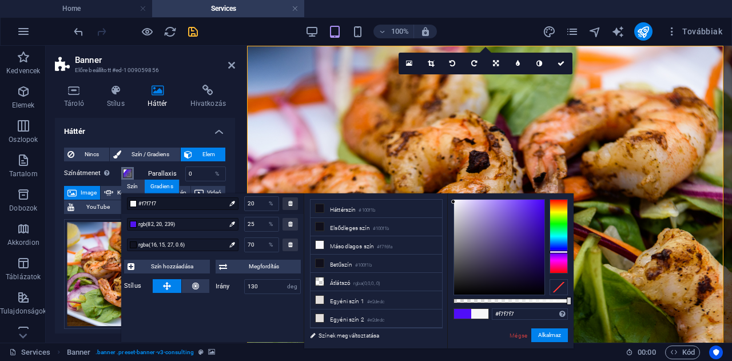
drag, startPoint x: 537, startPoint y: 199, endPoint x: 453, endPoint y: 202, distance: 84.6
click at [453, 202] on div at bounding box center [453, 201] width 4 height 4
click at [463, 313] on span at bounding box center [462, 314] width 17 height 10
drag, startPoint x: 537, startPoint y: 201, endPoint x: 456, endPoint y: 201, distance: 81.2
click at [456, 201] on div at bounding box center [456, 200] width 4 height 4
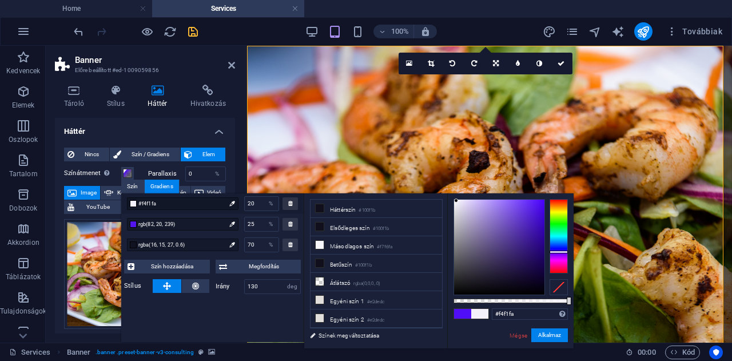
click at [481, 312] on span at bounding box center [479, 314] width 17 height 10
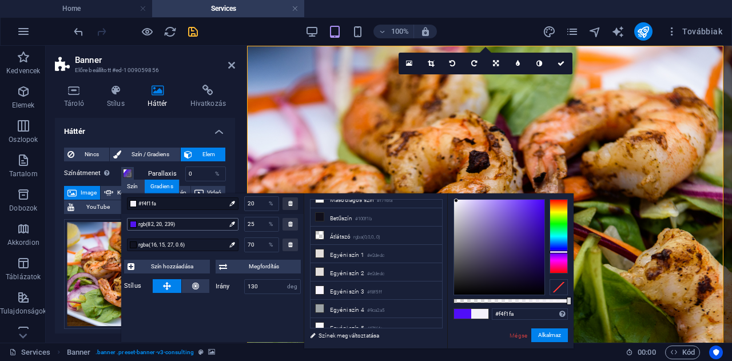
click at [133, 223] on div at bounding box center [133, 224] width 7 height 7
click at [232, 222] on icon at bounding box center [231, 223] width 5 height 5
click at [134, 223] on div at bounding box center [133, 224] width 7 height 7
type input "#f5f3fa"
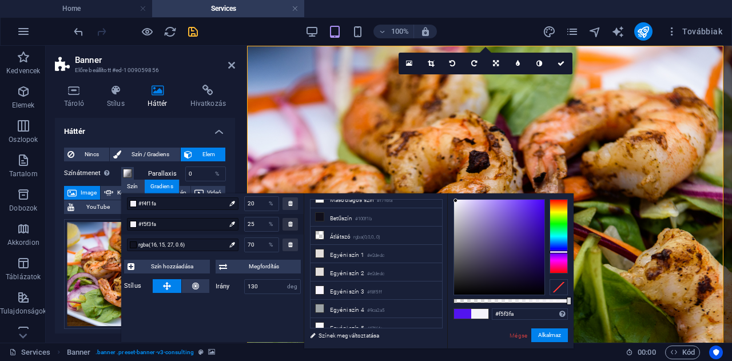
drag, startPoint x: 535, startPoint y: 203, endPoint x: 455, endPoint y: 201, distance: 79.5
click at [455, 201] on div at bounding box center [455, 200] width 4 height 4
click at [161, 187] on div "Gradiens" at bounding box center [162, 186] width 34 height 14
click at [542, 333] on button "Alkalmaz" at bounding box center [549, 335] width 37 height 14
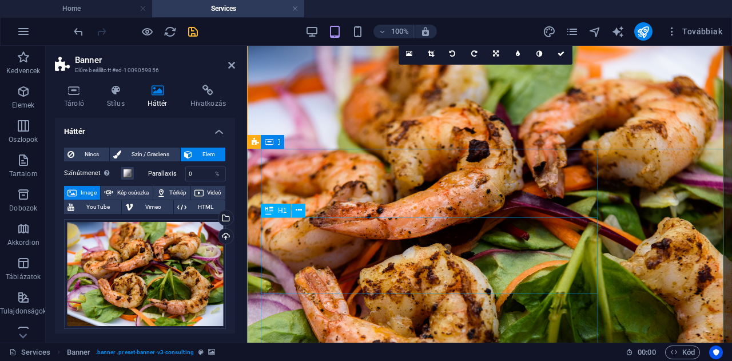
scroll to position [0, 0]
